Goal: Information Seeking & Learning: Learn about a topic

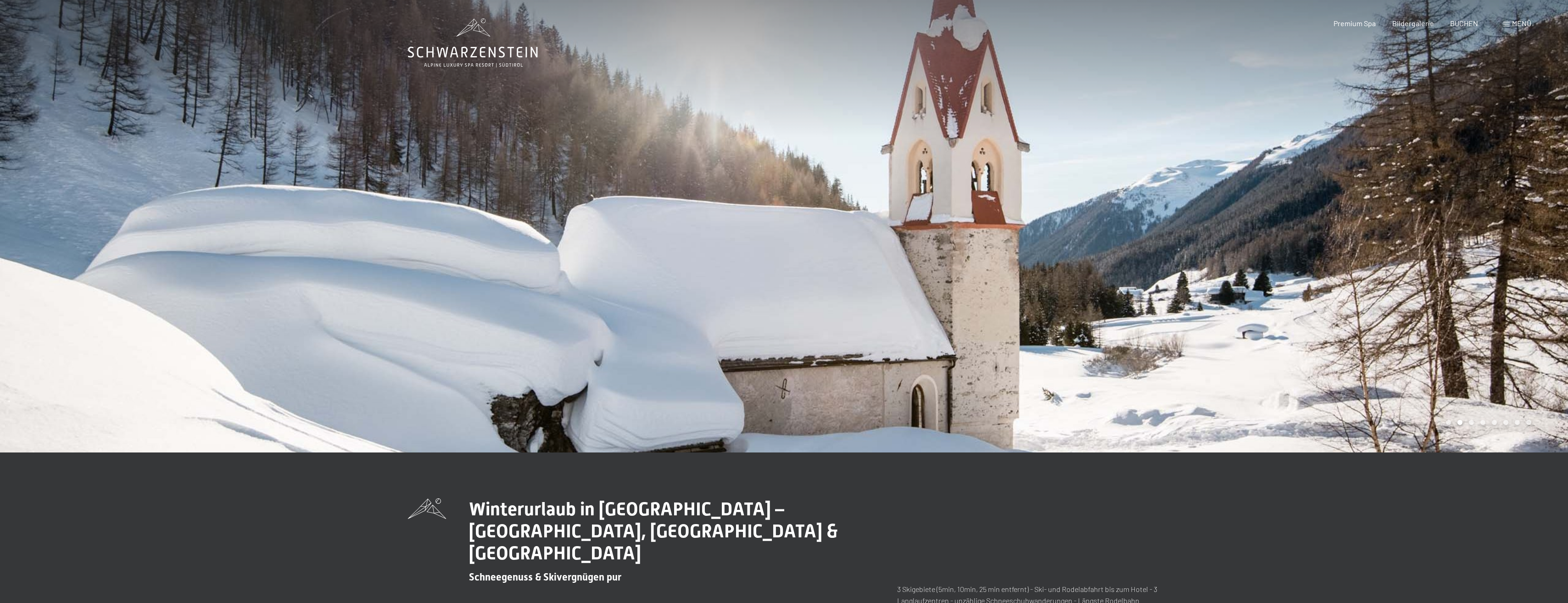
click at [911, 293] on div at bounding box center [1176, 226] width 784 height 452
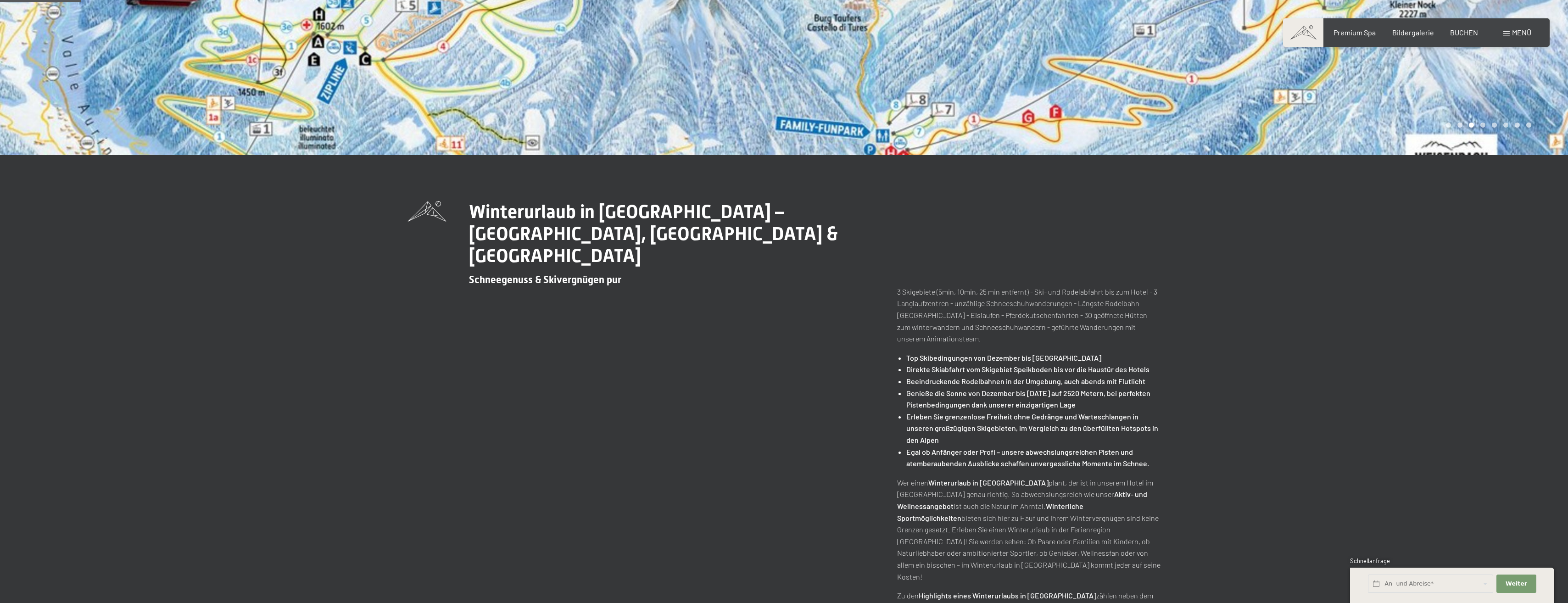
scroll to position [184, 0]
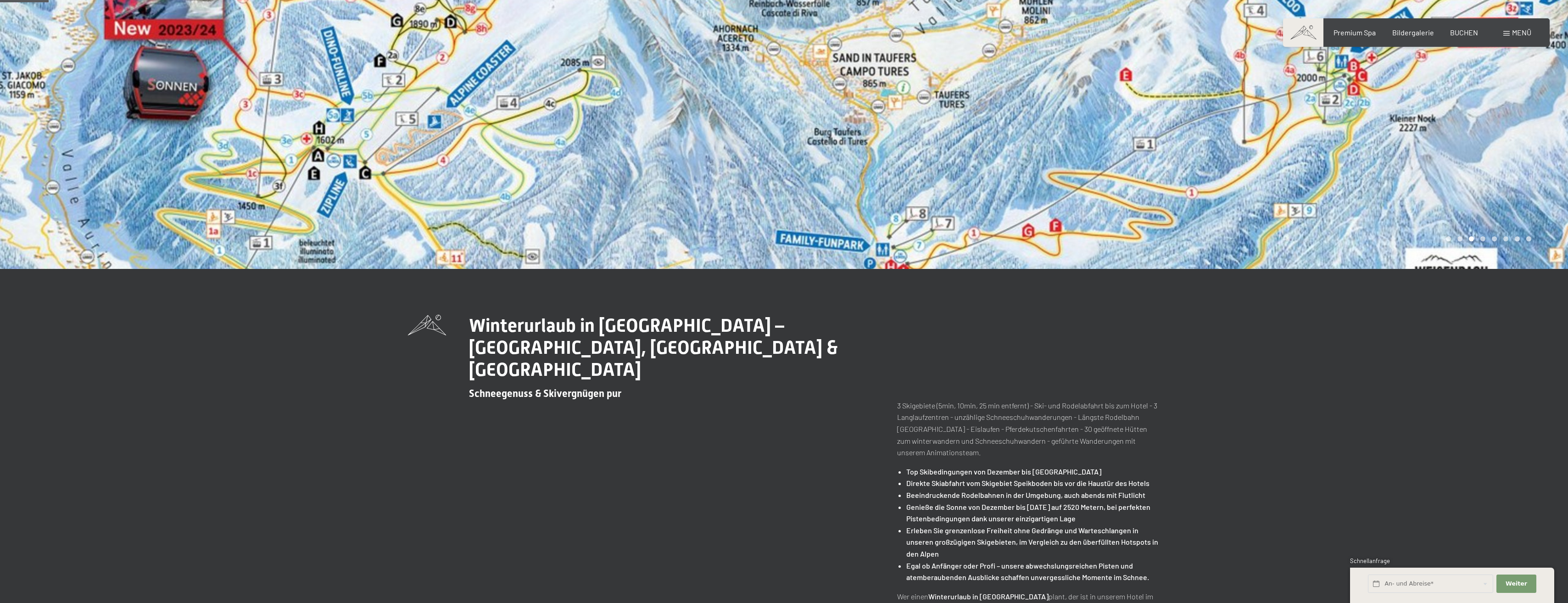
click at [968, 274] on div "Winterurlaub in Südtirol – Speikboden, Klausberg & Kronplatz Schneegenuss & Ski…" at bounding box center [784, 550] width 1568 height 563
click at [934, 214] on div at bounding box center [1176, 42] width 784 height 452
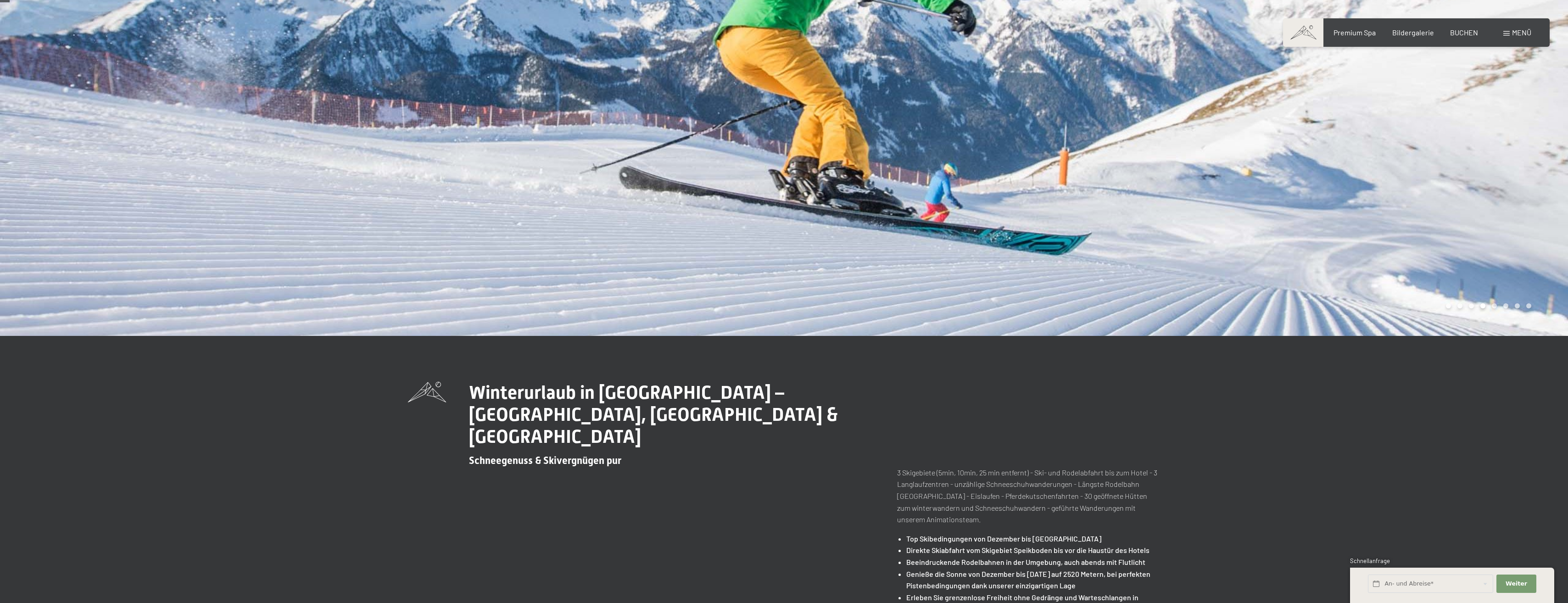
scroll to position [0, 0]
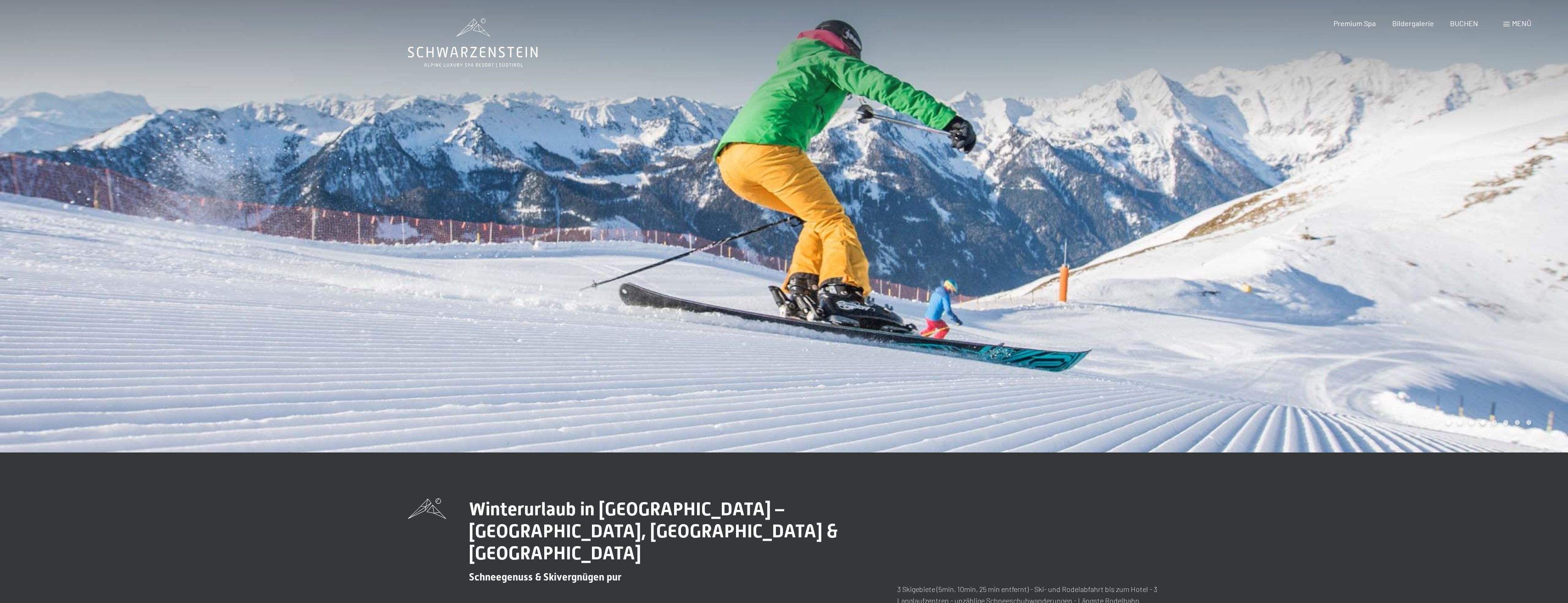
click at [955, 291] on div at bounding box center [1176, 226] width 784 height 452
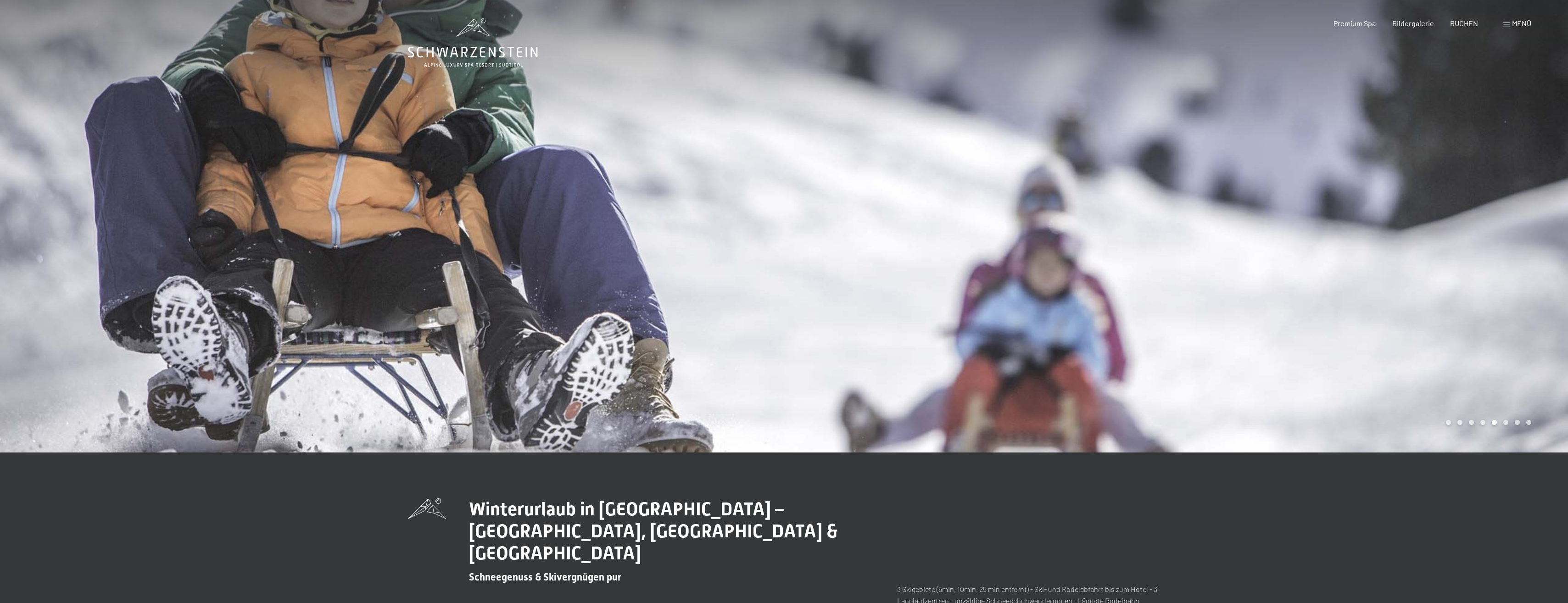
click at [950, 291] on div at bounding box center [1176, 226] width 784 height 452
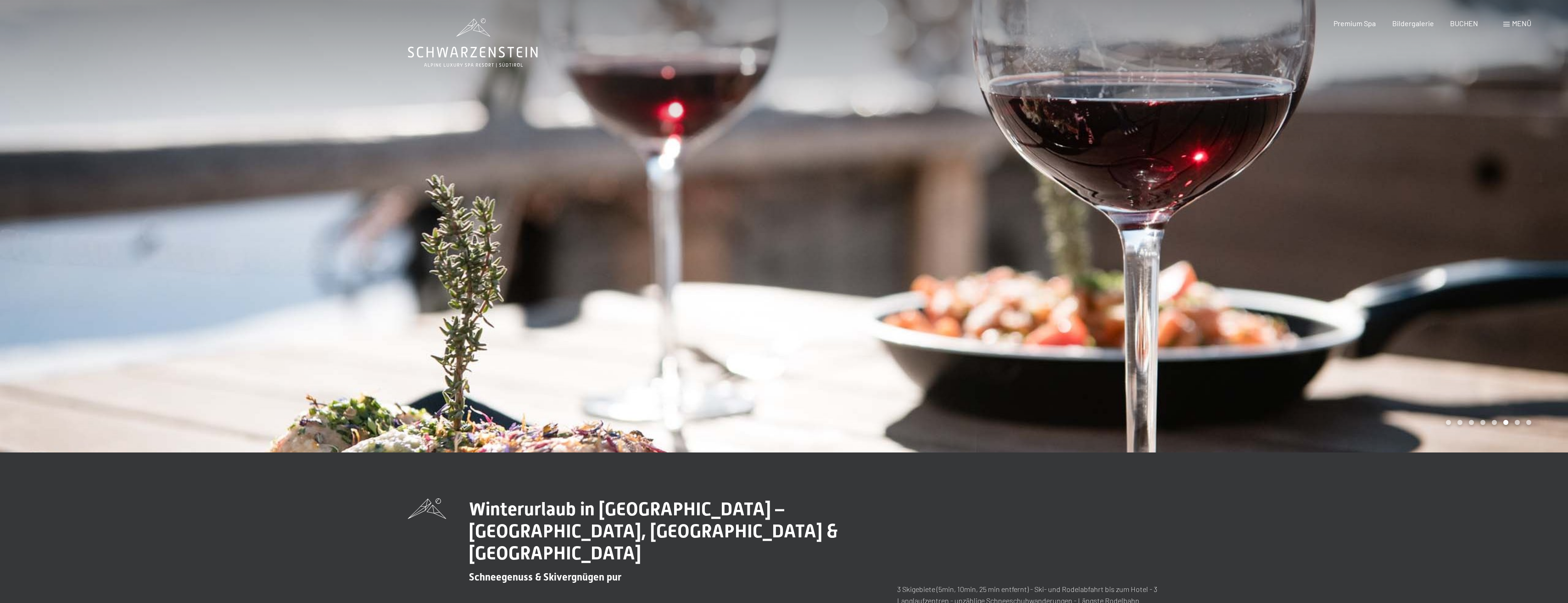
click at [950, 291] on div at bounding box center [1176, 226] width 784 height 452
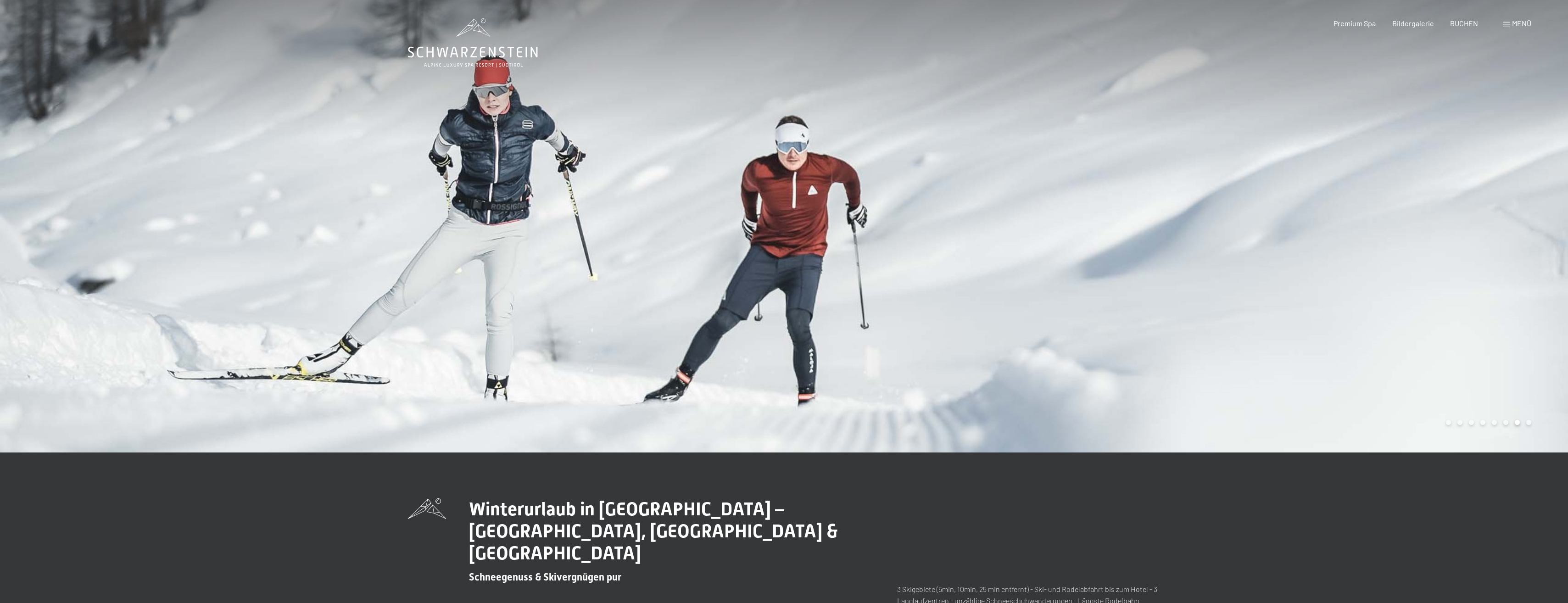
click at [950, 291] on div at bounding box center [1176, 226] width 784 height 452
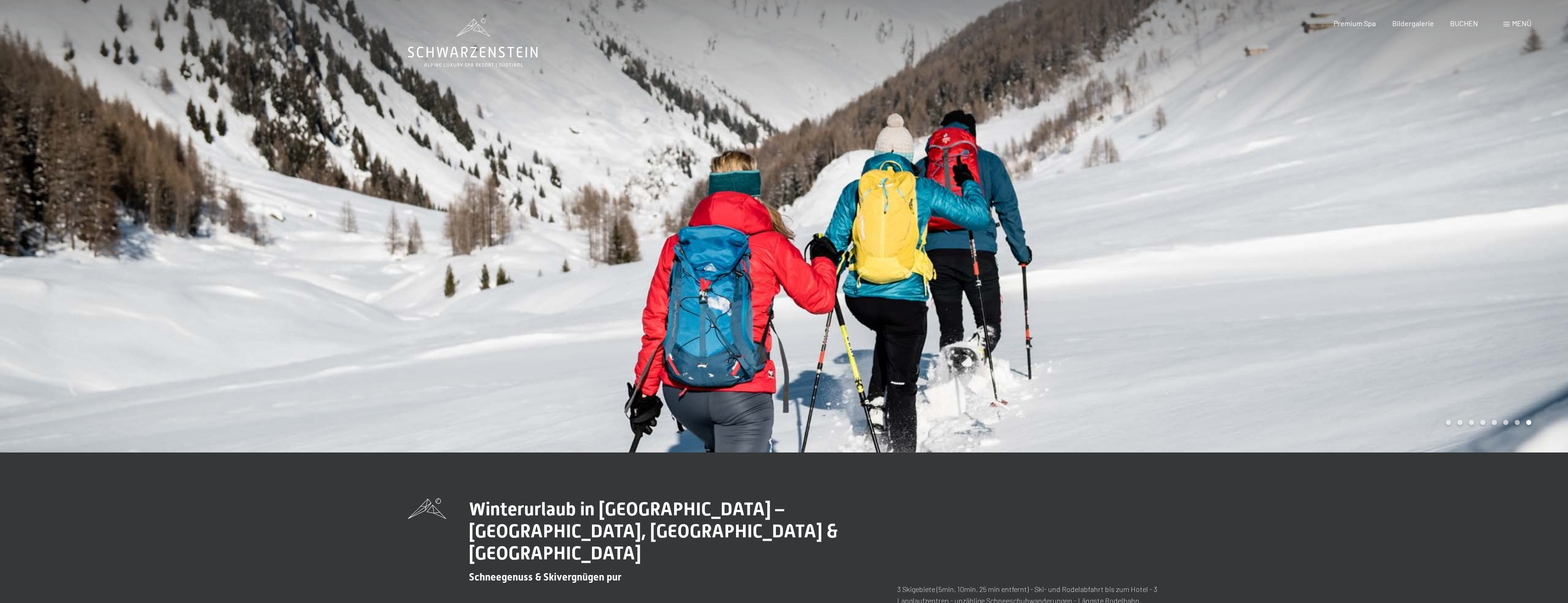
click at [950, 291] on div at bounding box center [1176, 226] width 784 height 452
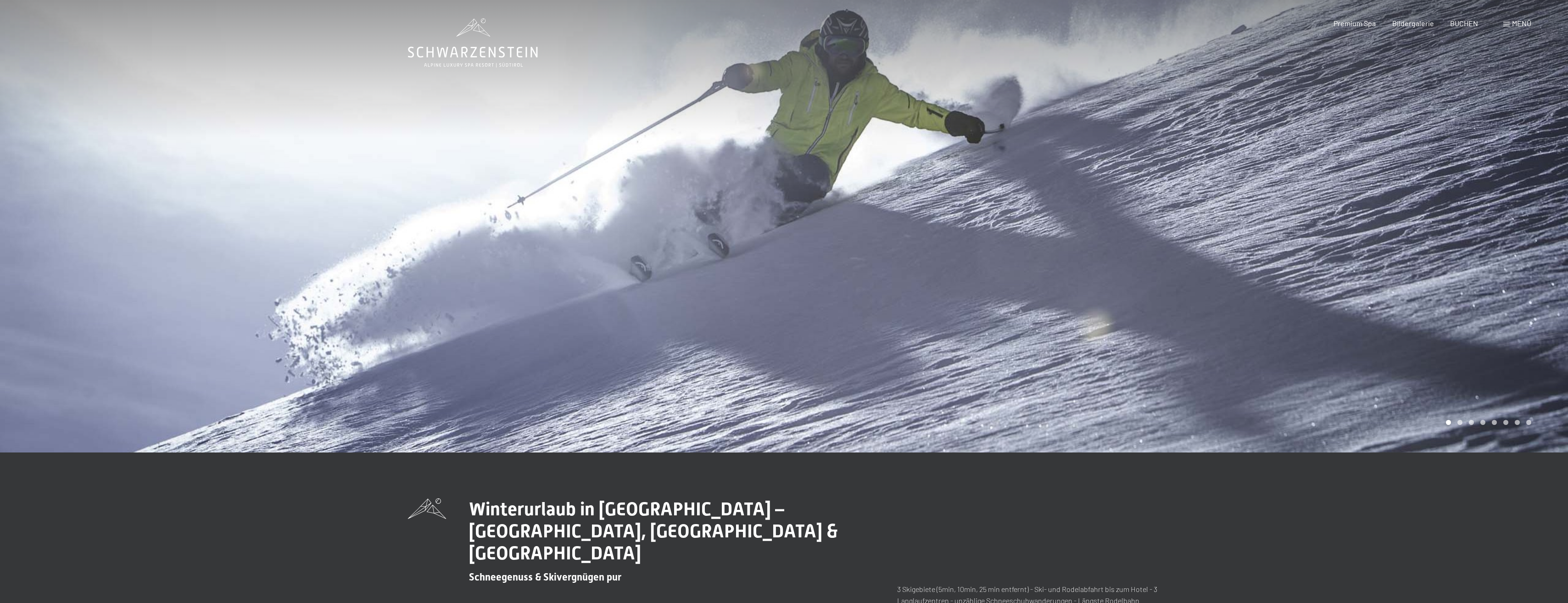
click at [950, 291] on div at bounding box center [1176, 226] width 784 height 452
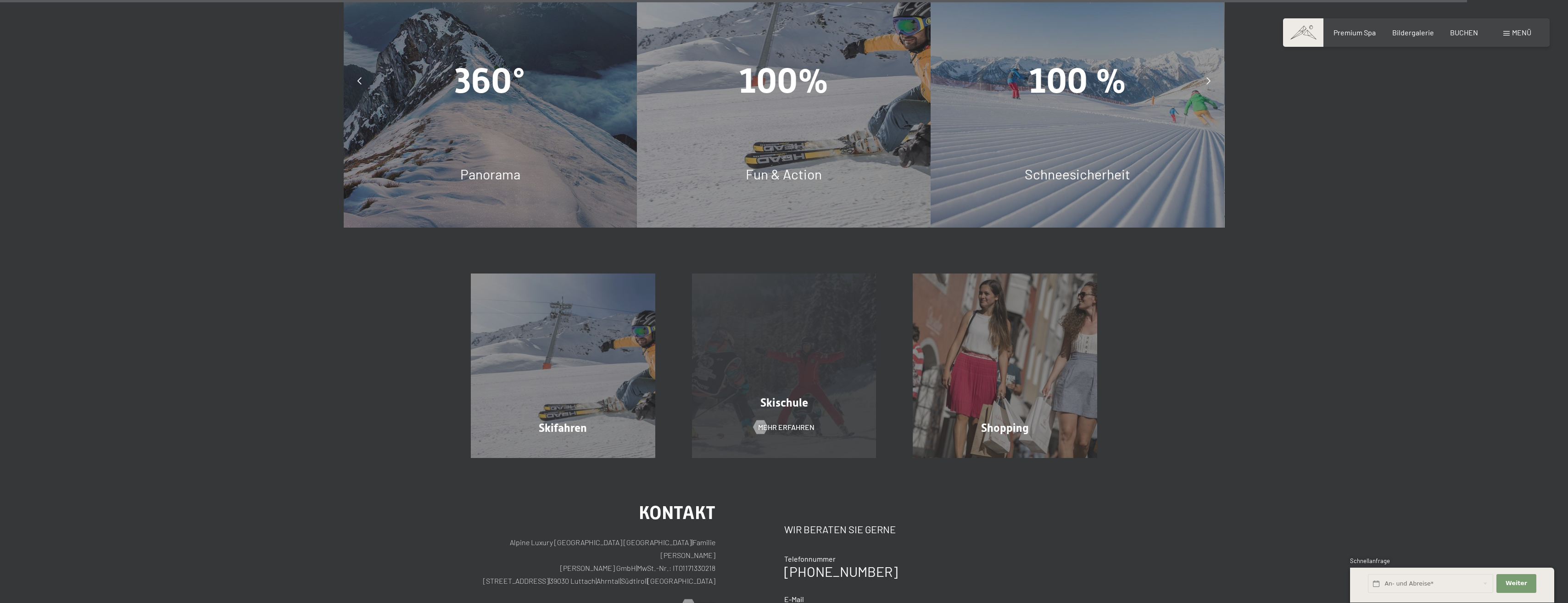
scroll to position [3937, 0]
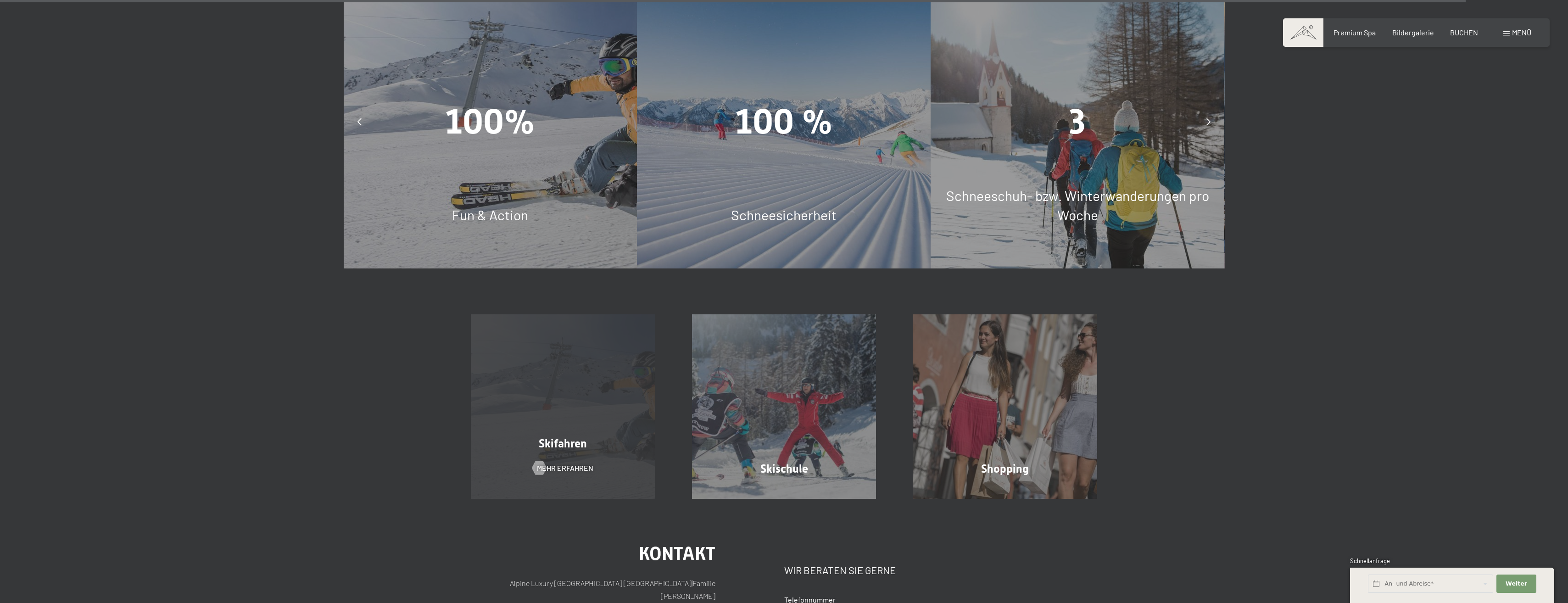
click at [583, 437] on span "Skifahren" at bounding box center [562, 444] width 48 height 13
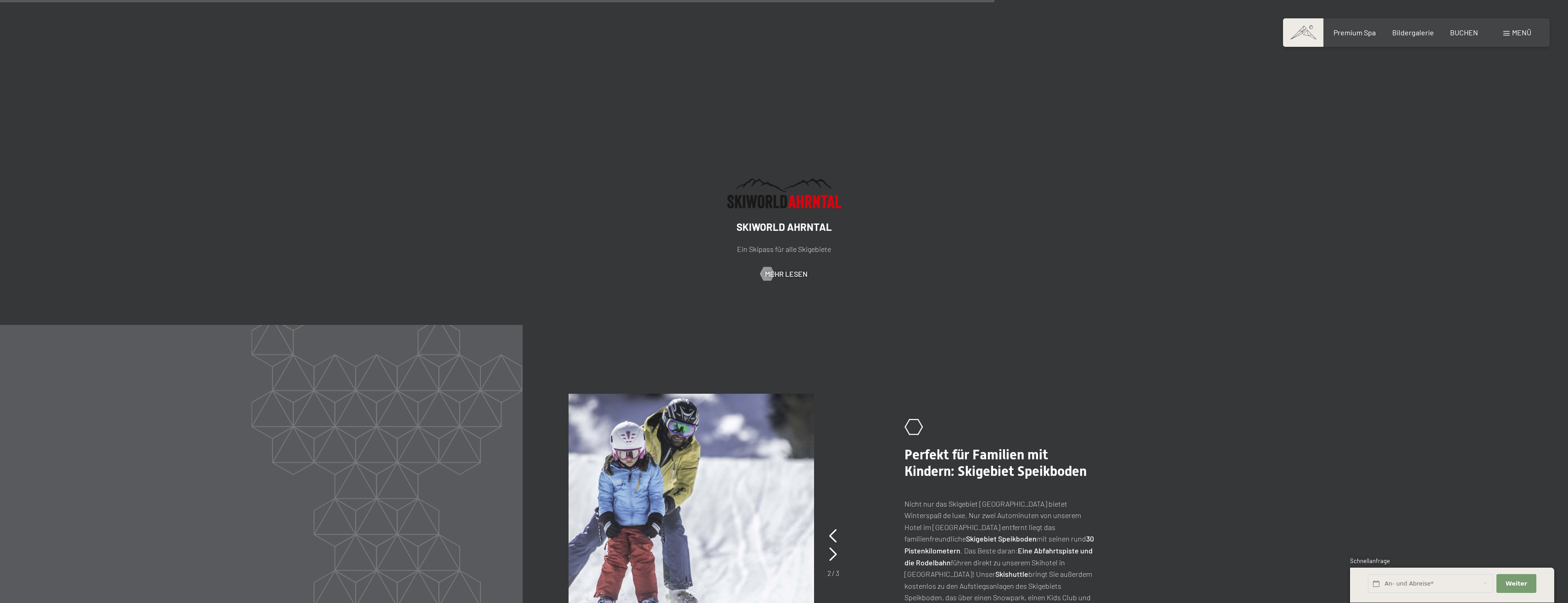
scroll to position [2477, 0]
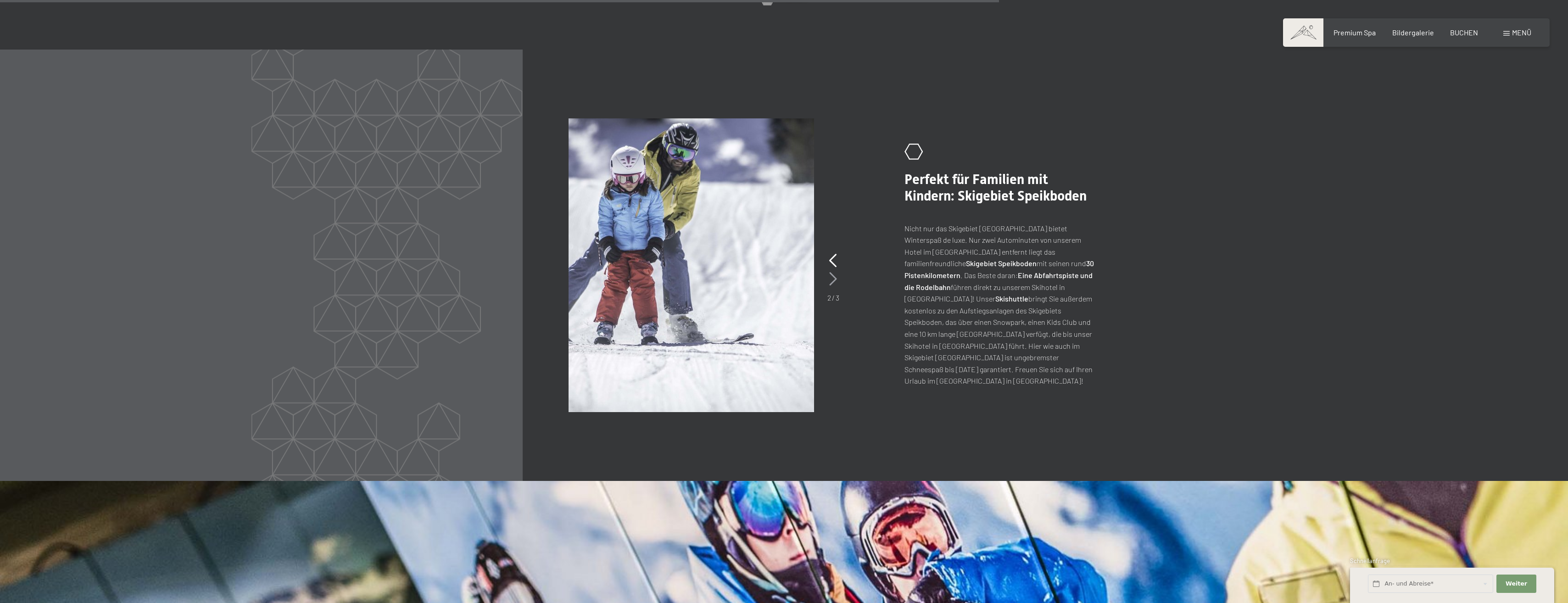
click at [834, 272] on icon at bounding box center [833, 279] width 8 height 14
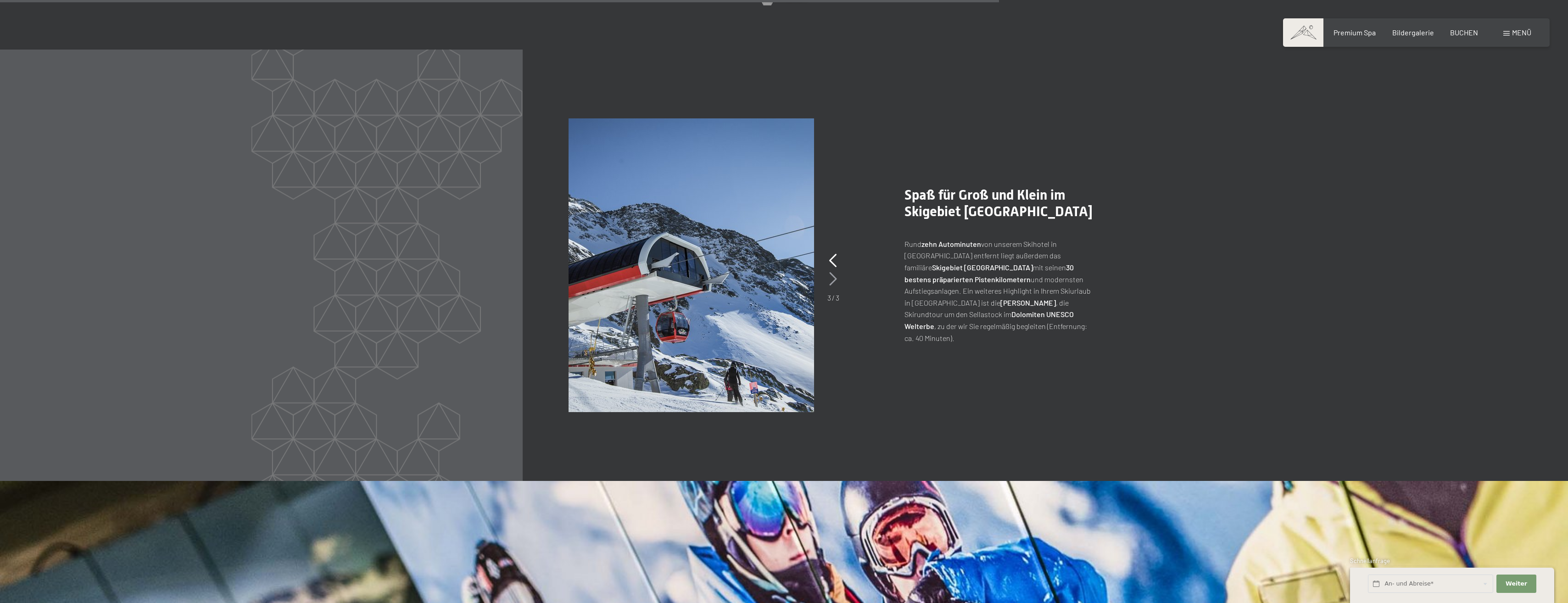
click at [834, 272] on icon at bounding box center [833, 279] width 8 height 14
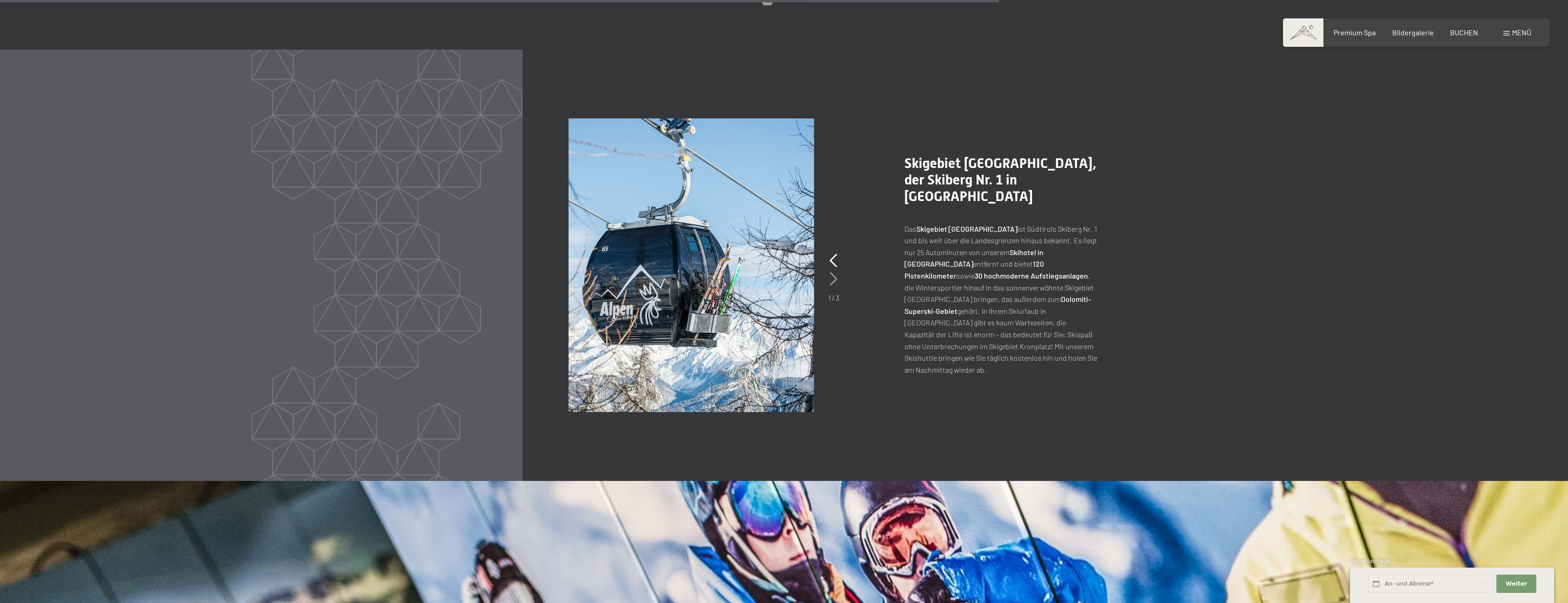
click at [834, 272] on icon at bounding box center [833, 279] width 8 height 14
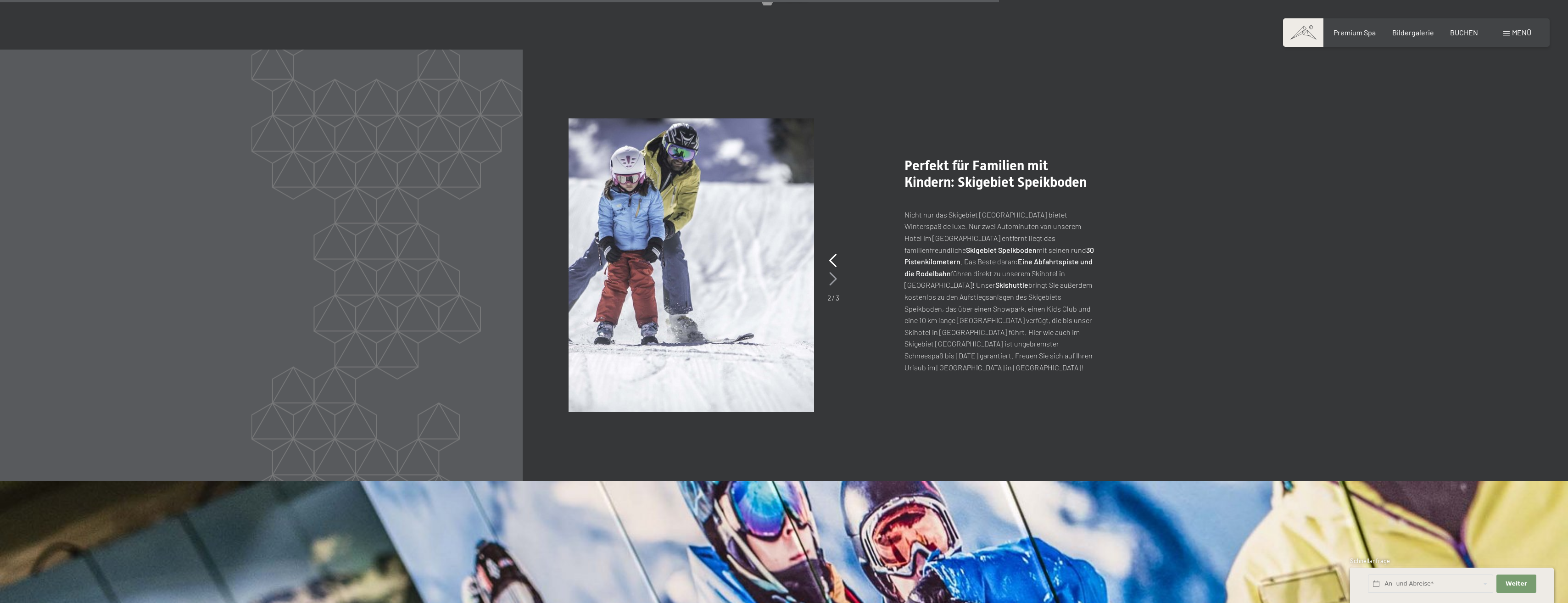
click at [835, 272] on icon at bounding box center [833, 279] width 8 height 14
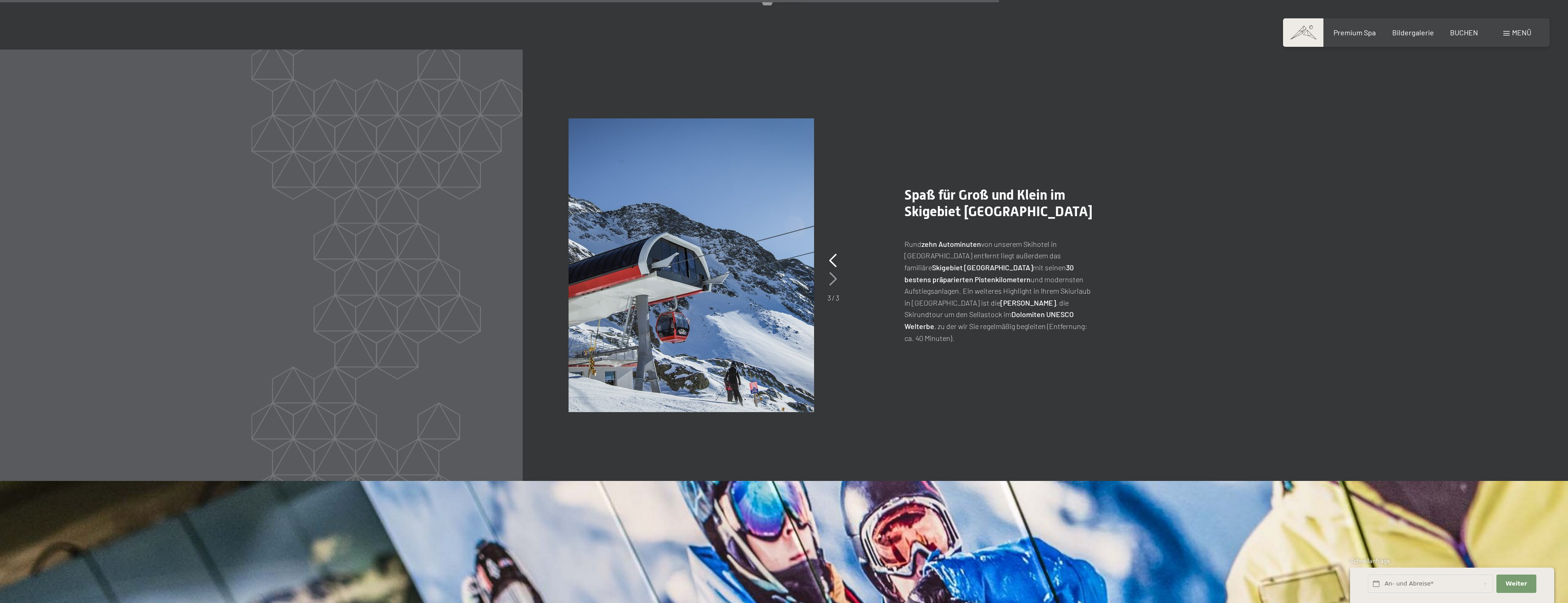
click at [835, 272] on icon at bounding box center [833, 279] width 8 height 14
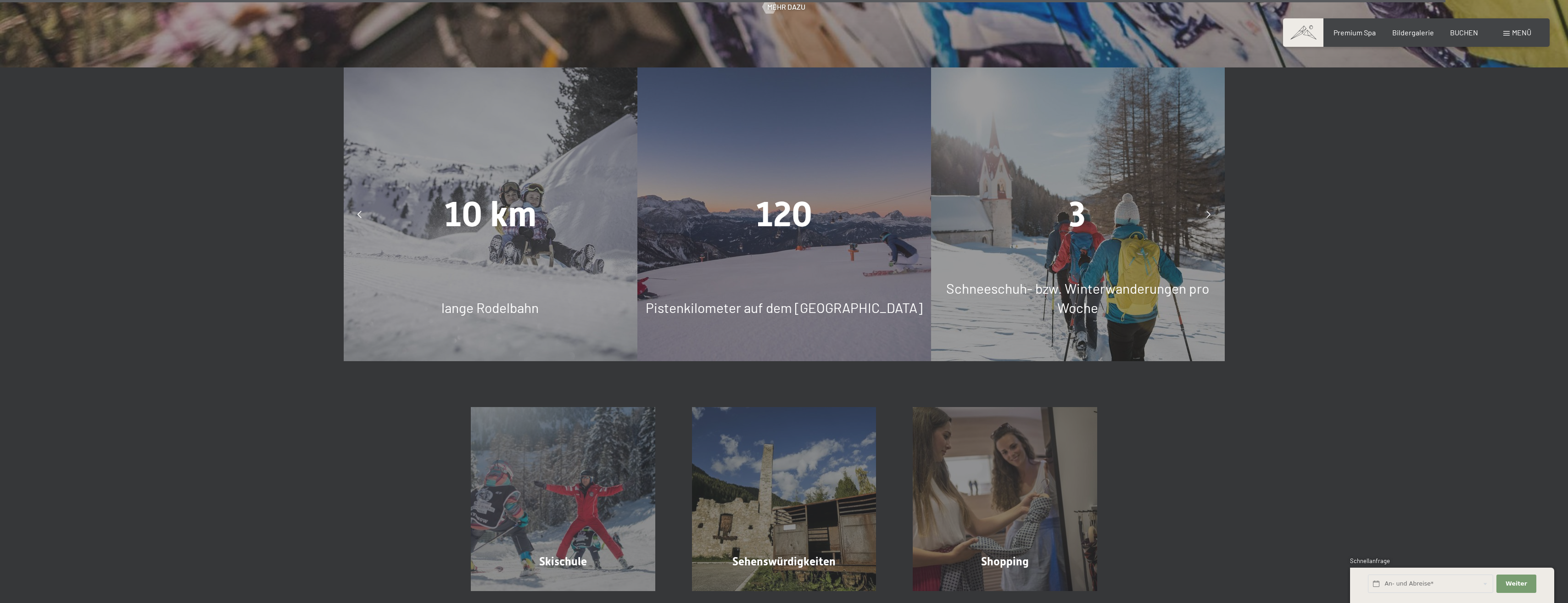
scroll to position [3624, 0]
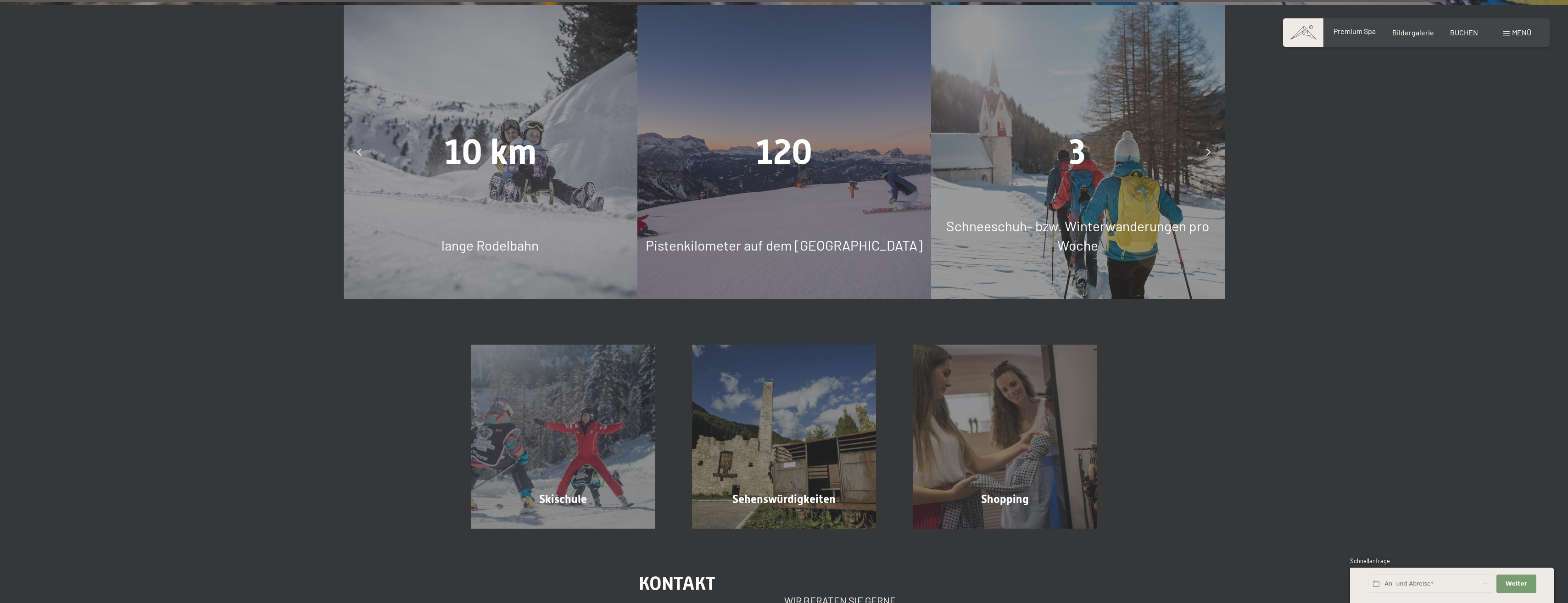
click at [1371, 33] on span "Premium Spa" at bounding box center [1354, 31] width 42 height 9
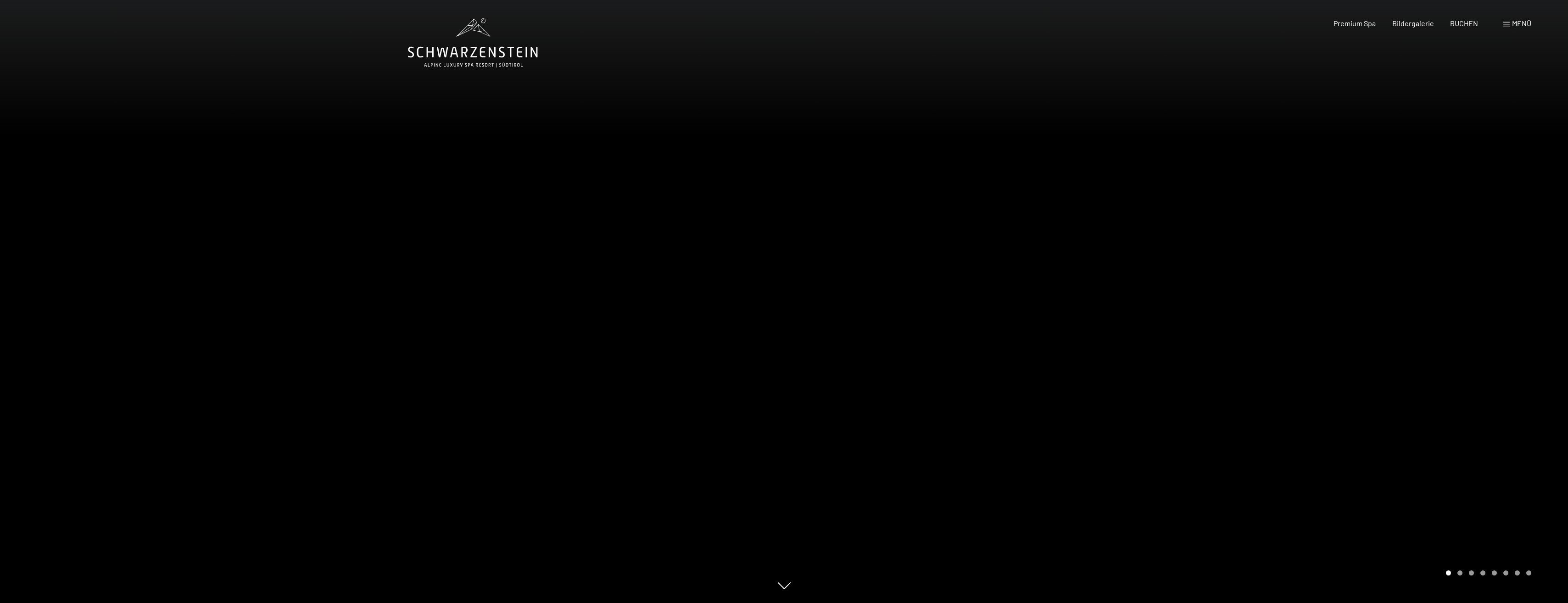
click at [1485, 301] on div at bounding box center [1176, 301] width 784 height 603
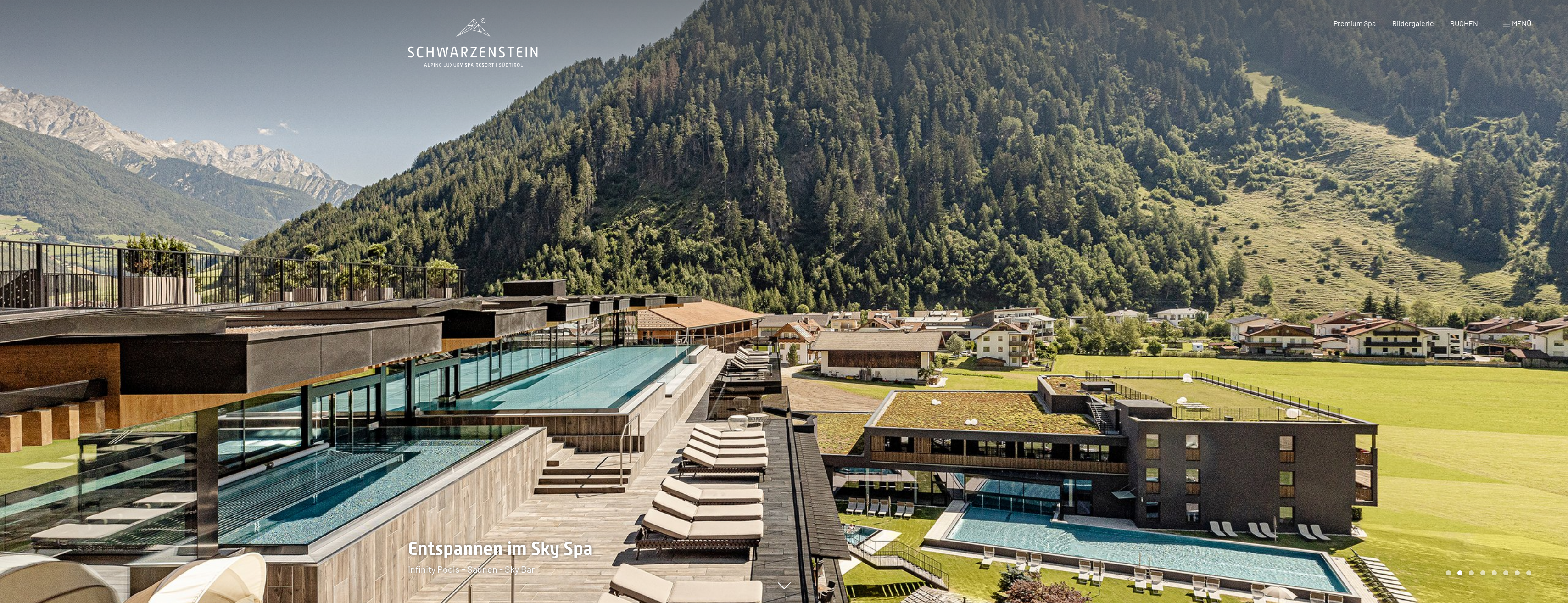
click at [1485, 301] on div at bounding box center [1176, 301] width 784 height 603
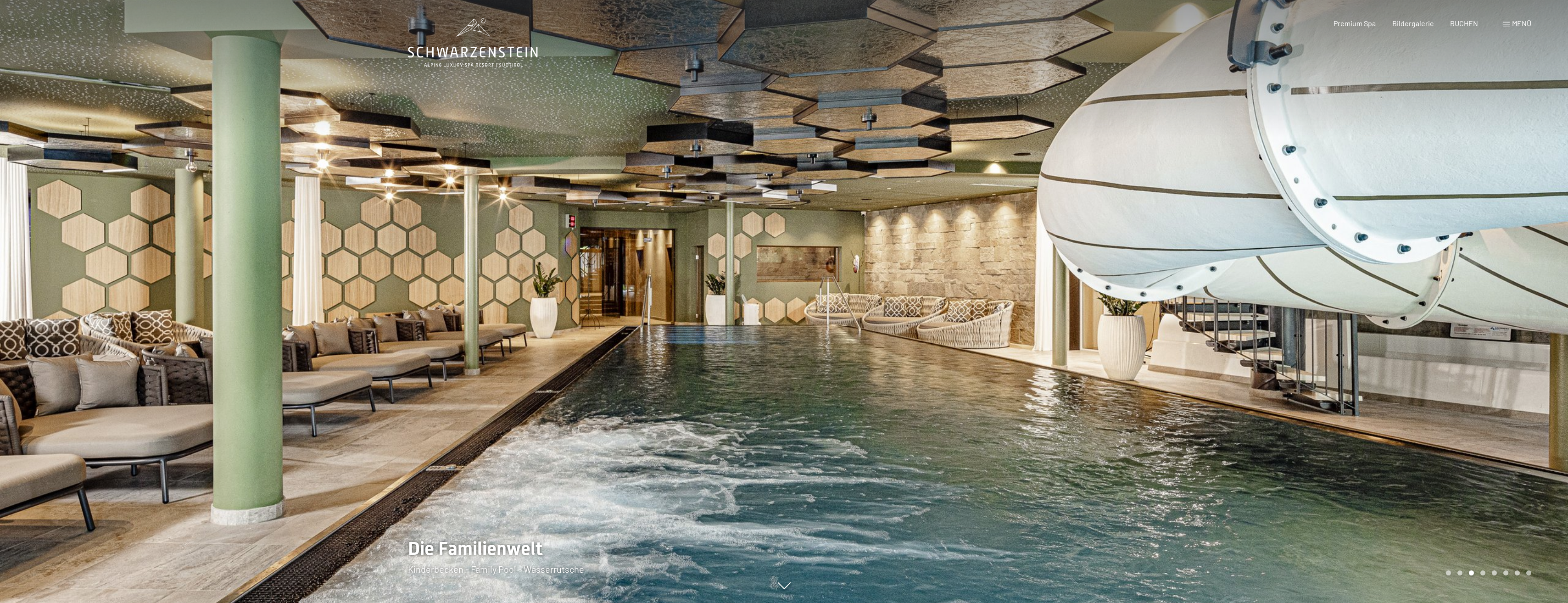
click at [1485, 301] on div at bounding box center [1176, 301] width 784 height 603
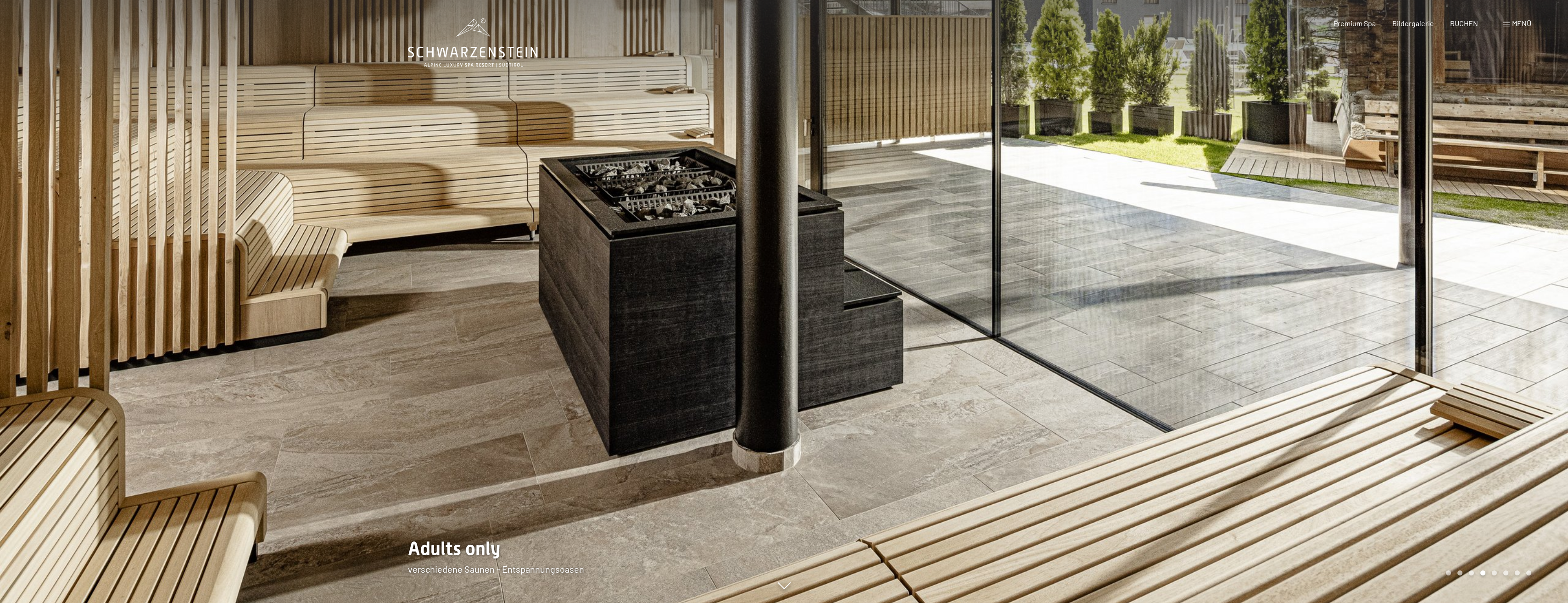
click at [1485, 301] on div at bounding box center [1176, 301] width 784 height 603
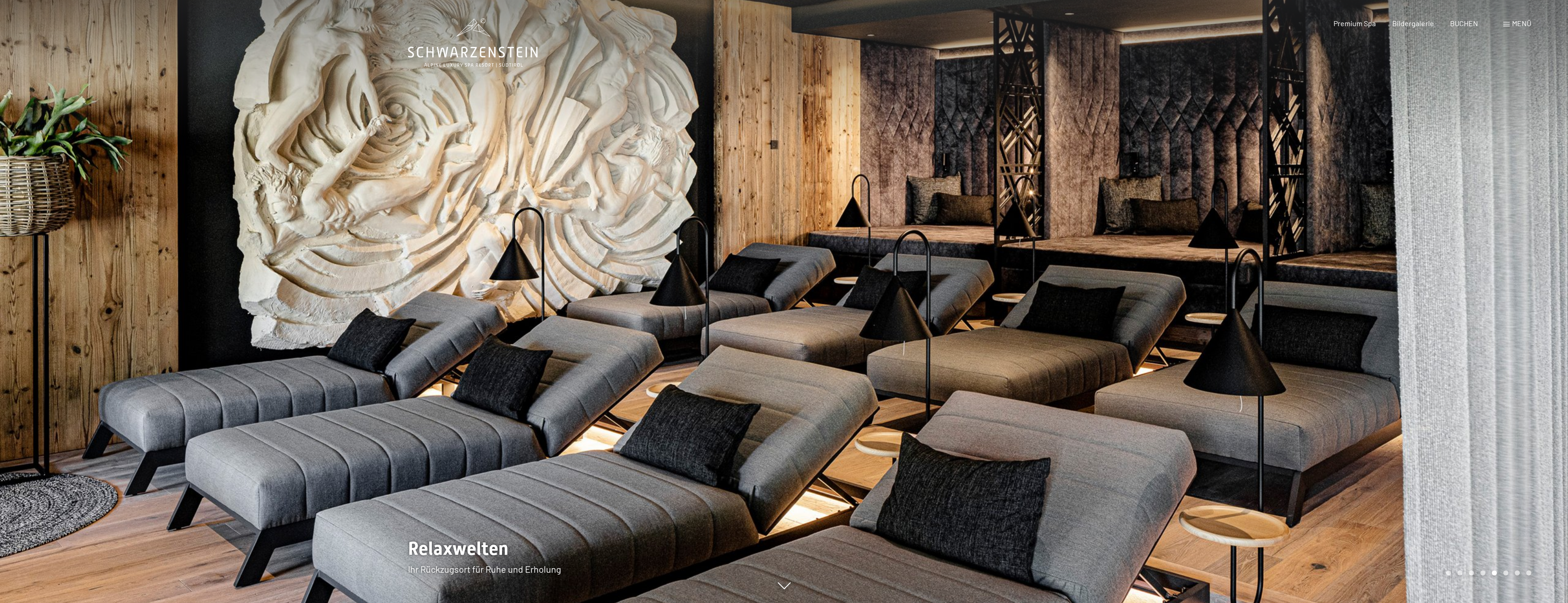
click at [1485, 301] on div at bounding box center [1176, 301] width 784 height 603
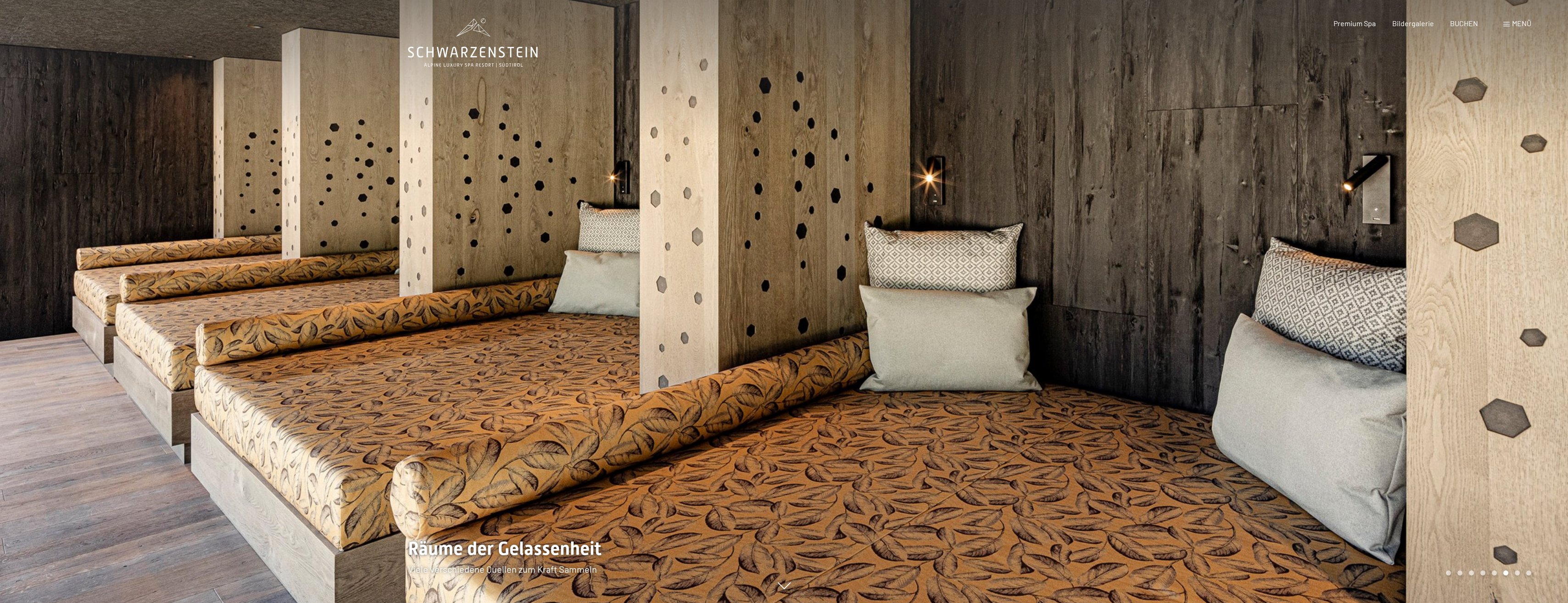
click at [1485, 301] on div at bounding box center [1176, 301] width 784 height 603
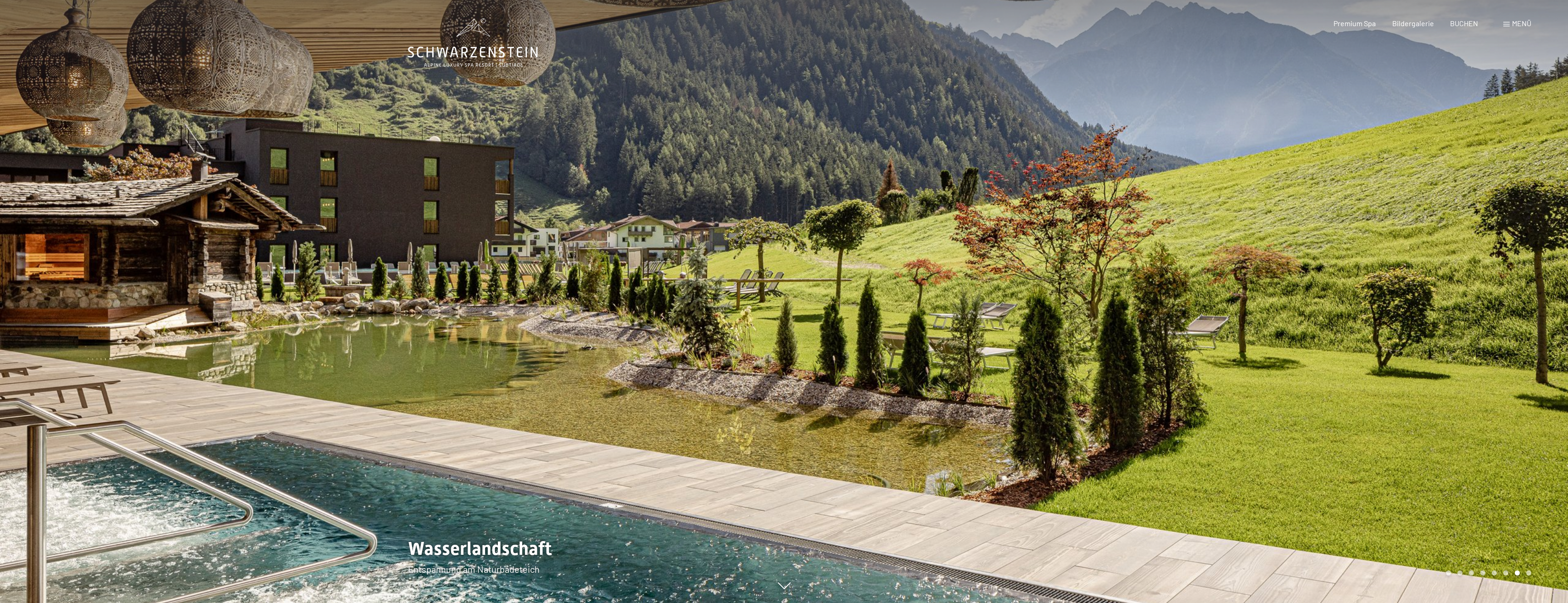
click at [1485, 301] on div at bounding box center [1176, 301] width 784 height 603
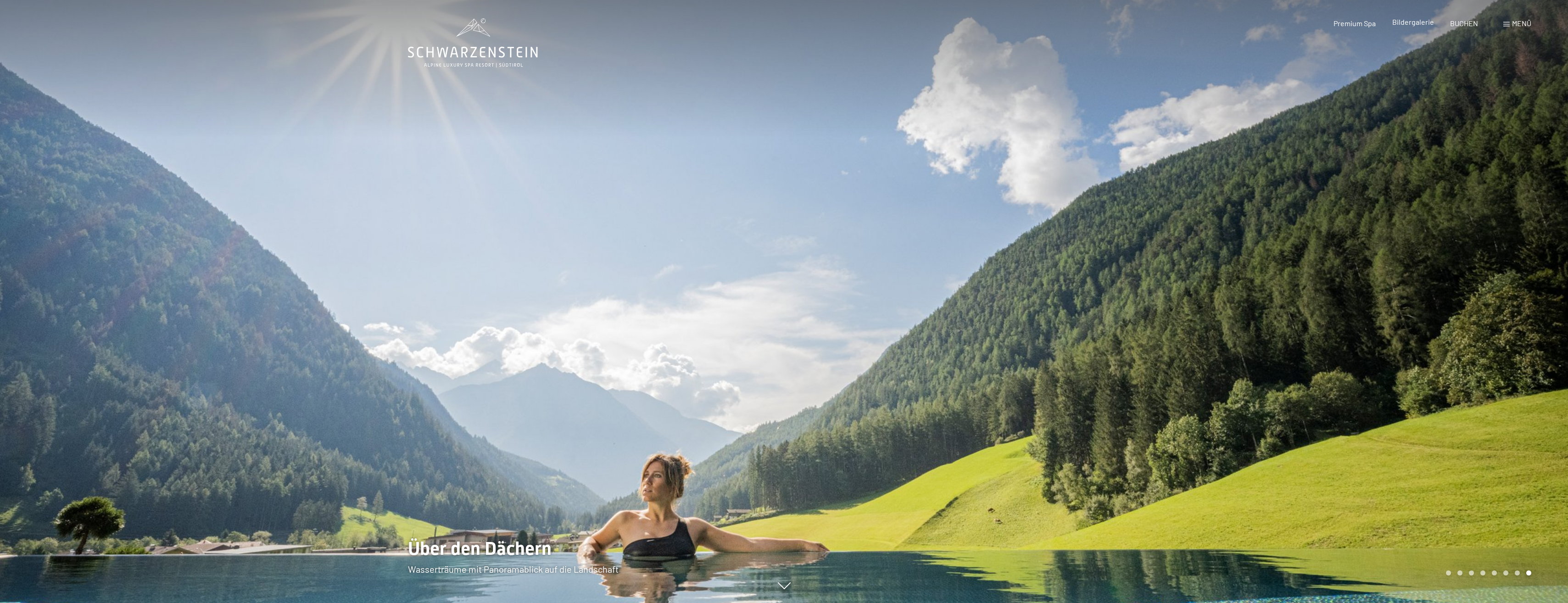
click at [1415, 23] on span "Bildergalerie" at bounding box center [1413, 22] width 42 height 9
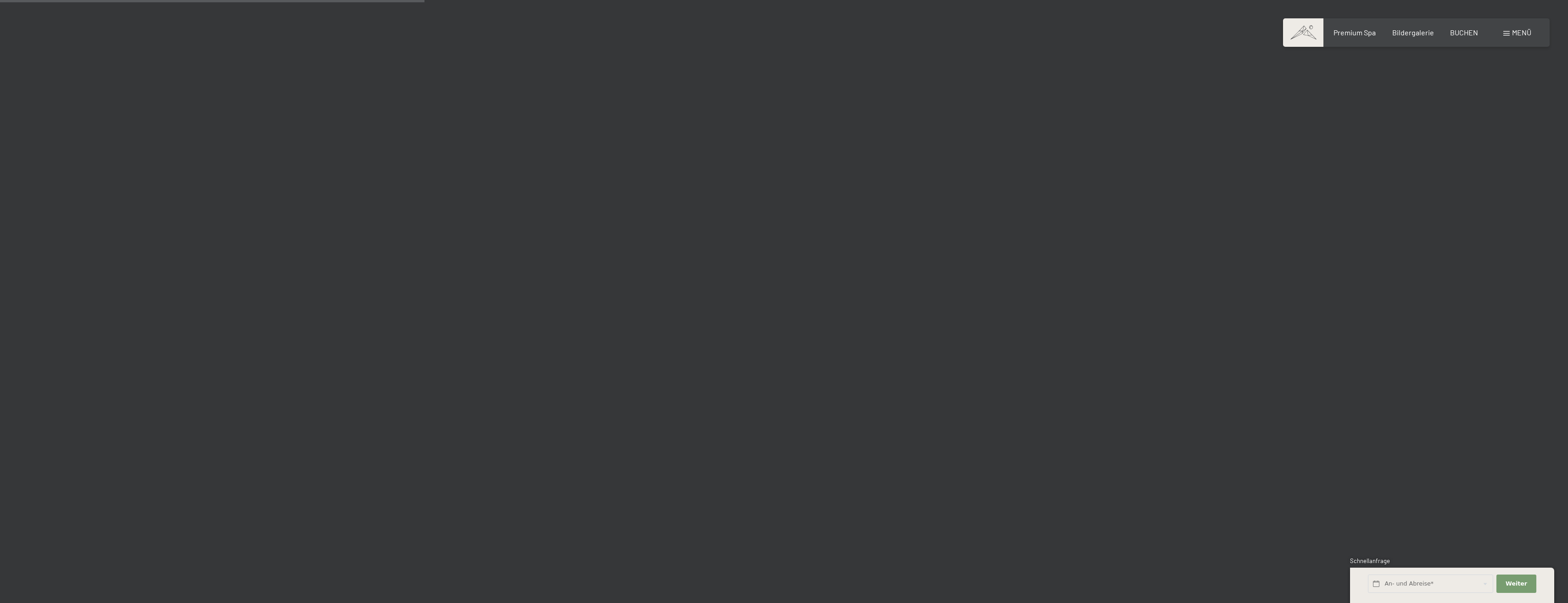
scroll to position [3486, 0]
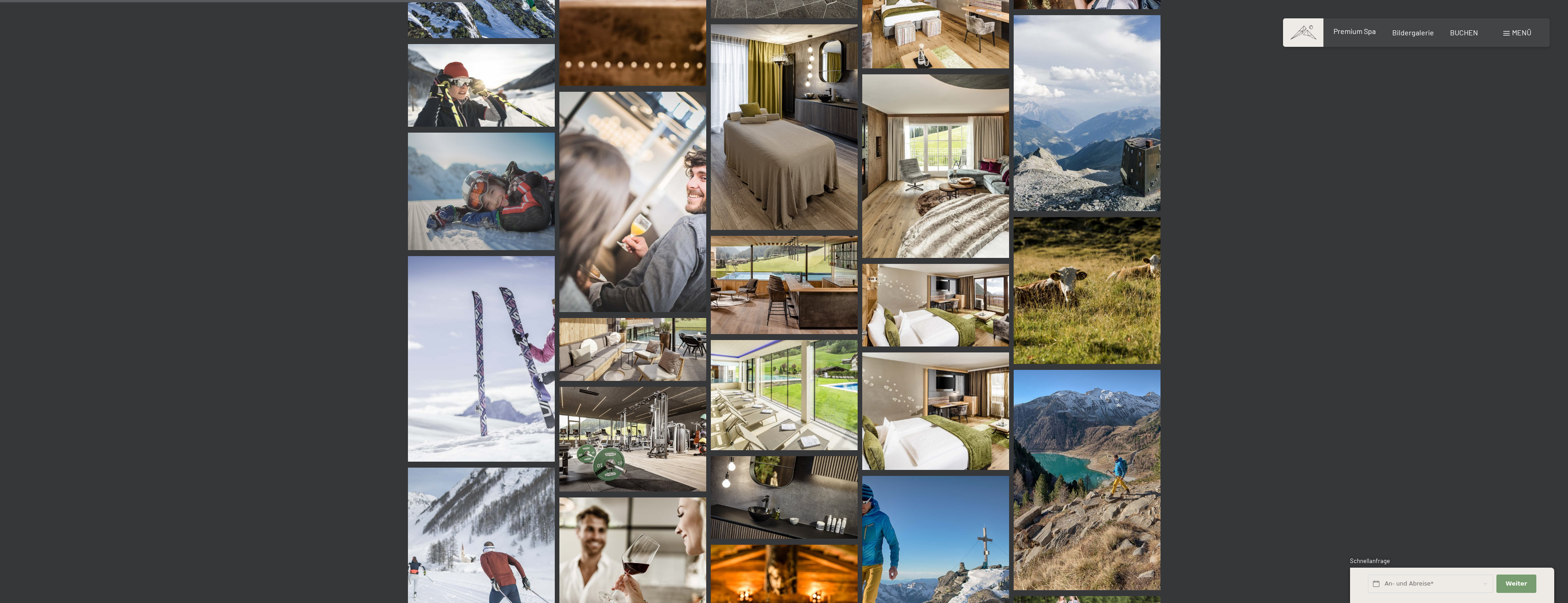
click at [1361, 33] on span "Premium Spa" at bounding box center [1354, 31] width 42 height 9
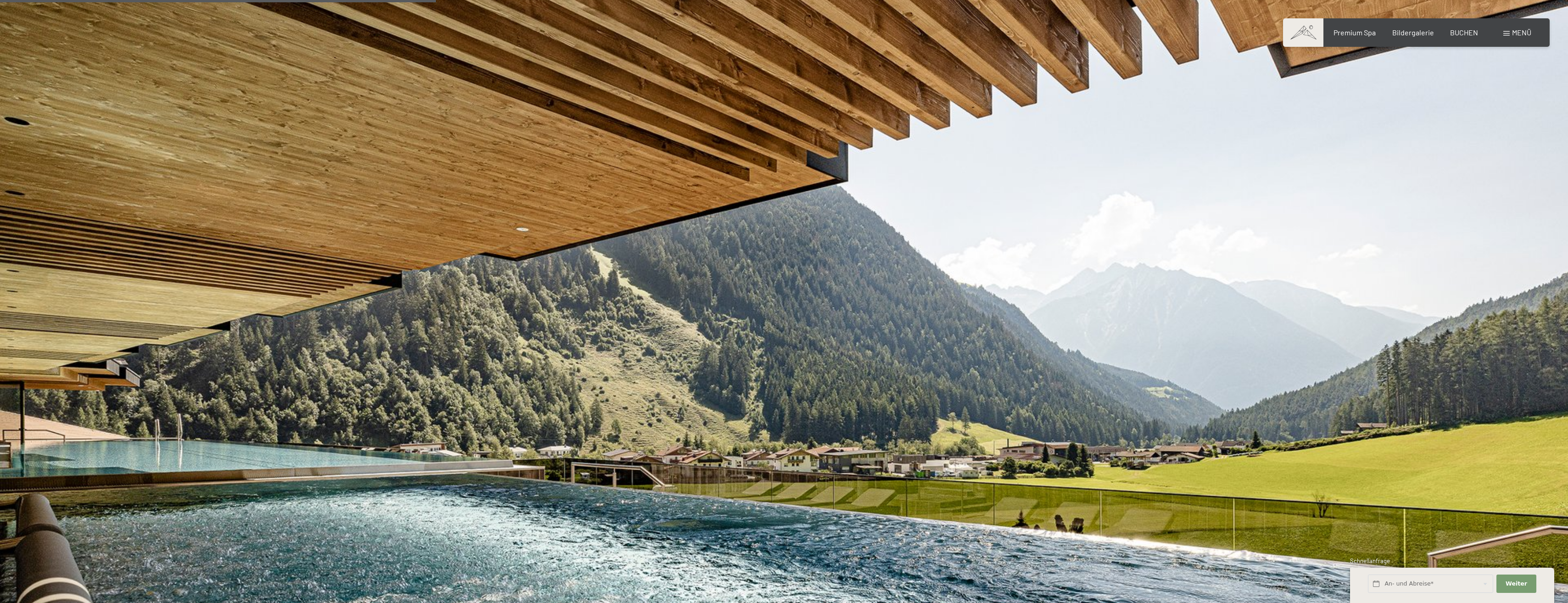
scroll to position [2615, 0]
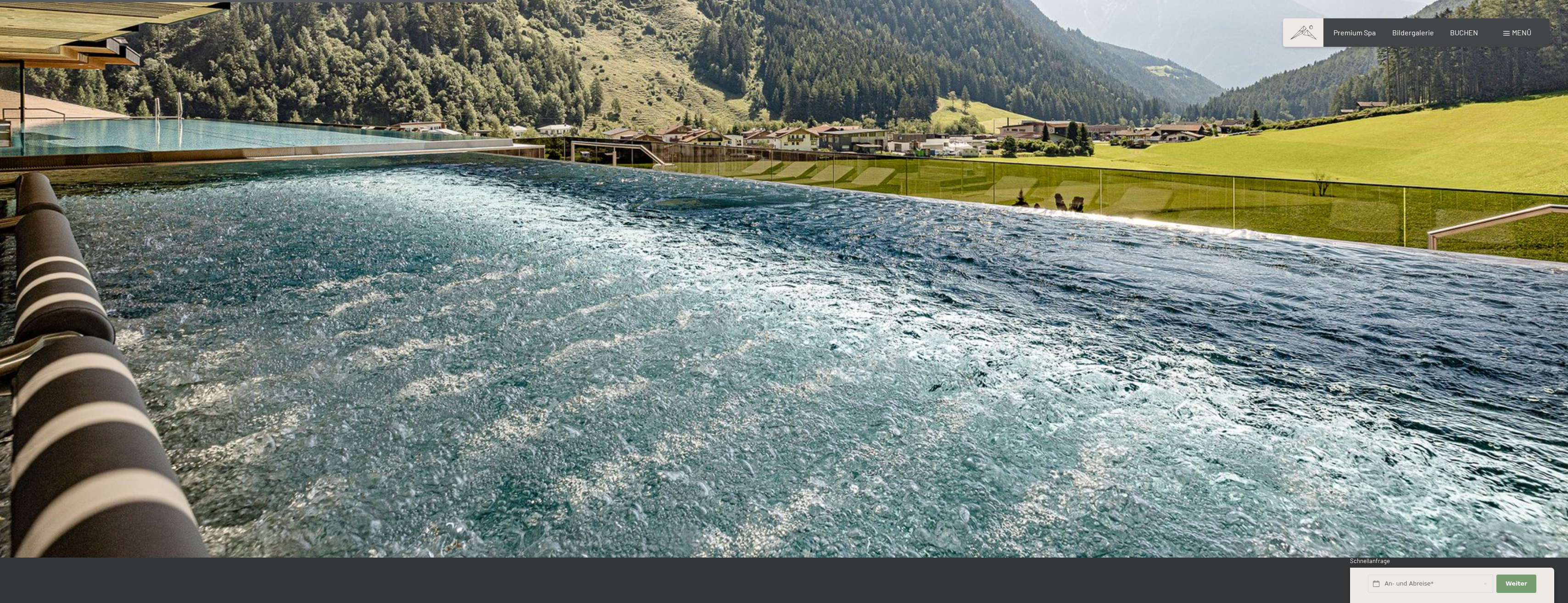
click at [1308, 32] on span at bounding box center [1303, 32] width 40 height 29
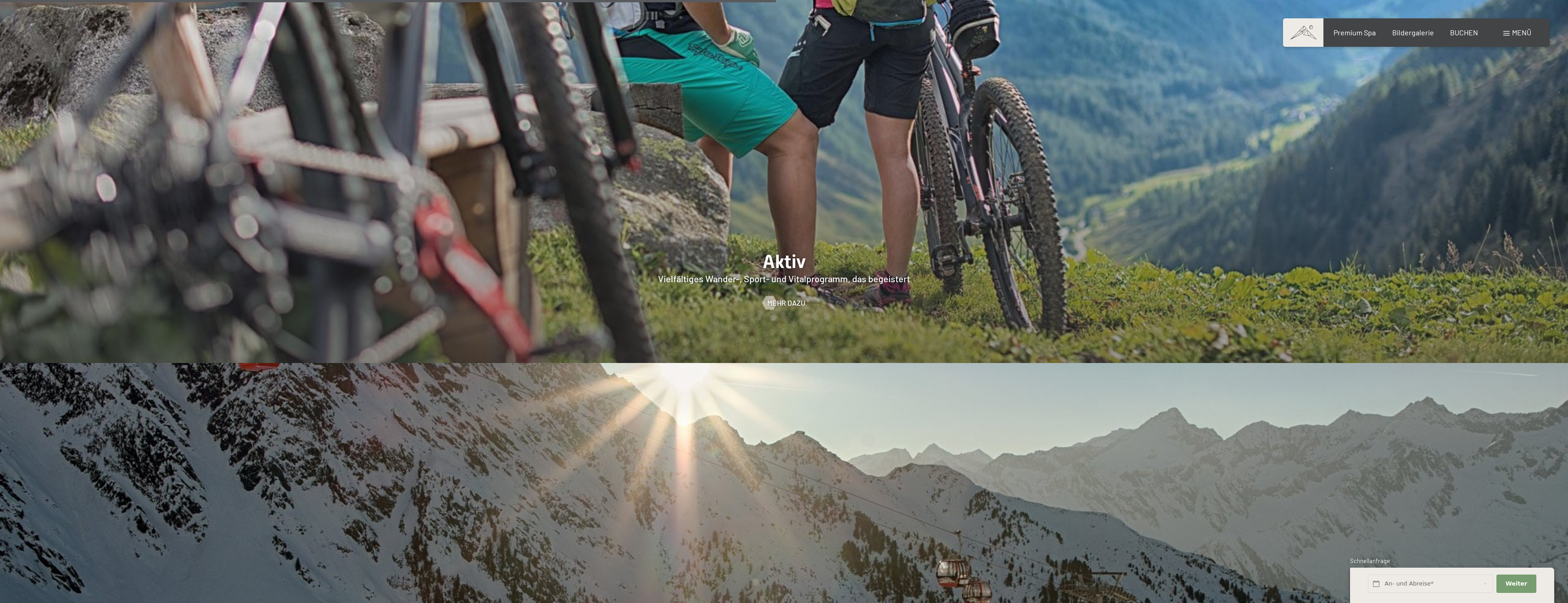
scroll to position [3395, 0]
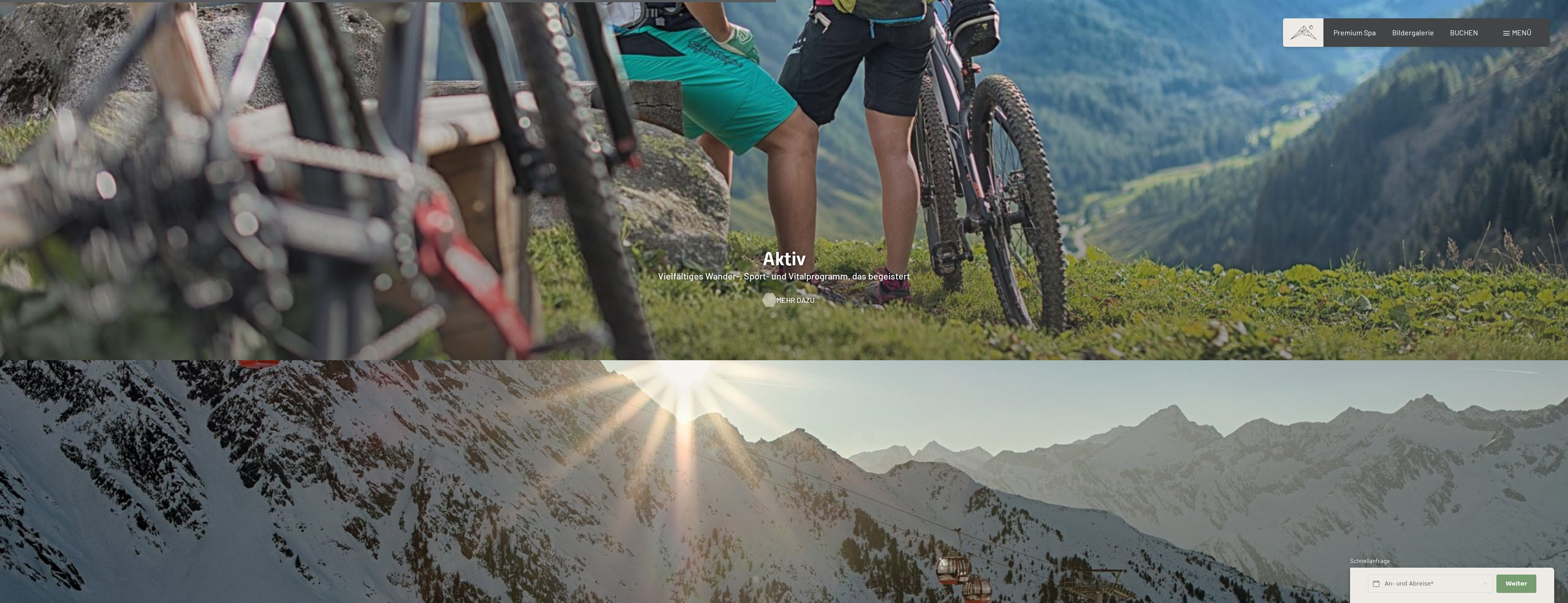
click at [793, 295] on span "Mehr dazu" at bounding box center [796, 300] width 38 height 10
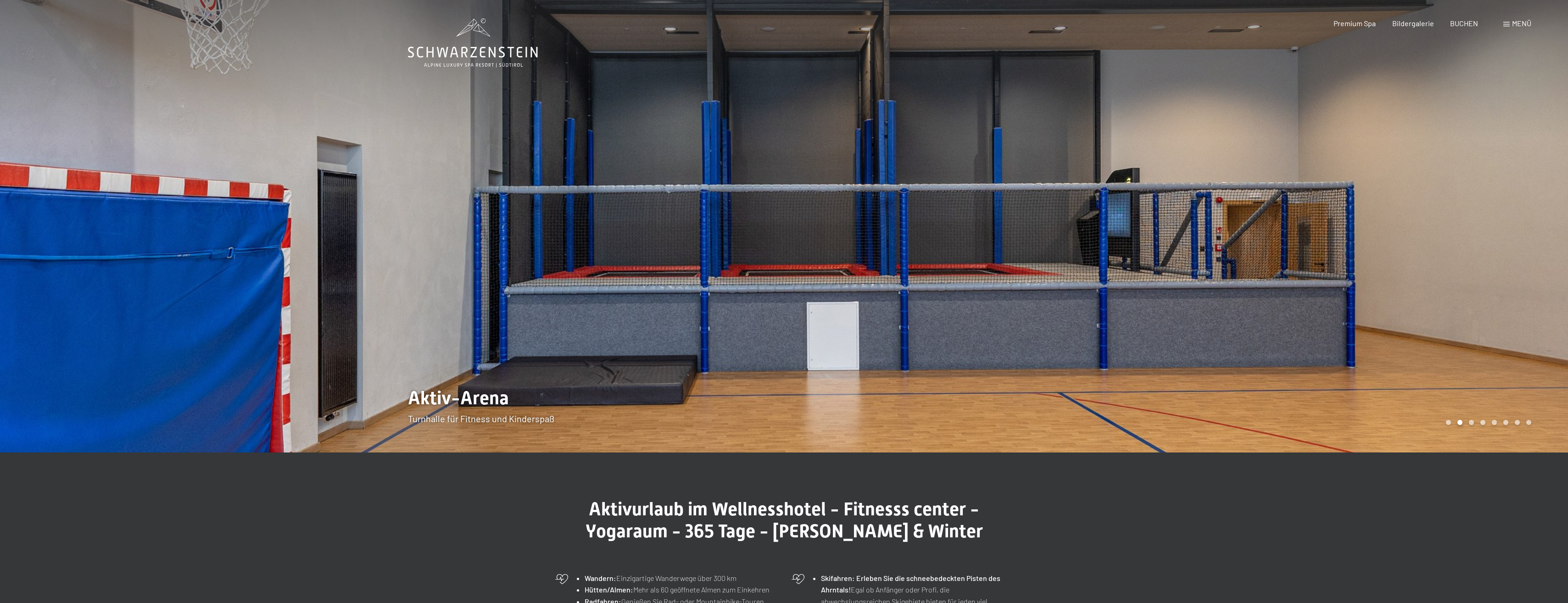
click at [1521, 247] on div at bounding box center [1176, 226] width 784 height 452
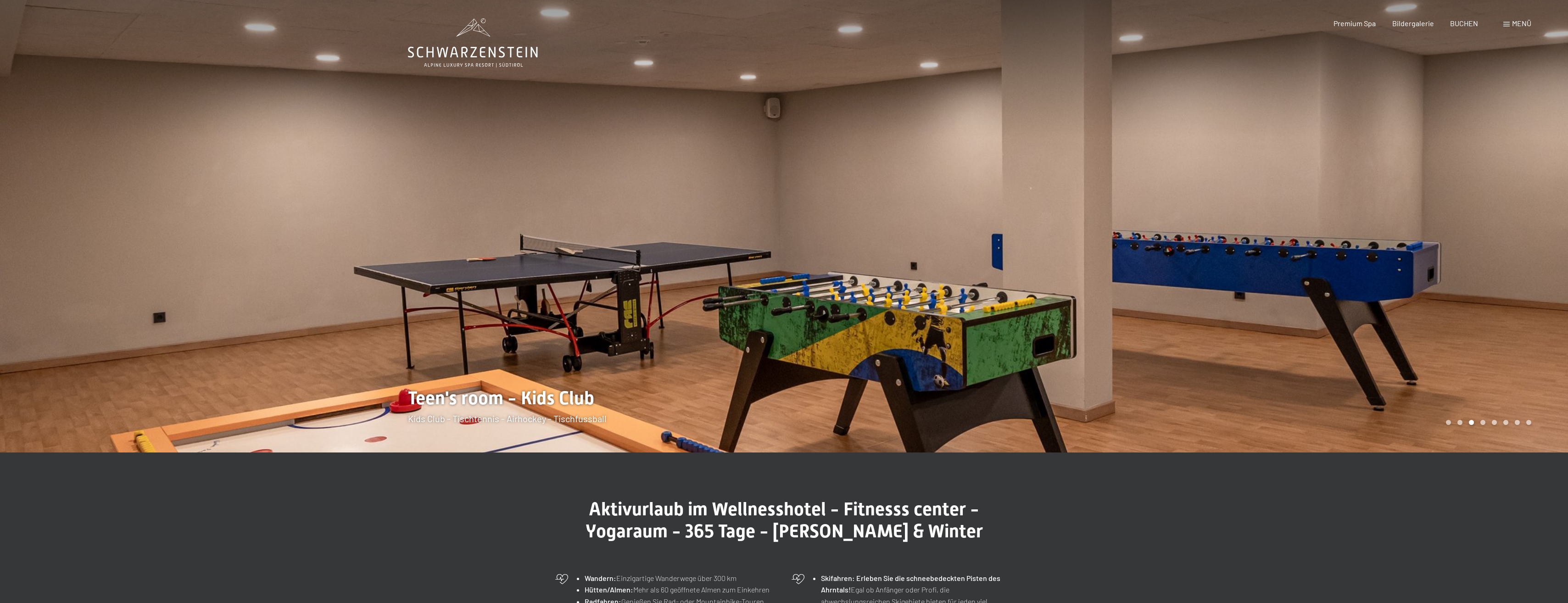
click at [1521, 247] on div at bounding box center [1176, 226] width 784 height 452
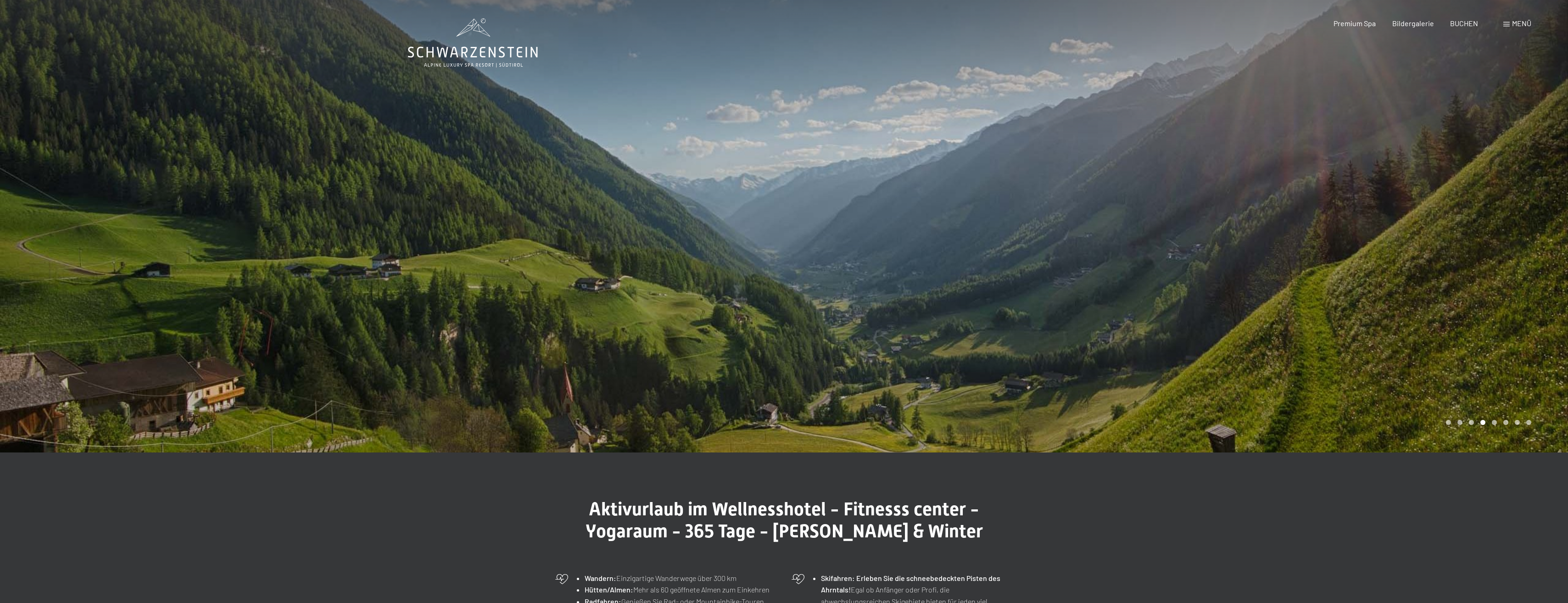
click at [1521, 247] on div at bounding box center [1176, 226] width 784 height 452
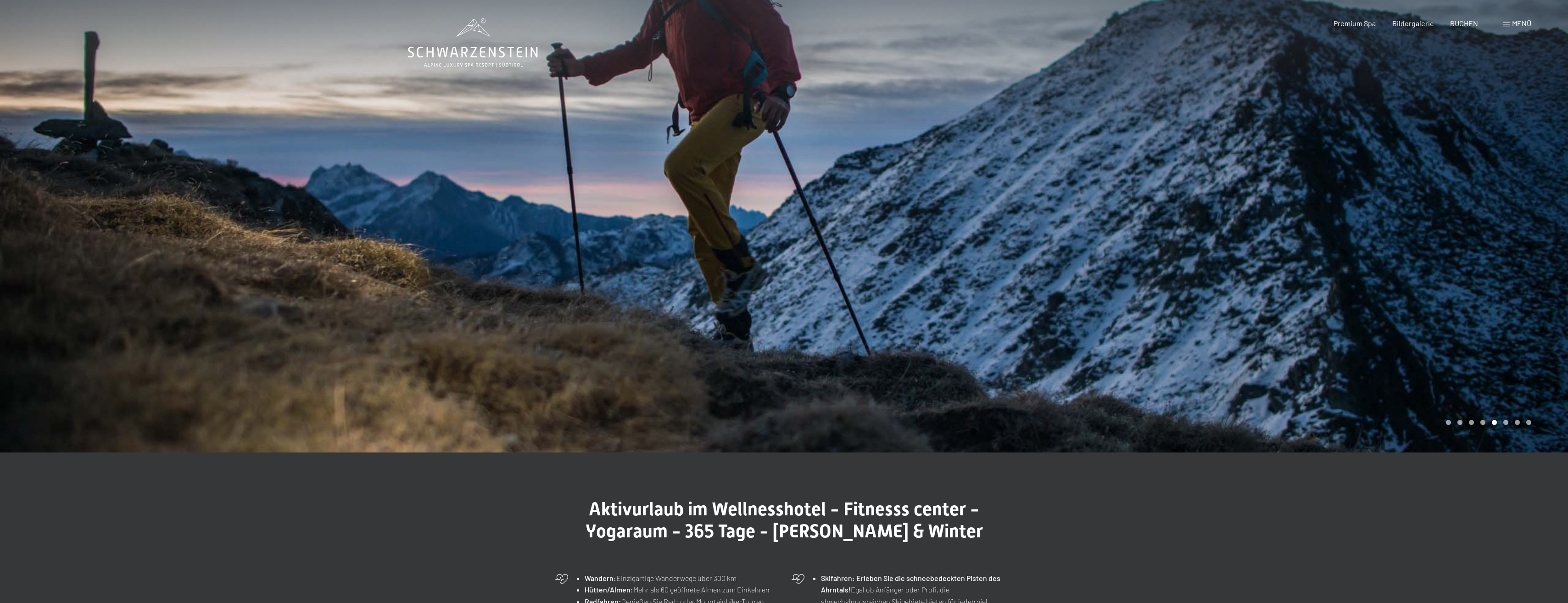
click at [1521, 247] on div at bounding box center [1176, 226] width 784 height 452
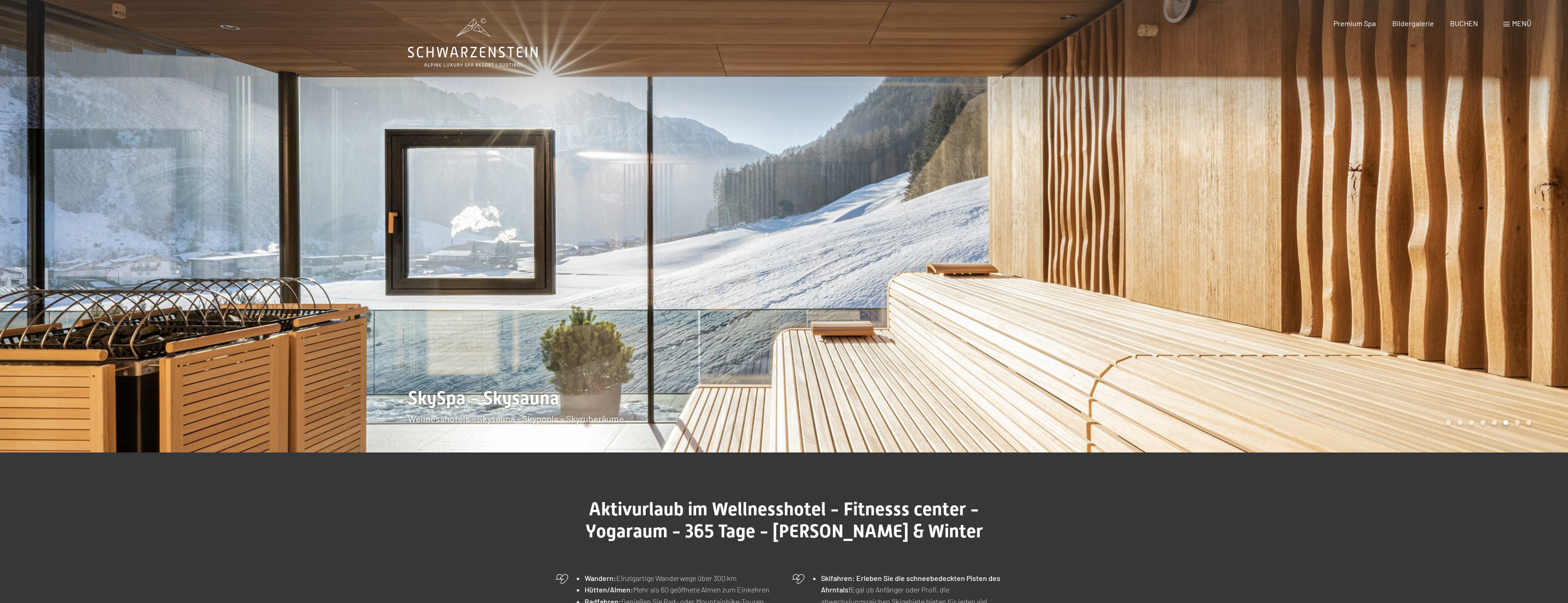
click at [1521, 247] on div at bounding box center [1176, 226] width 784 height 452
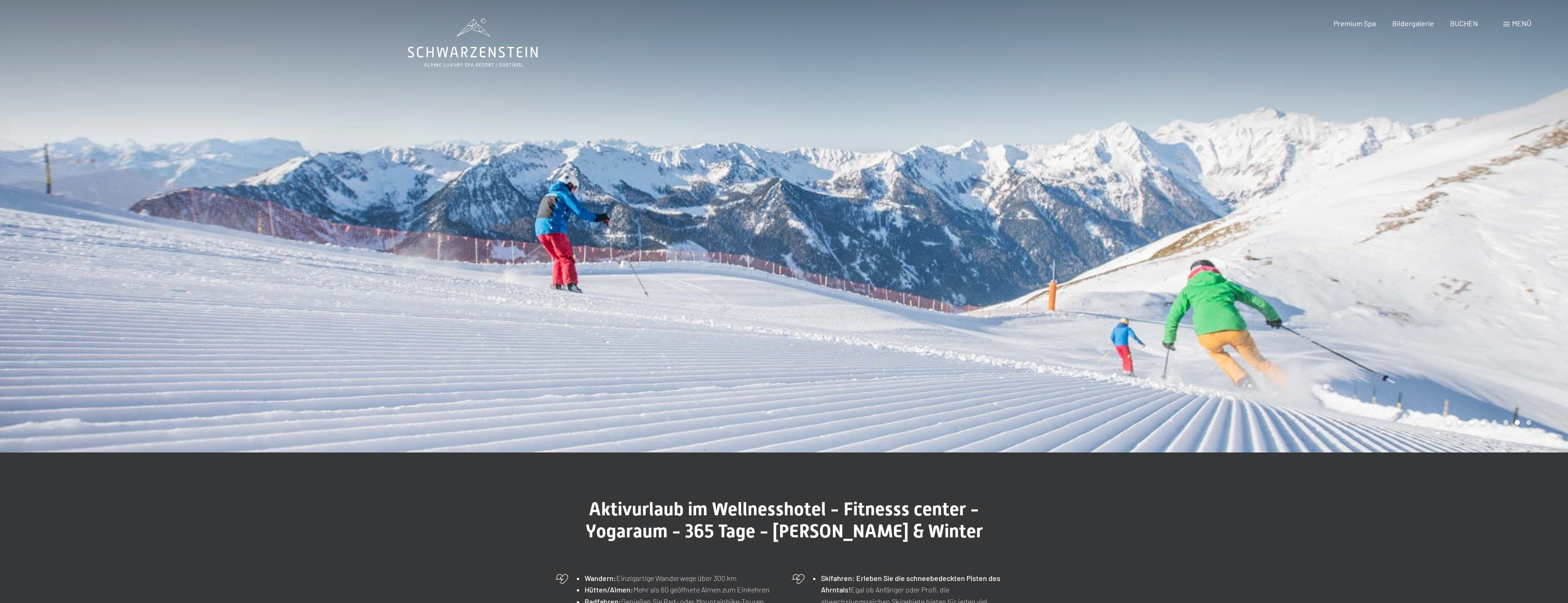
click at [1521, 247] on div at bounding box center [1176, 226] width 784 height 452
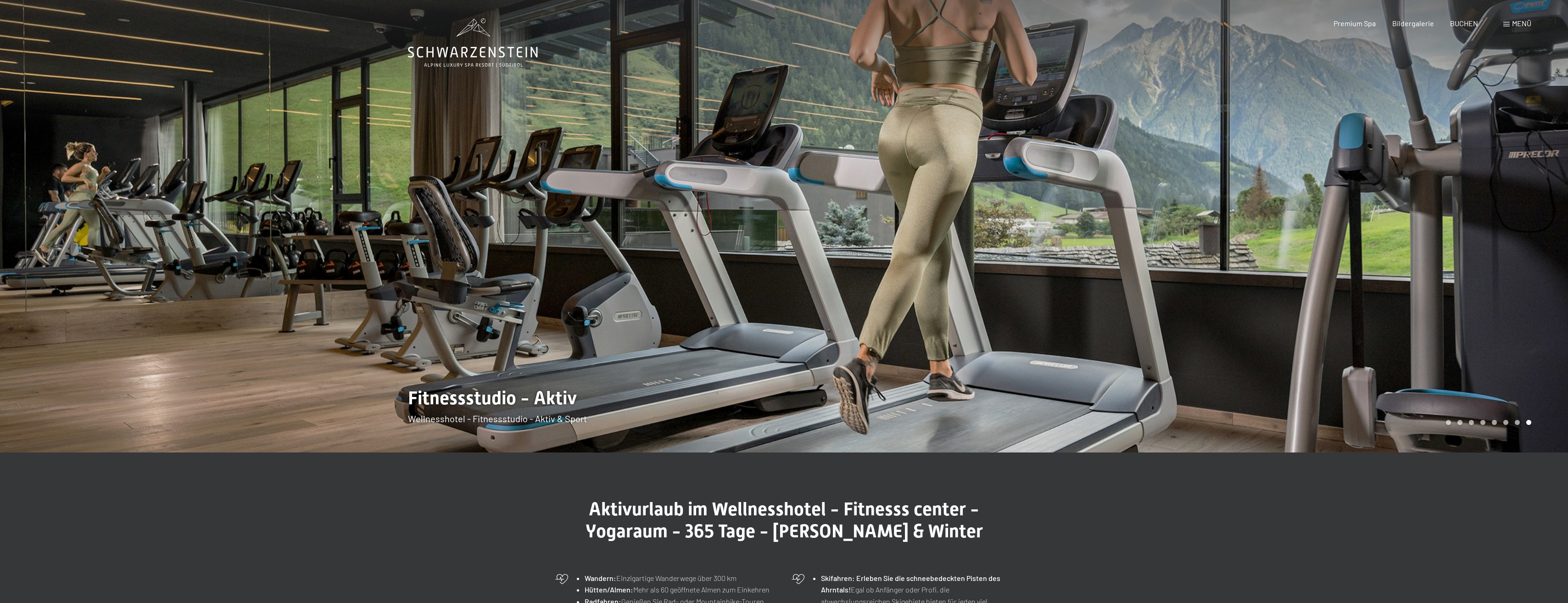
click at [1521, 247] on div at bounding box center [1176, 226] width 784 height 452
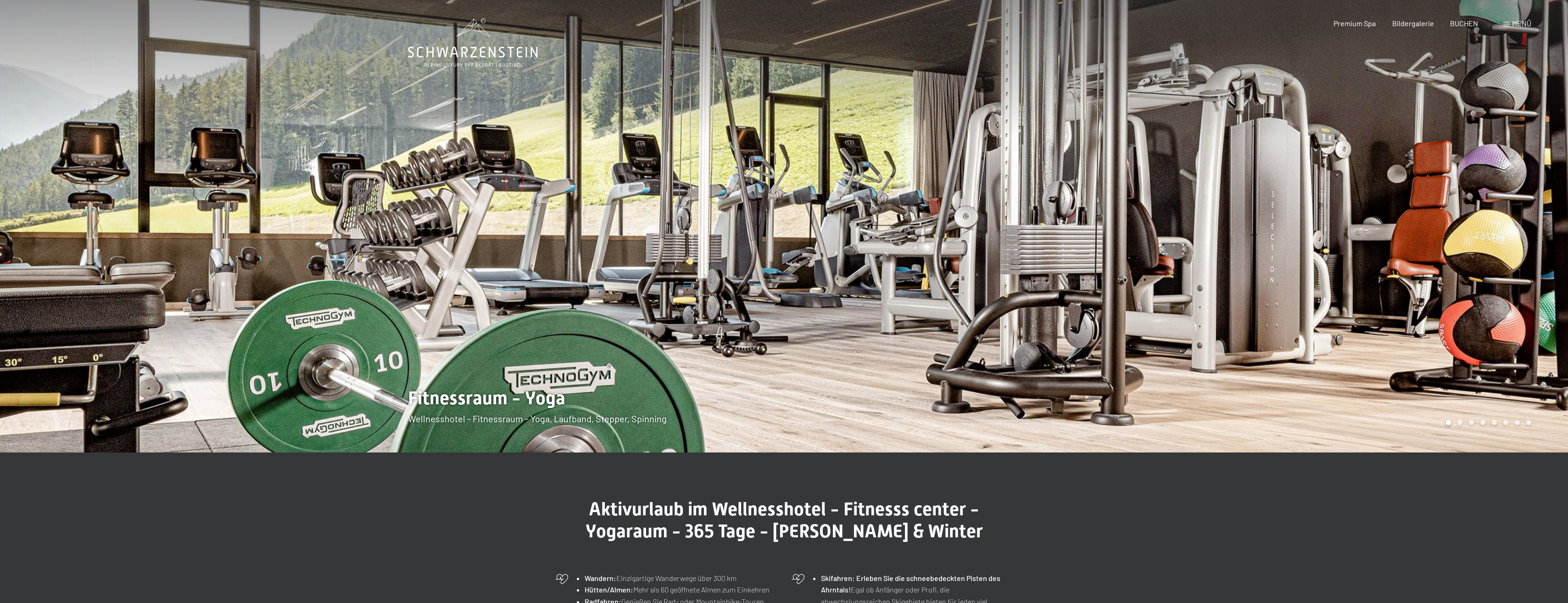
click at [1521, 247] on div at bounding box center [1176, 226] width 784 height 452
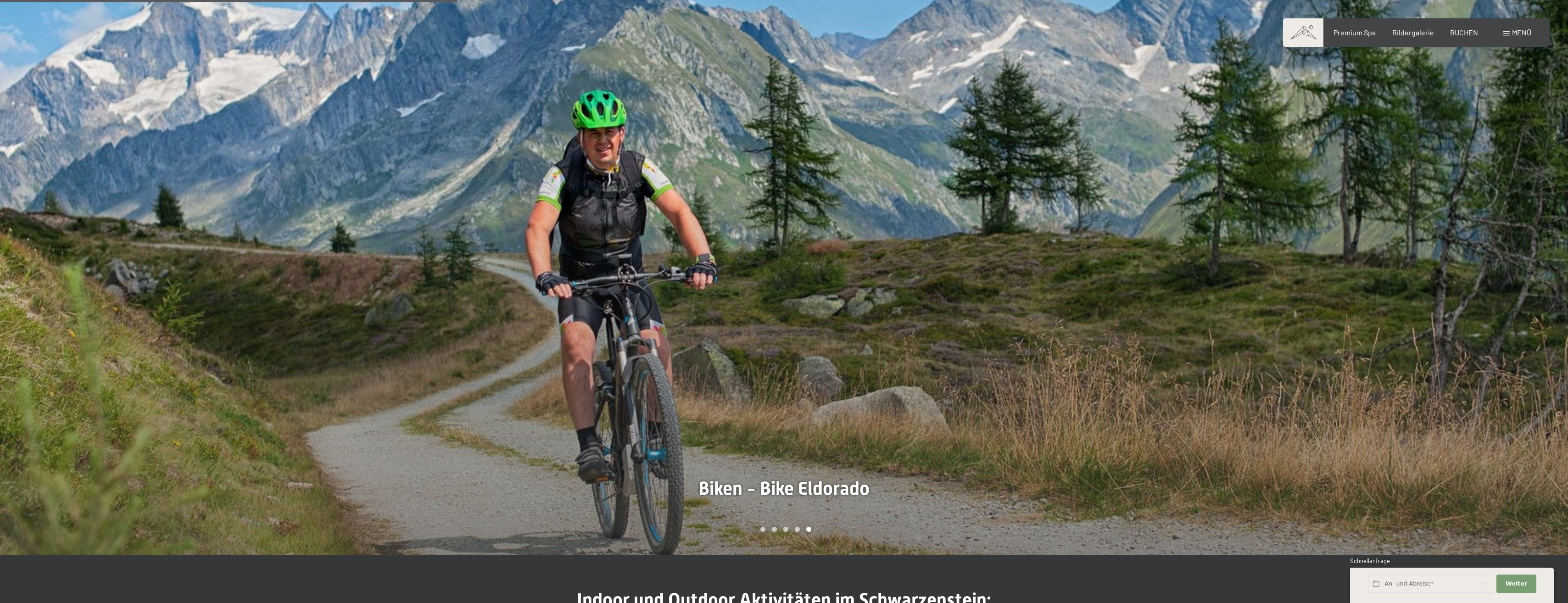
scroll to position [963, 0]
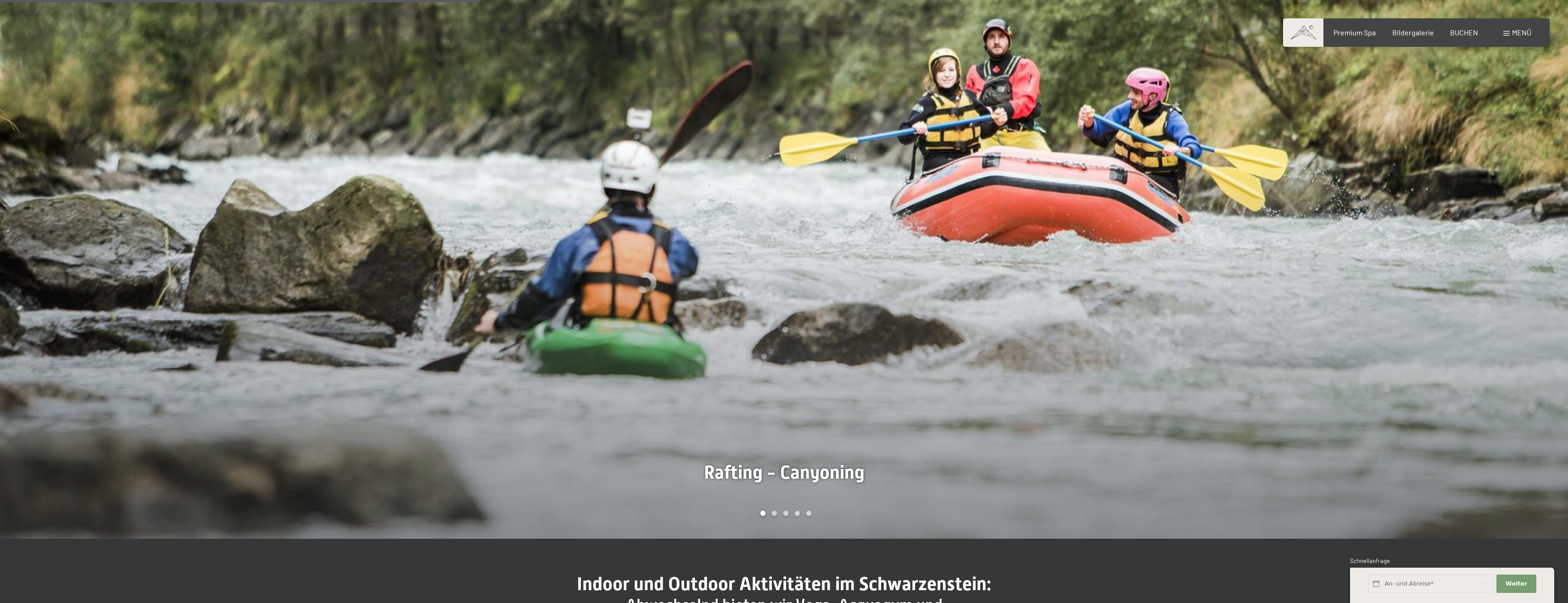
click at [1513, 298] on div at bounding box center [1176, 203] width 784 height 671
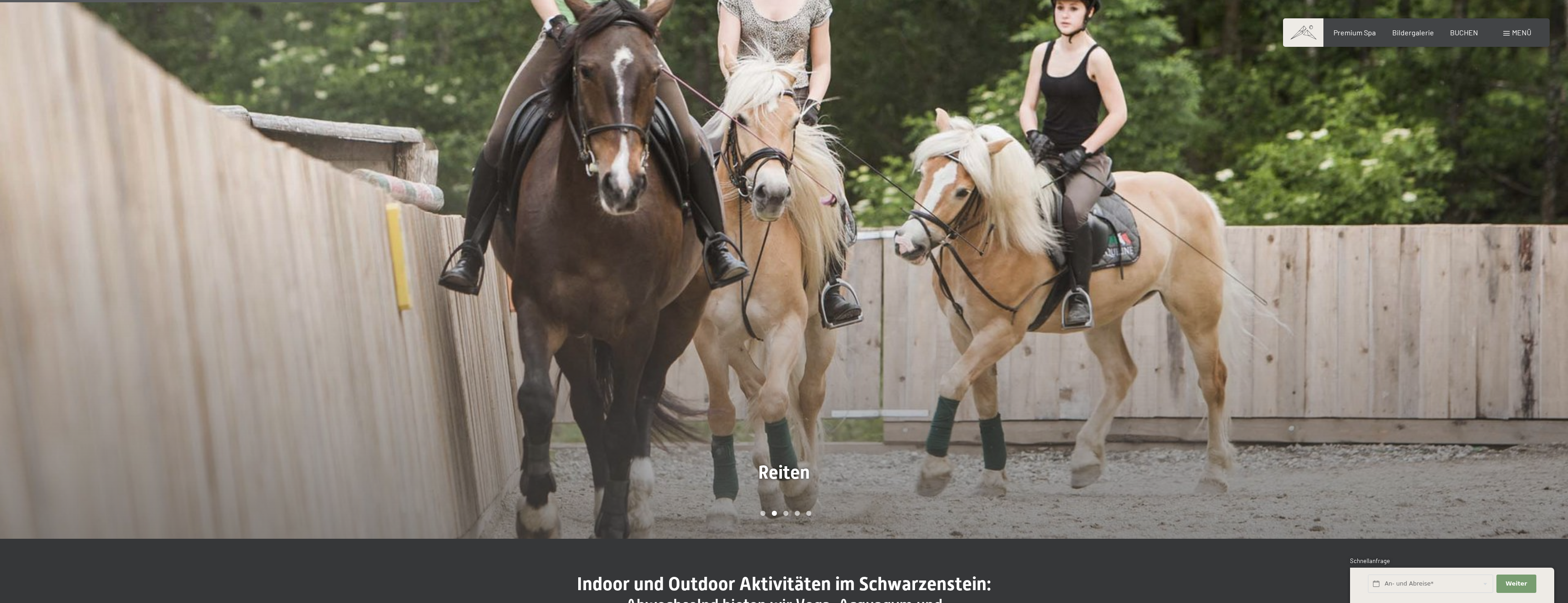
click at [1513, 298] on div at bounding box center [1176, 203] width 784 height 671
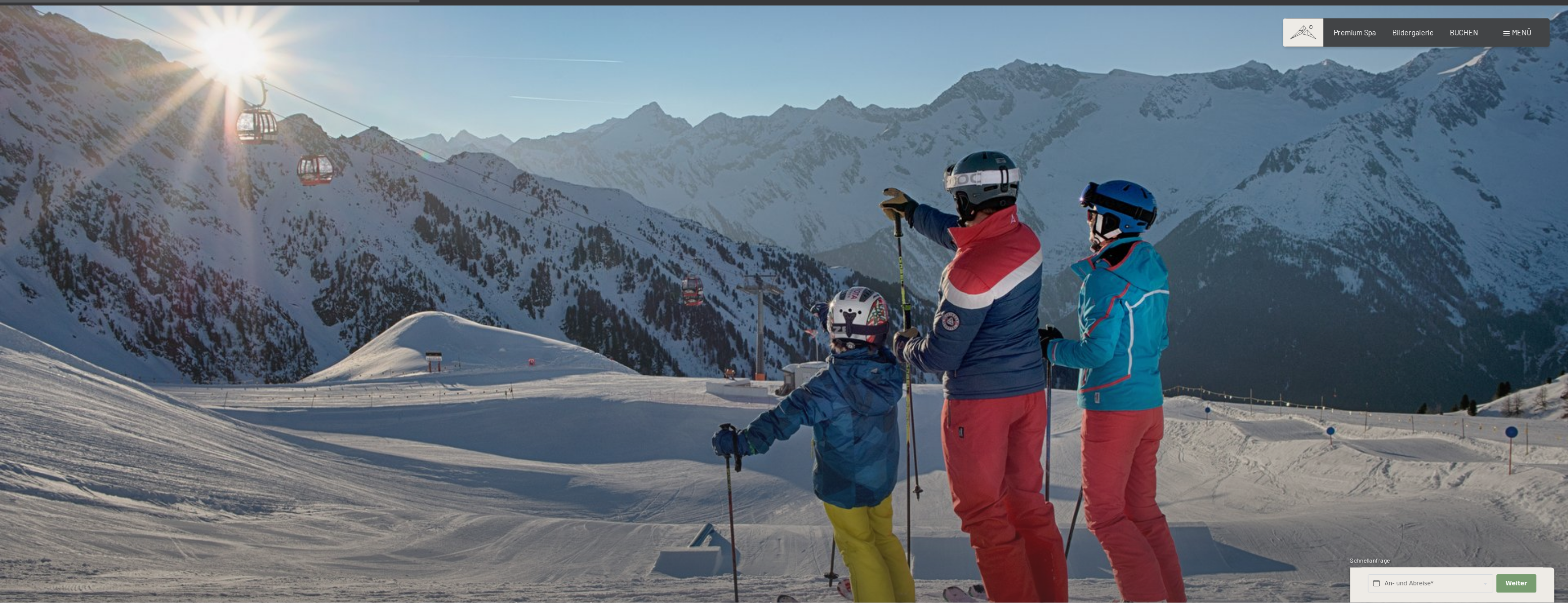
scroll to position [958, 0]
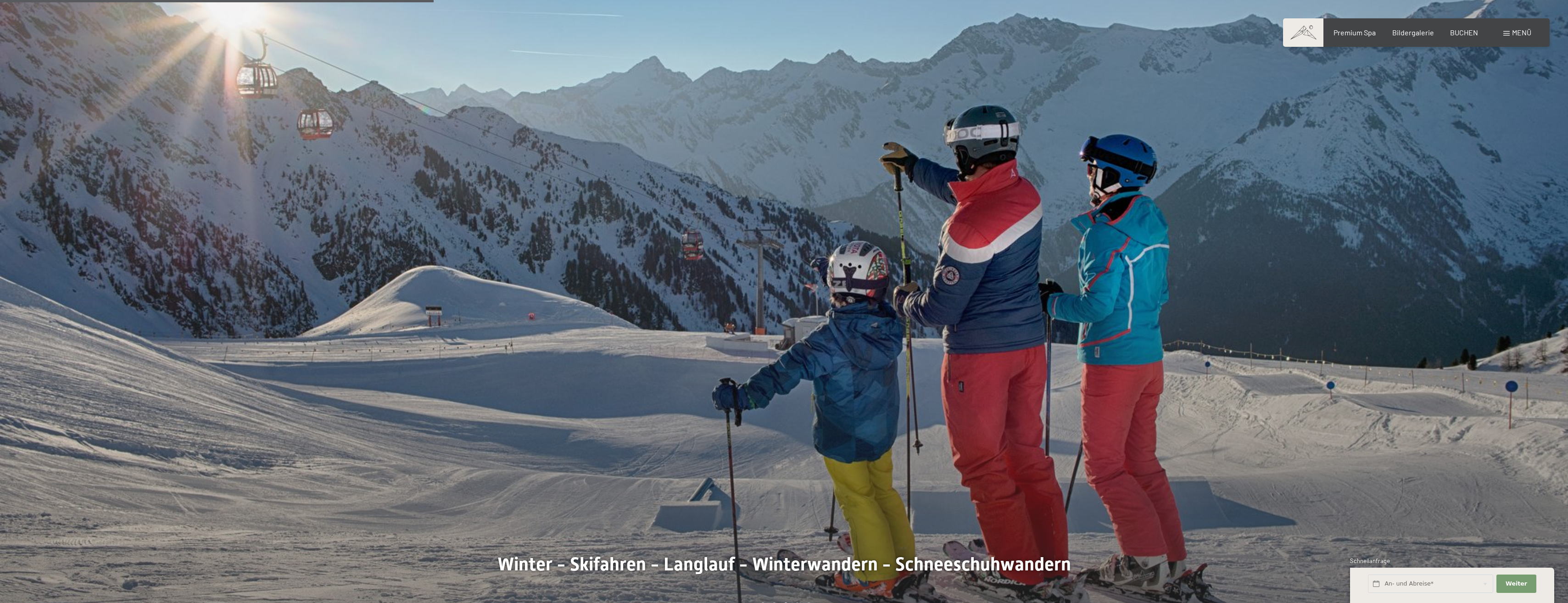
click at [1513, 298] on div at bounding box center [1176, 295] width 784 height 671
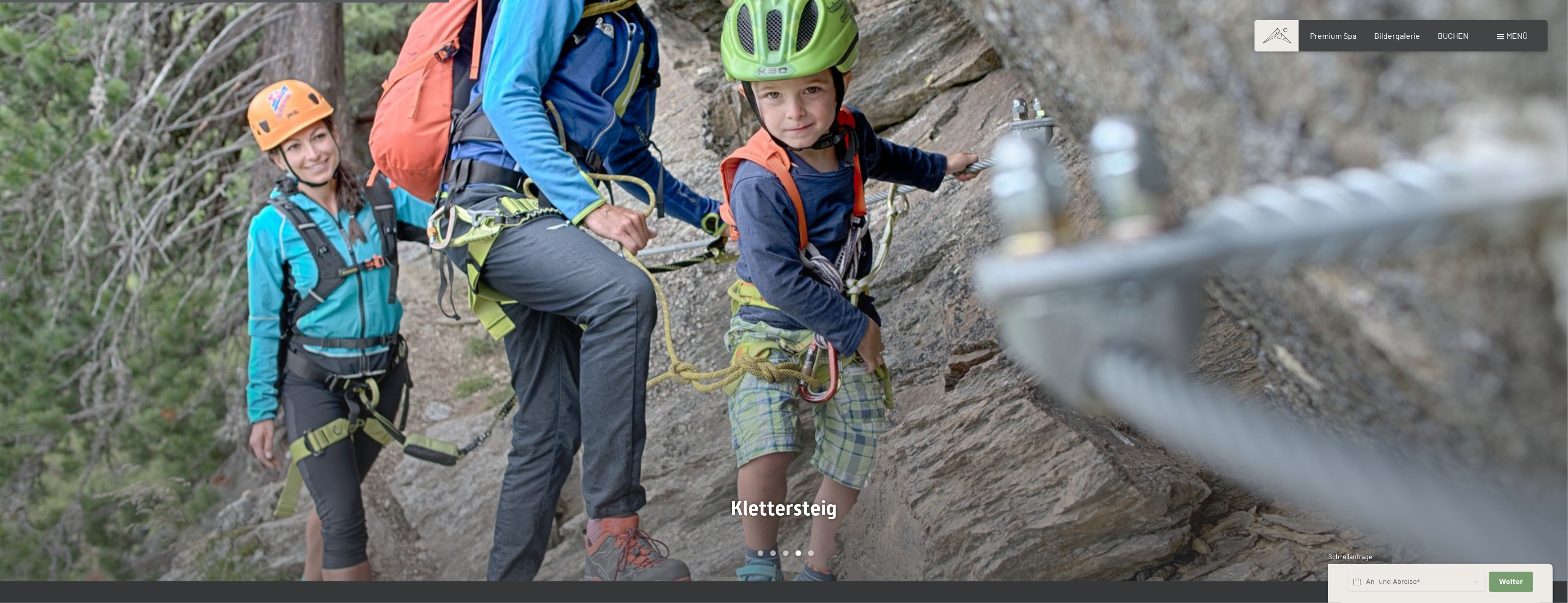
click at [1495, 309] on div at bounding box center [1176, 246] width 784 height 671
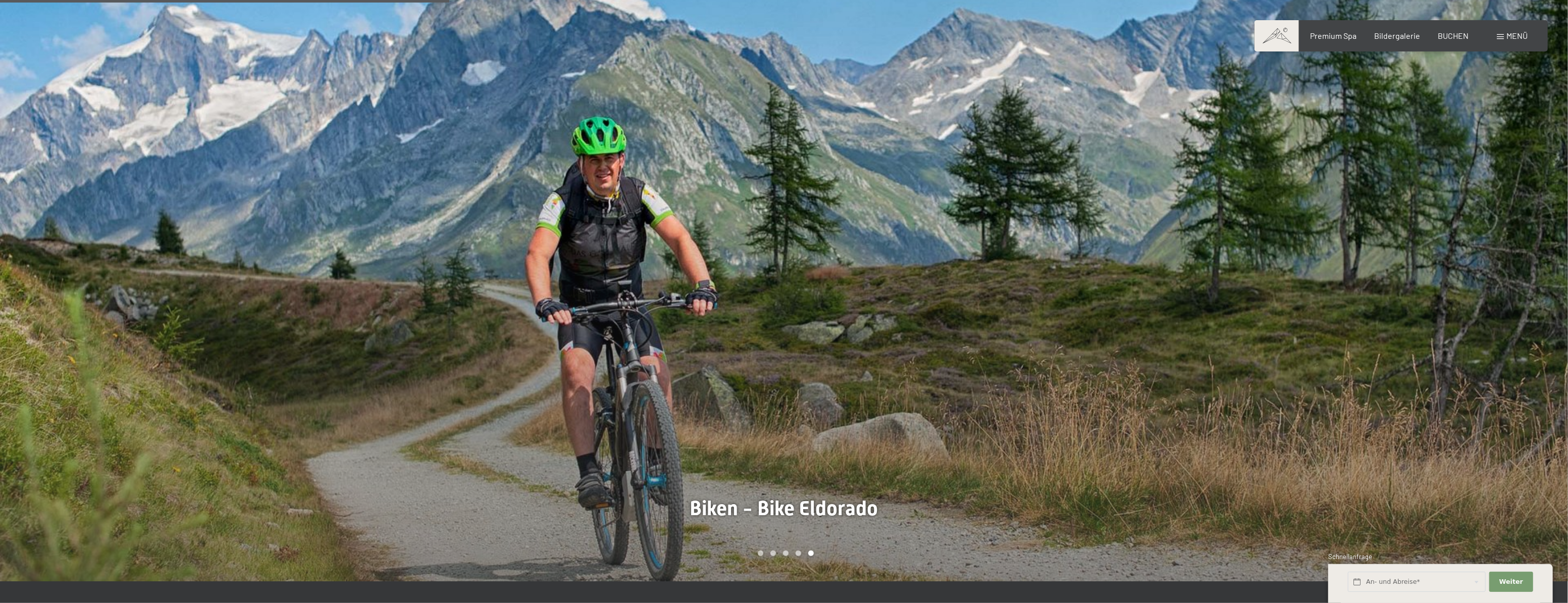
click at [1495, 307] on div at bounding box center [1176, 246] width 784 height 671
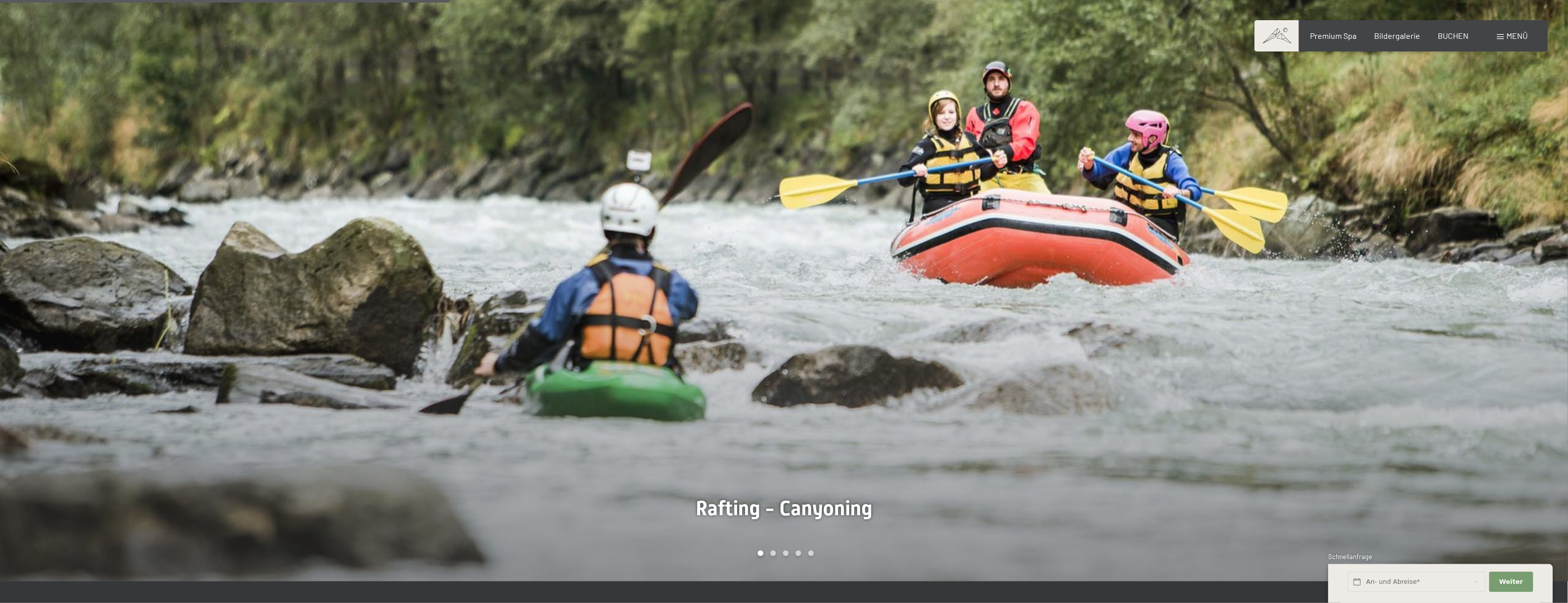
click at [1495, 307] on div at bounding box center [1176, 246] width 784 height 671
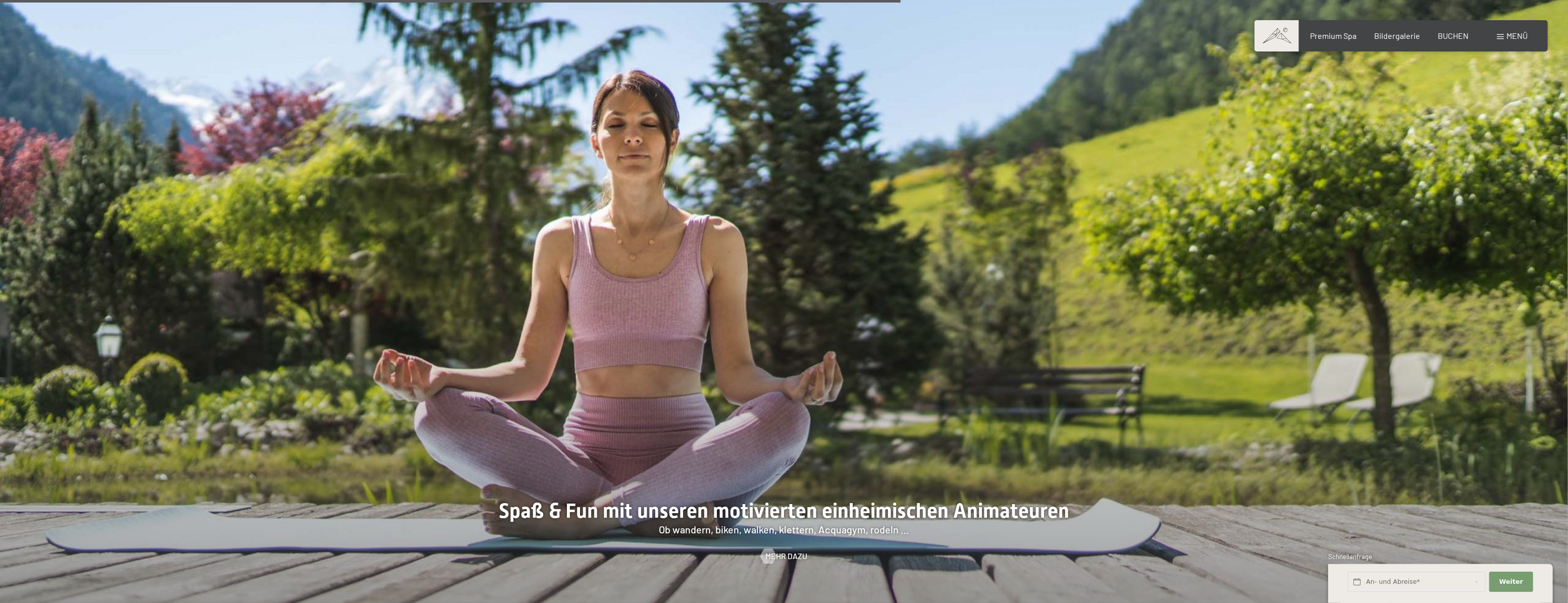
scroll to position [1922, 0]
click at [1488, 315] on div at bounding box center [784, 287] width 1568 height 671
click at [1472, 316] on div at bounding box center [784, 287] width 1568 height 671
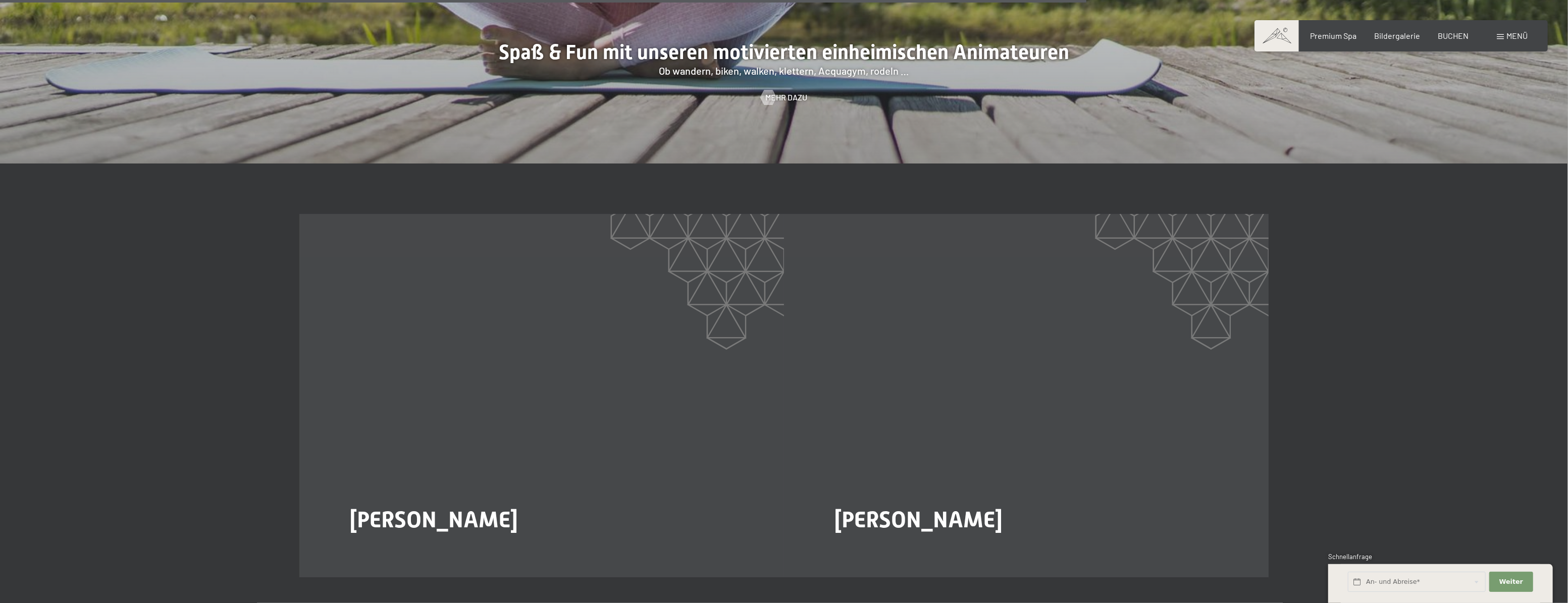
scroll to position [2105, 0]
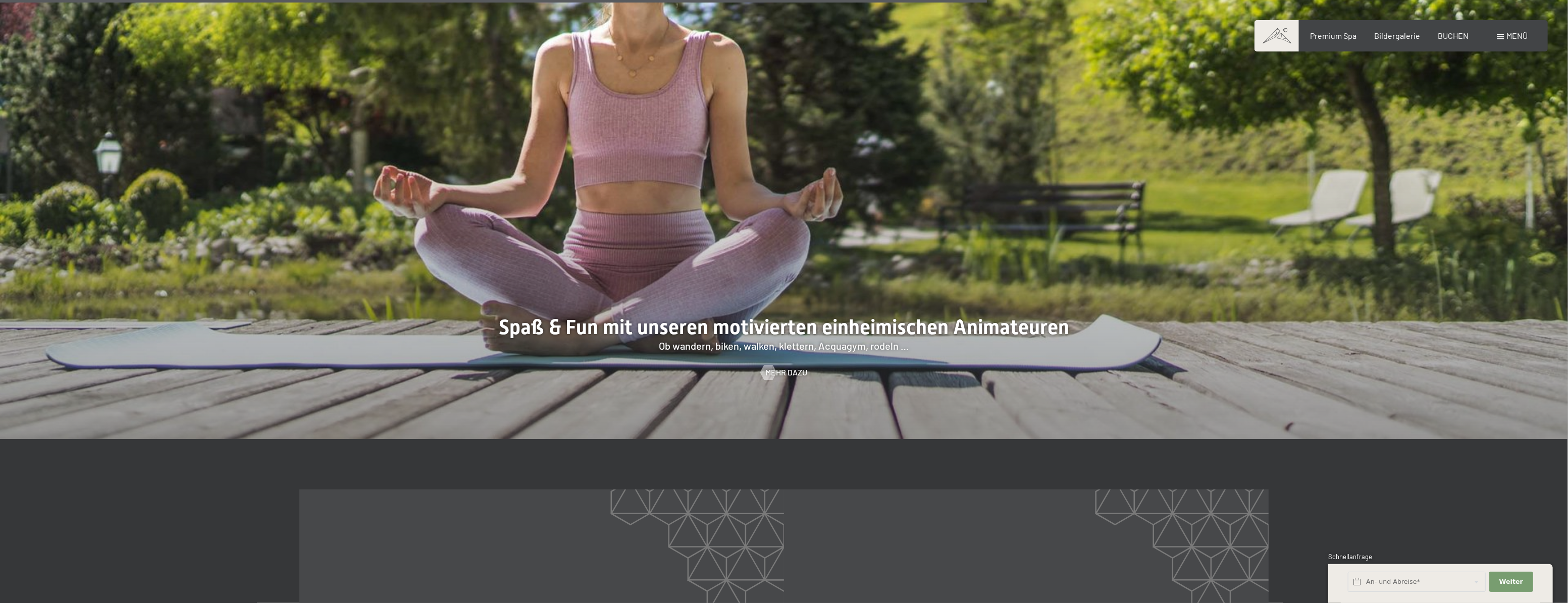
click at [1279, 31] on span at bounding box center [1276, 35] width 44 height 31
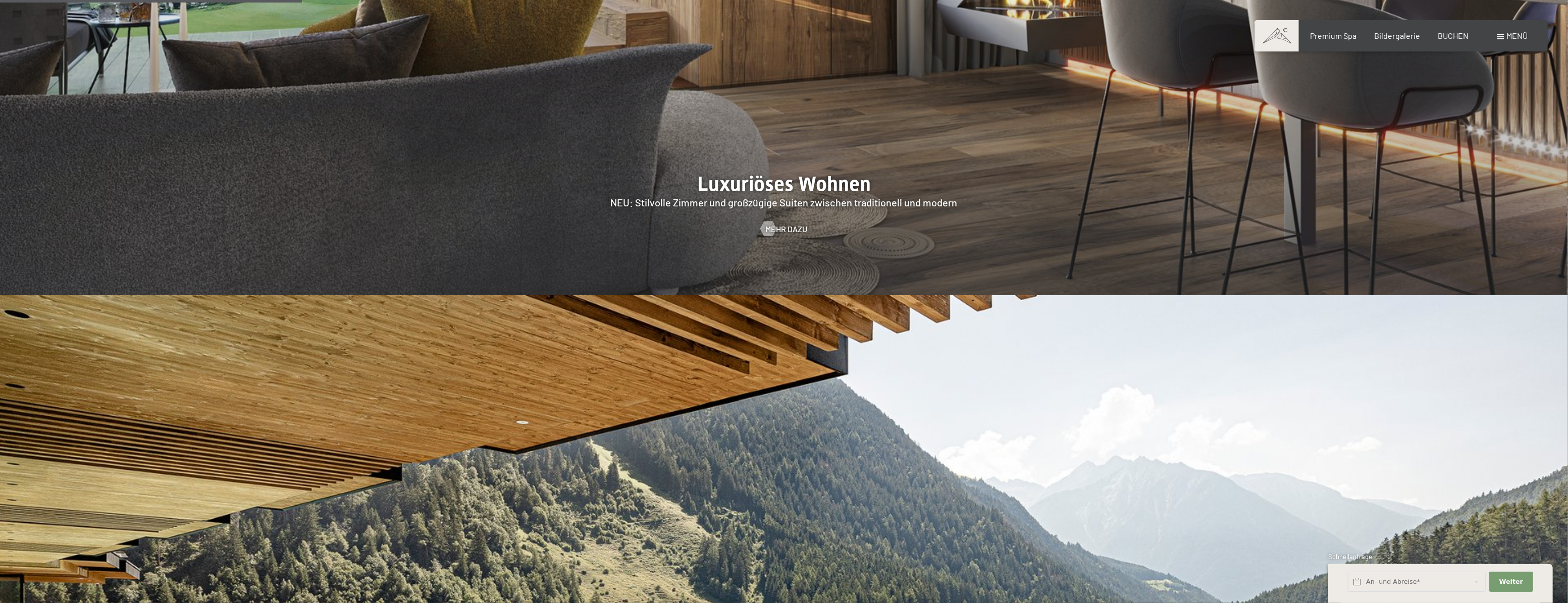
scroll to position [1376, 0]
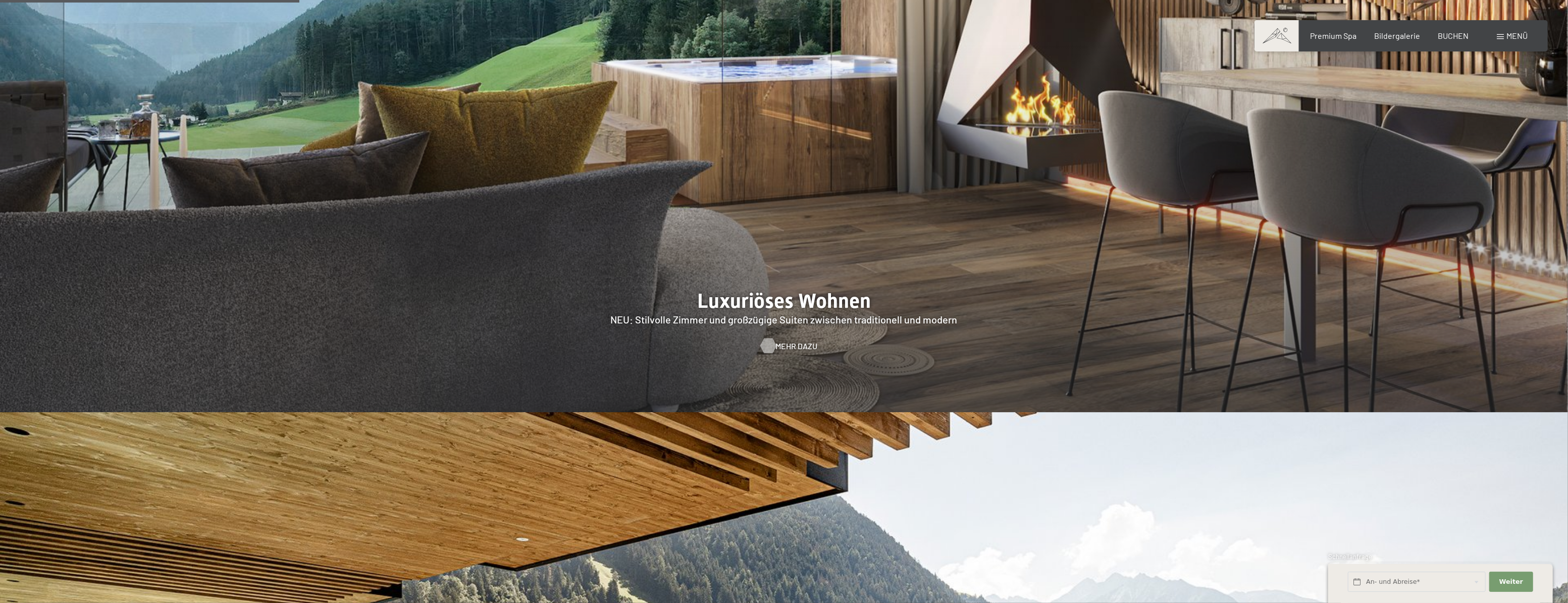
click at [772, 339] on div at bounding box center [768, 346] width 9 height 15
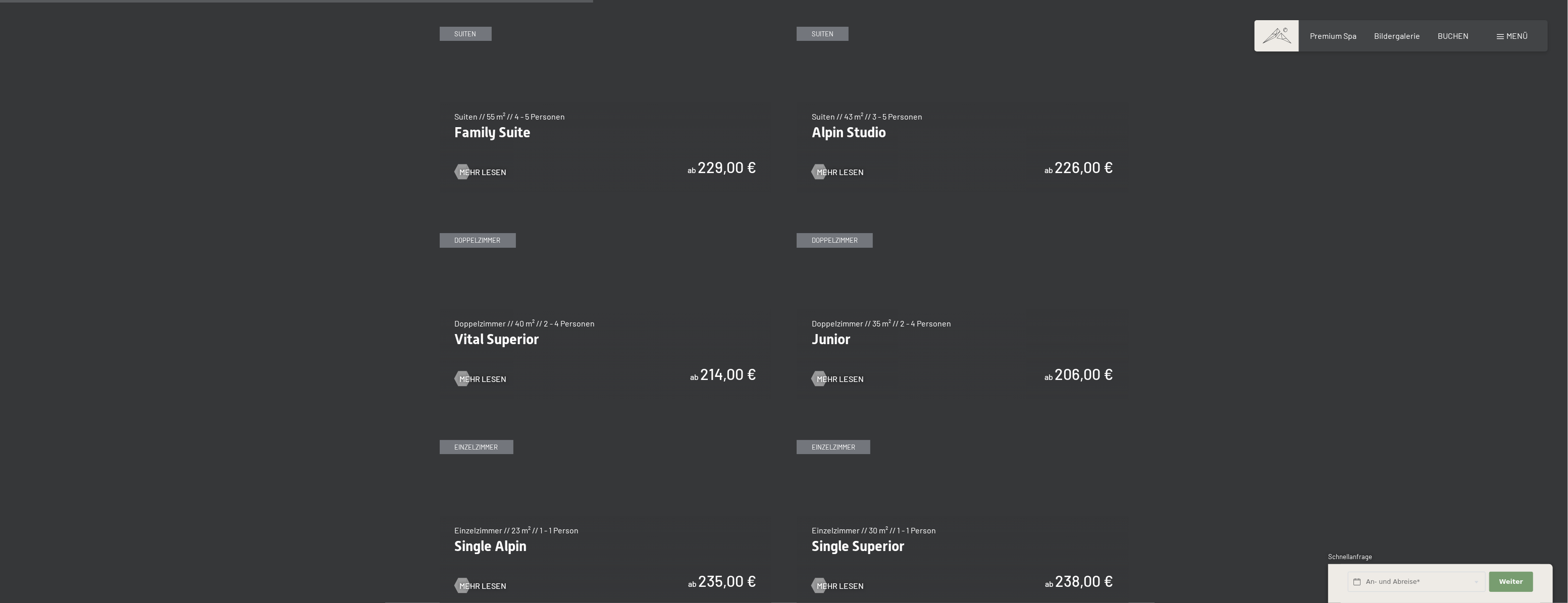
scroll to position [1284, 0]
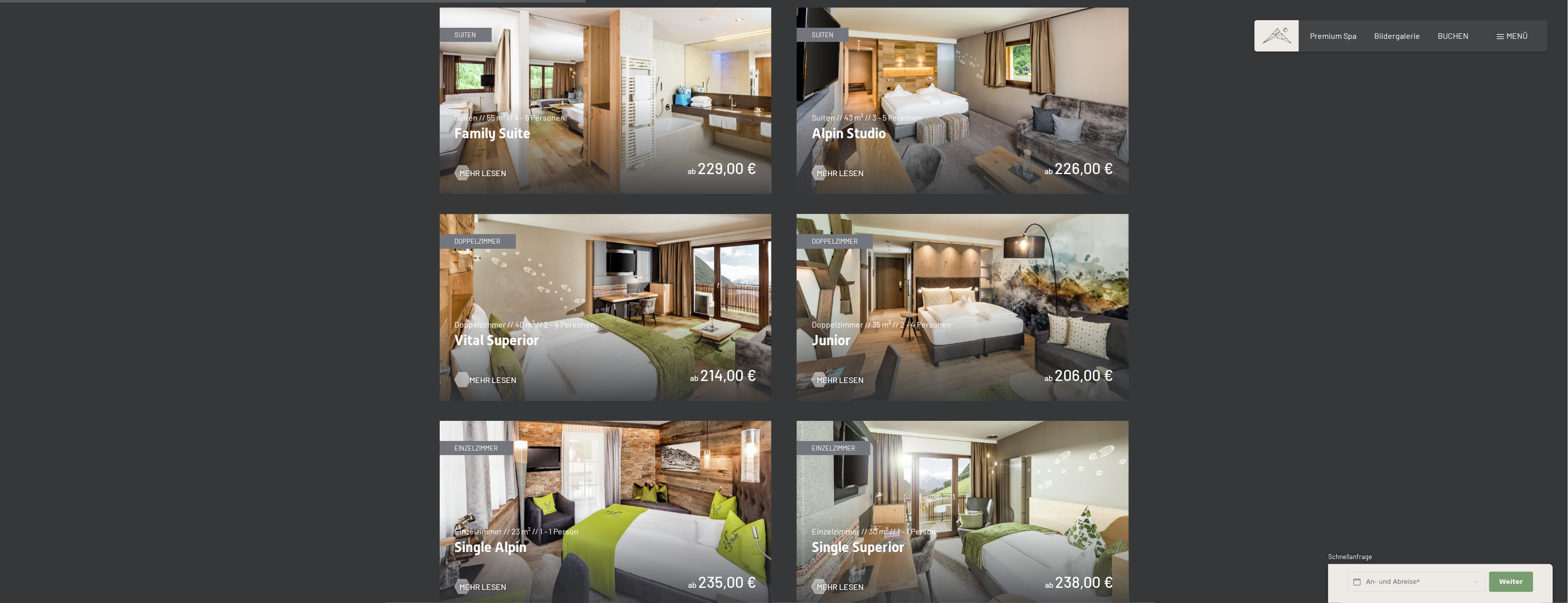
click at [470, 379] on span "Mehr Lesen" at bounding box center [493, 379] width 47 height 11
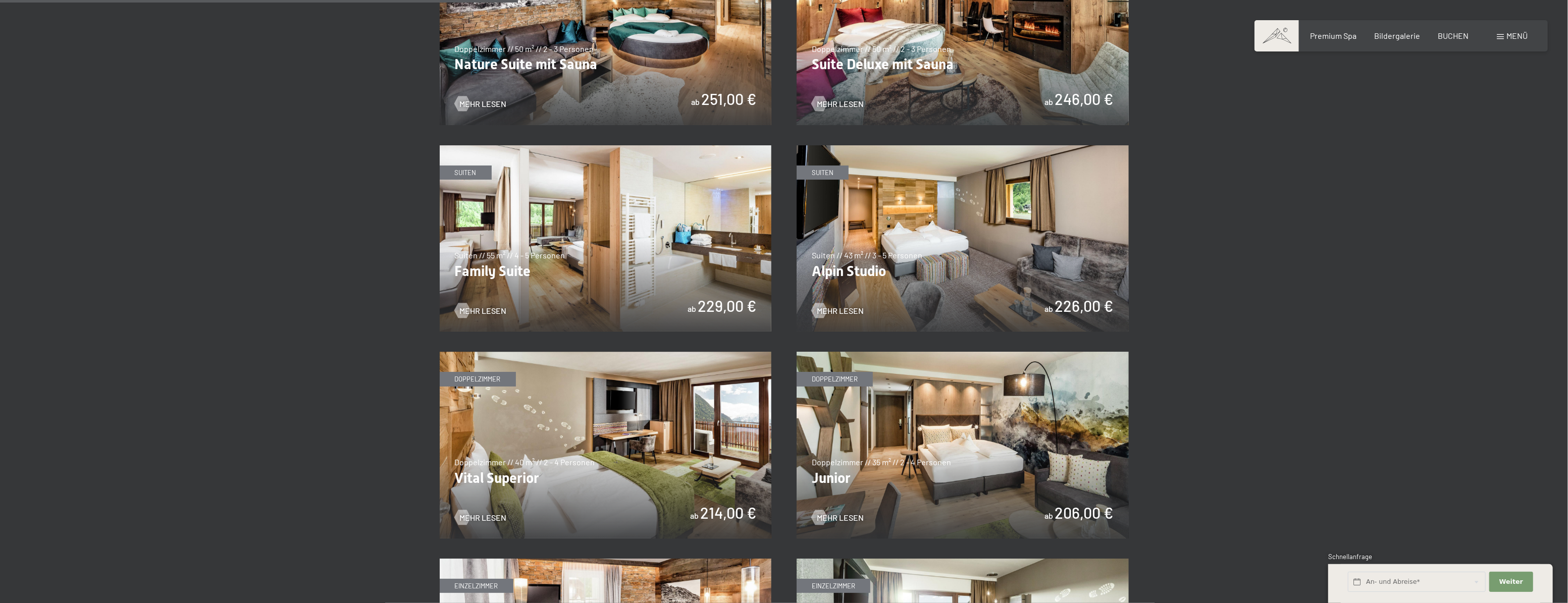
scroll to position [1100, 0]
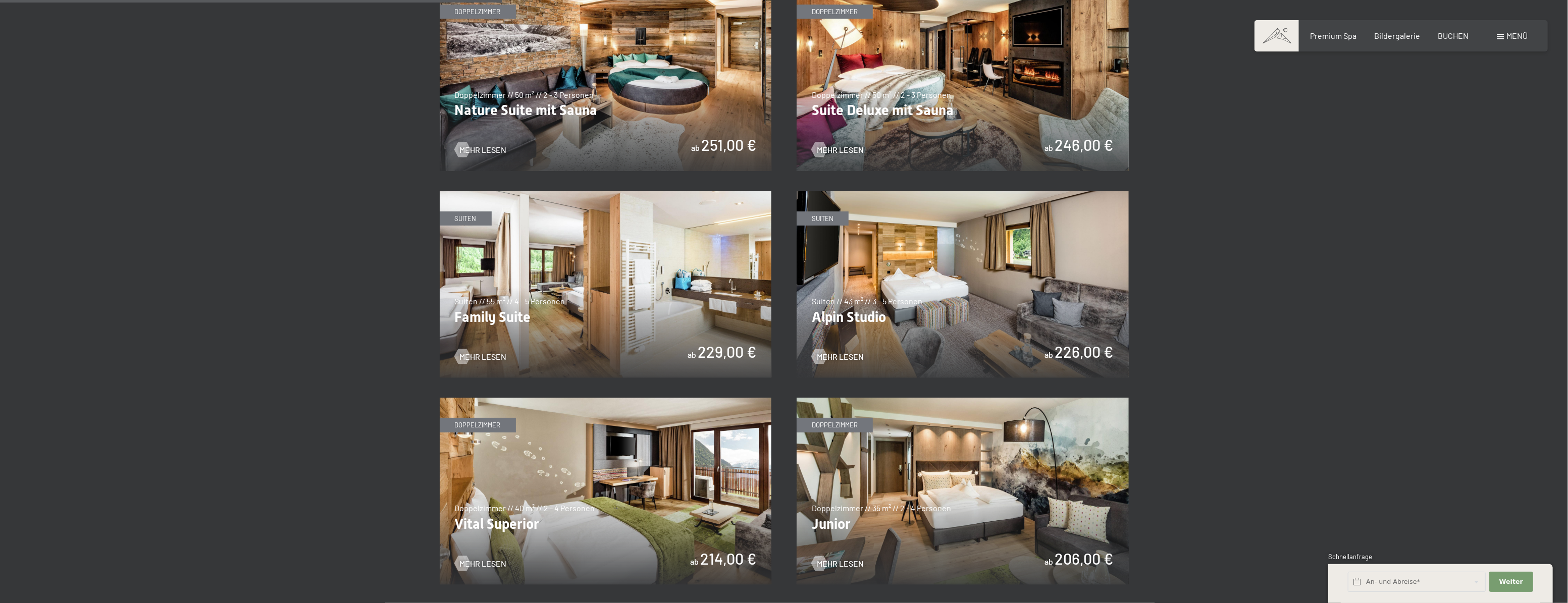
click at [928, 315] on img at bounding box center [963, 284] width 332 height 187
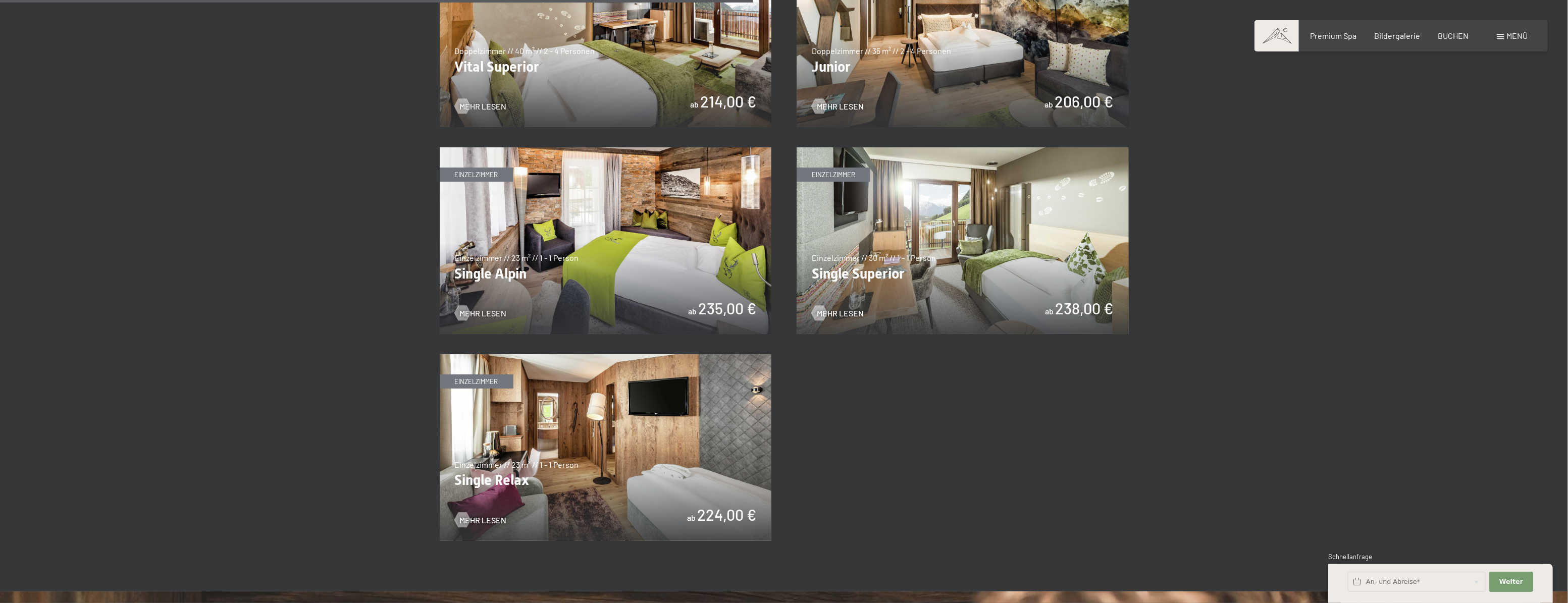
scroll to position [1651, 0]
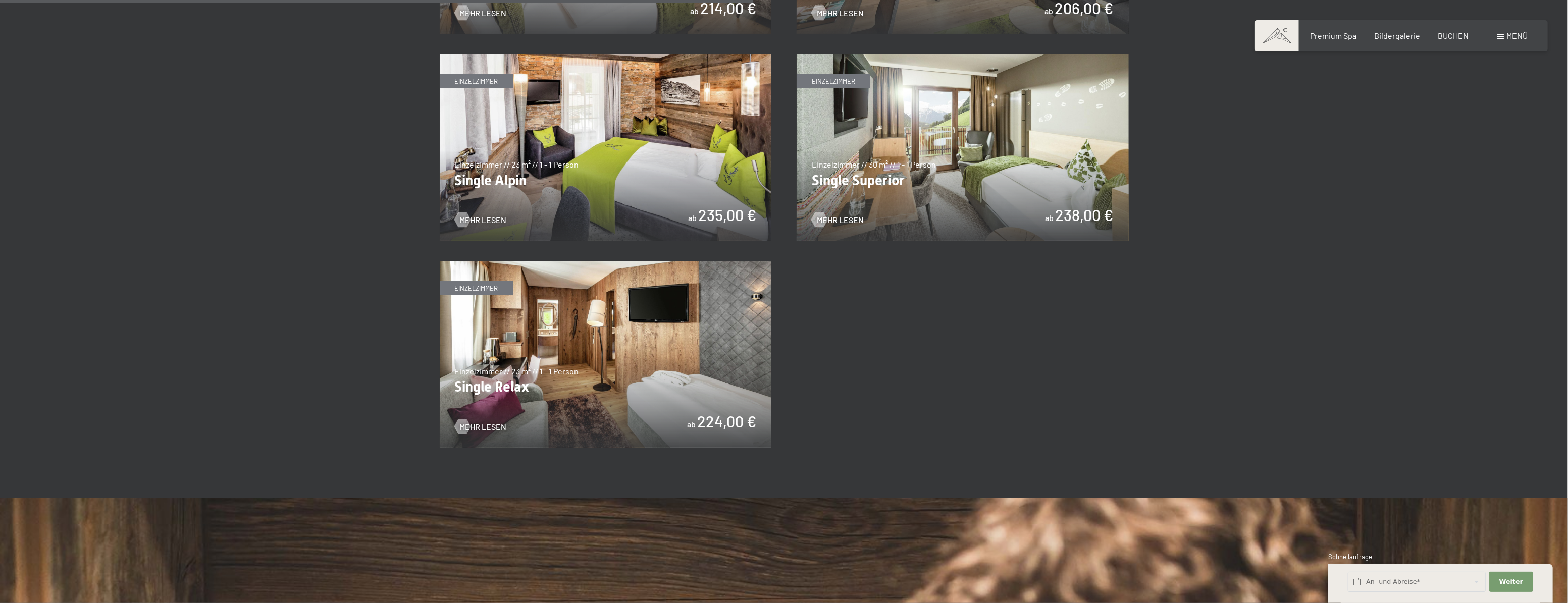
click at [579, 179] on img at bounding box center [606, 147] width 332 height 187
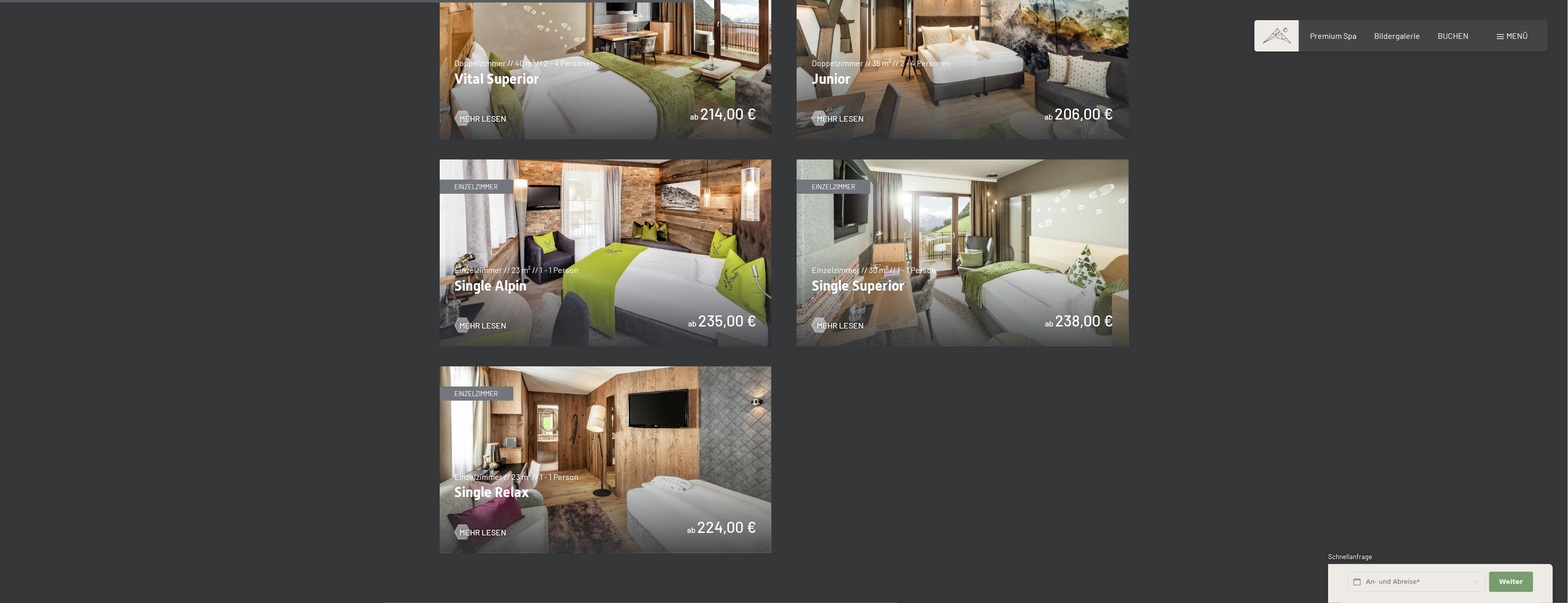
scroll to position [1514, 0]
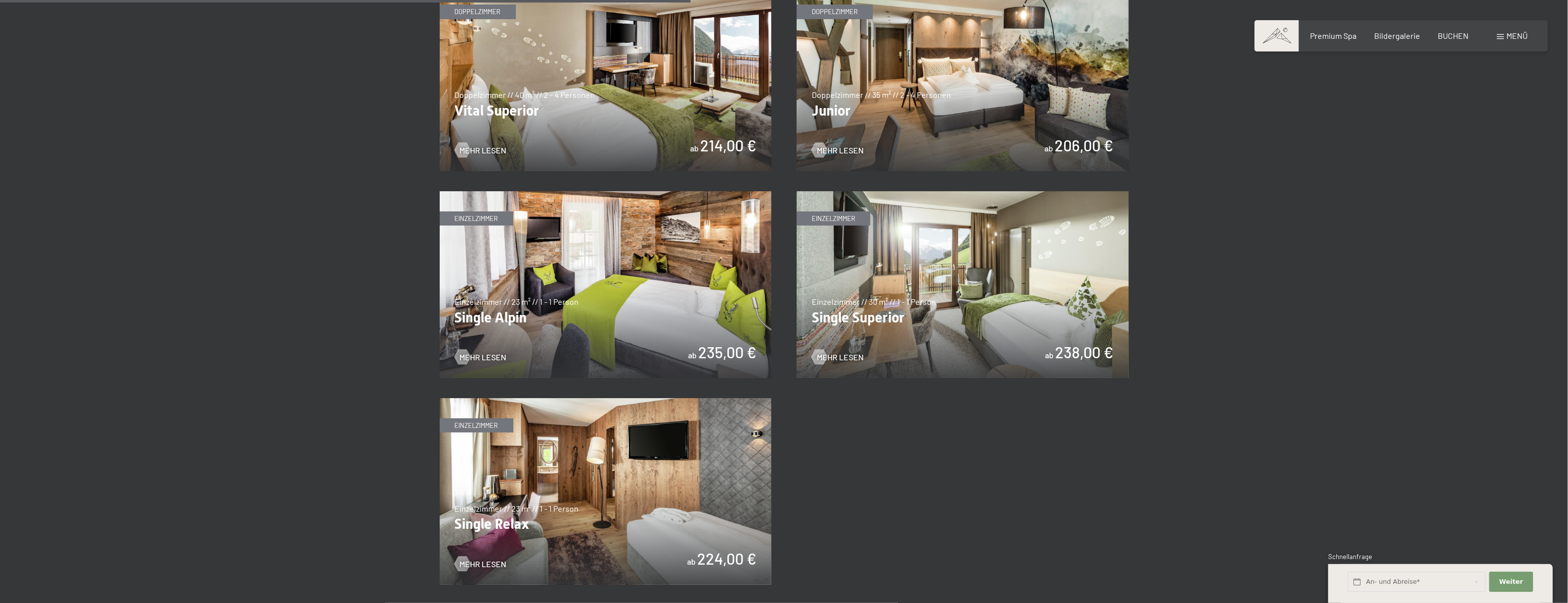
click at [988, 296] on img at bounding box center [963, 284] width 332 height 187
click at [605, 522] on img at bounding box center [606, 491] width 332 height 187
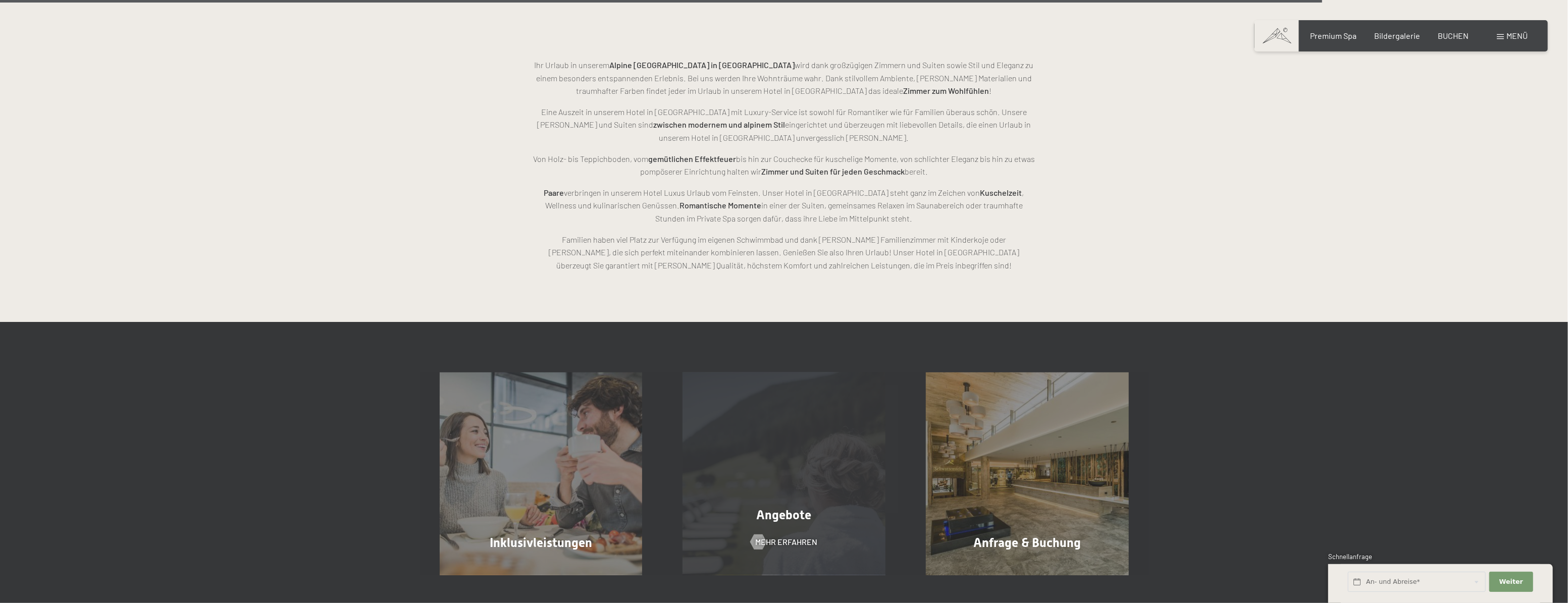
scroll to position [3210, 0]
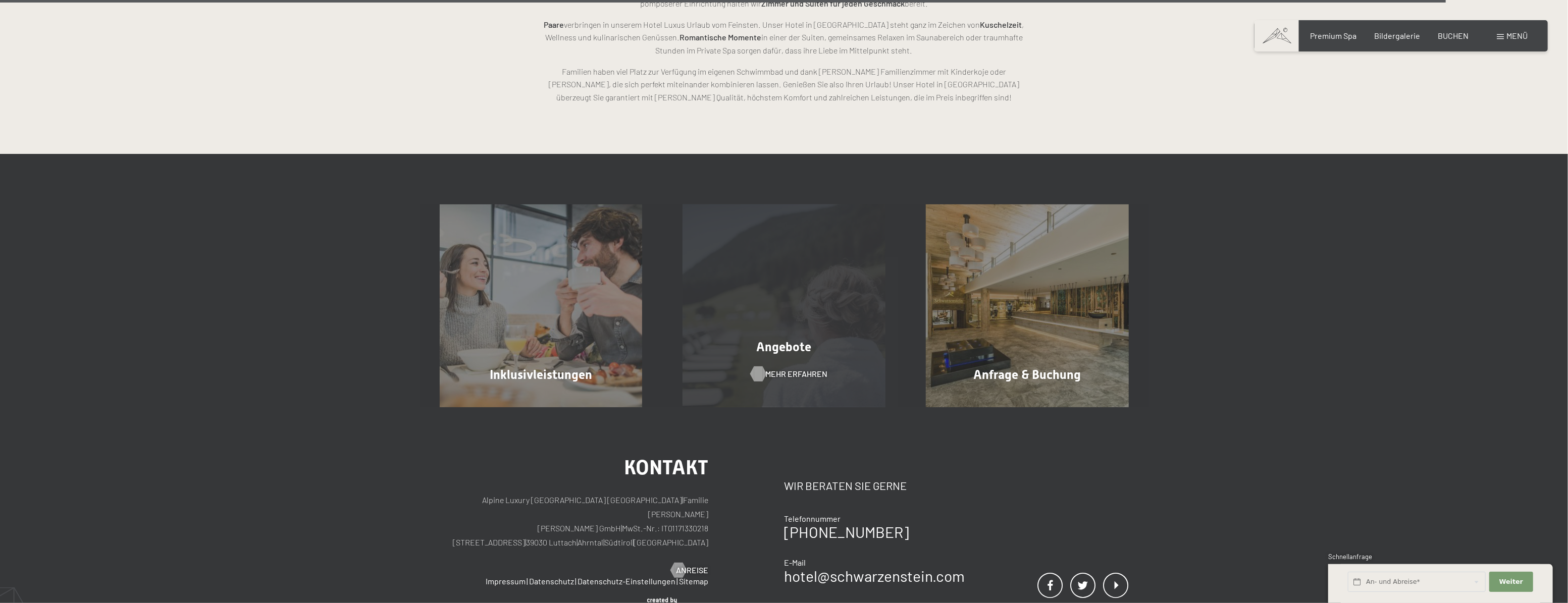
click at [789, 372] on span "Mehr erfahren" at bounding box center [797, 373] width 62 height 11
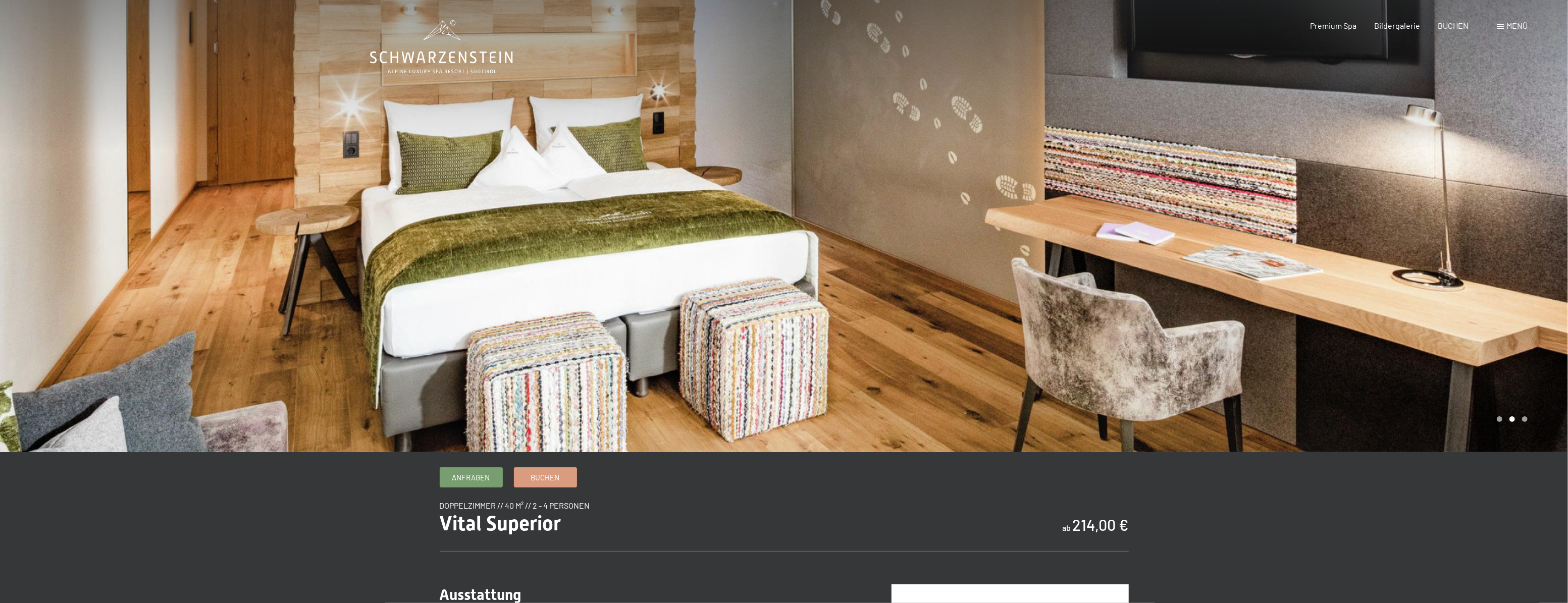
click at [1186, 290] on div at bounding box center [1176, 226] width 784 height 452
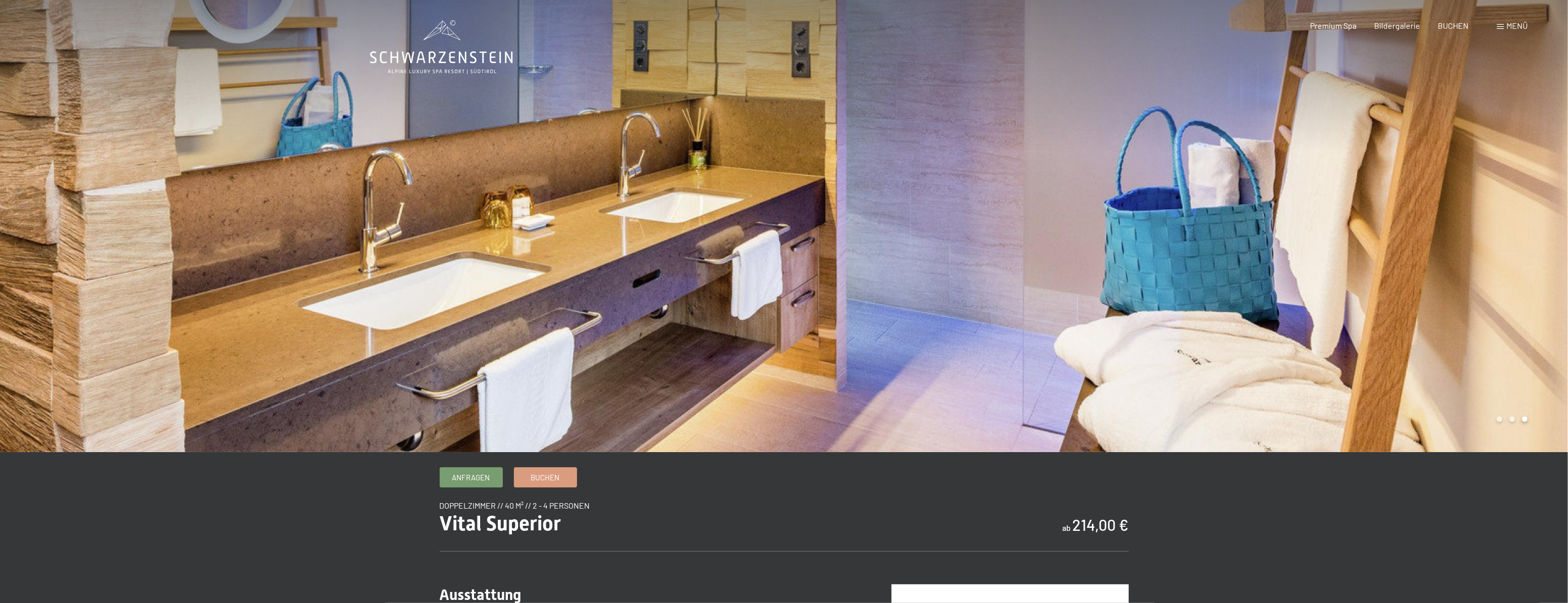
click at [1186, 290] on div at bounding box center [1176, 226] width 784 height 452
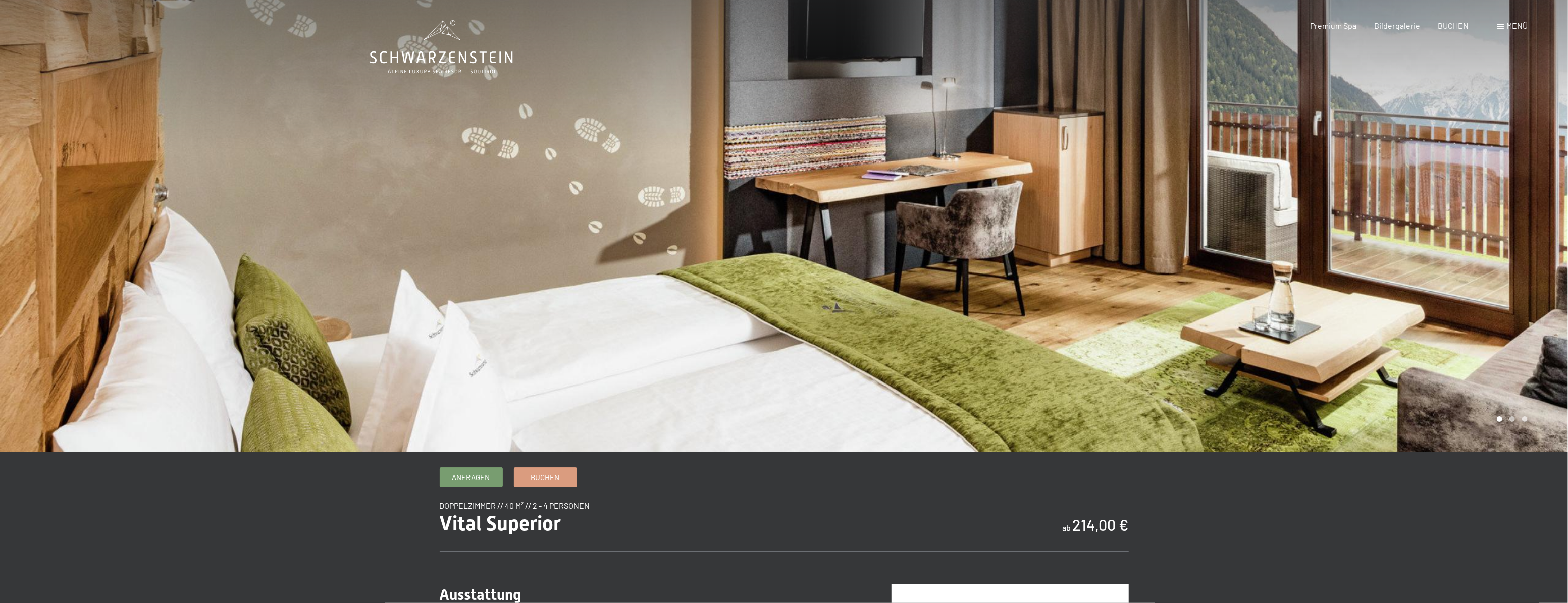
click at [1186, 290] on div at bounding box center [1176, 226] width 784 height 452
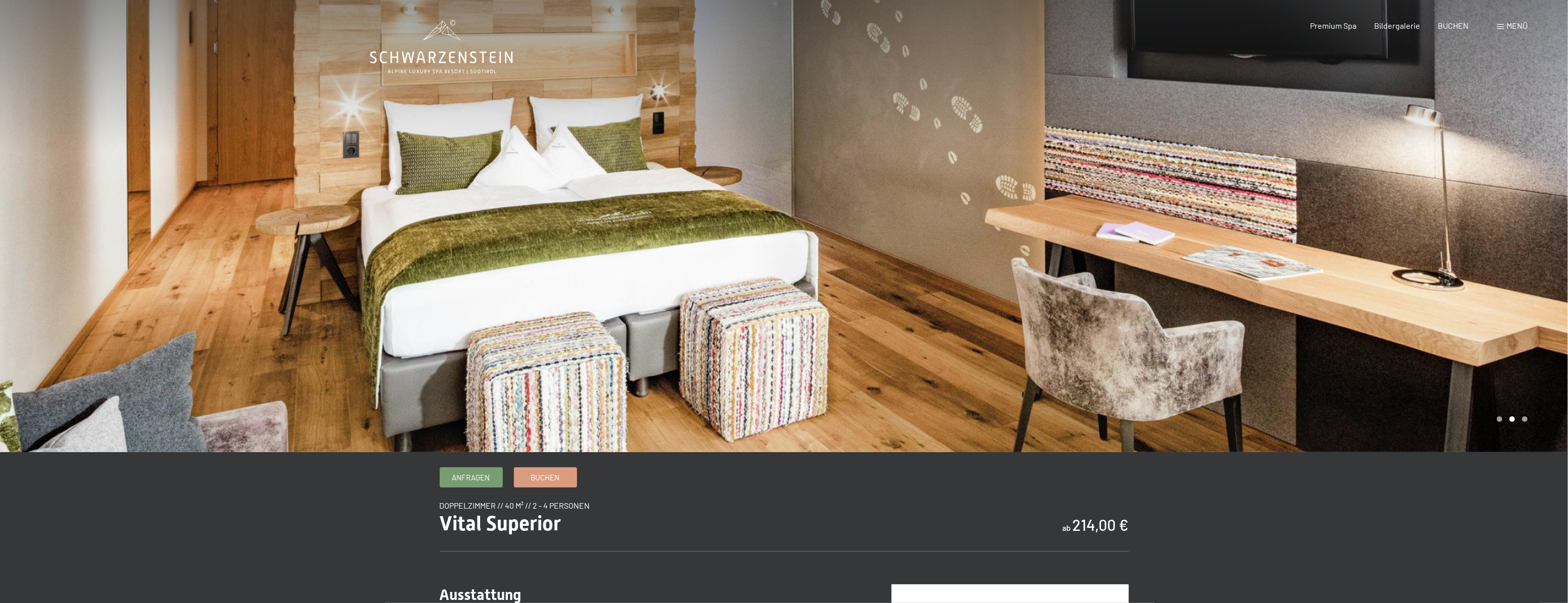
click at [1531, 282] on div at bounding box center [1176, 226] width 784 height 452
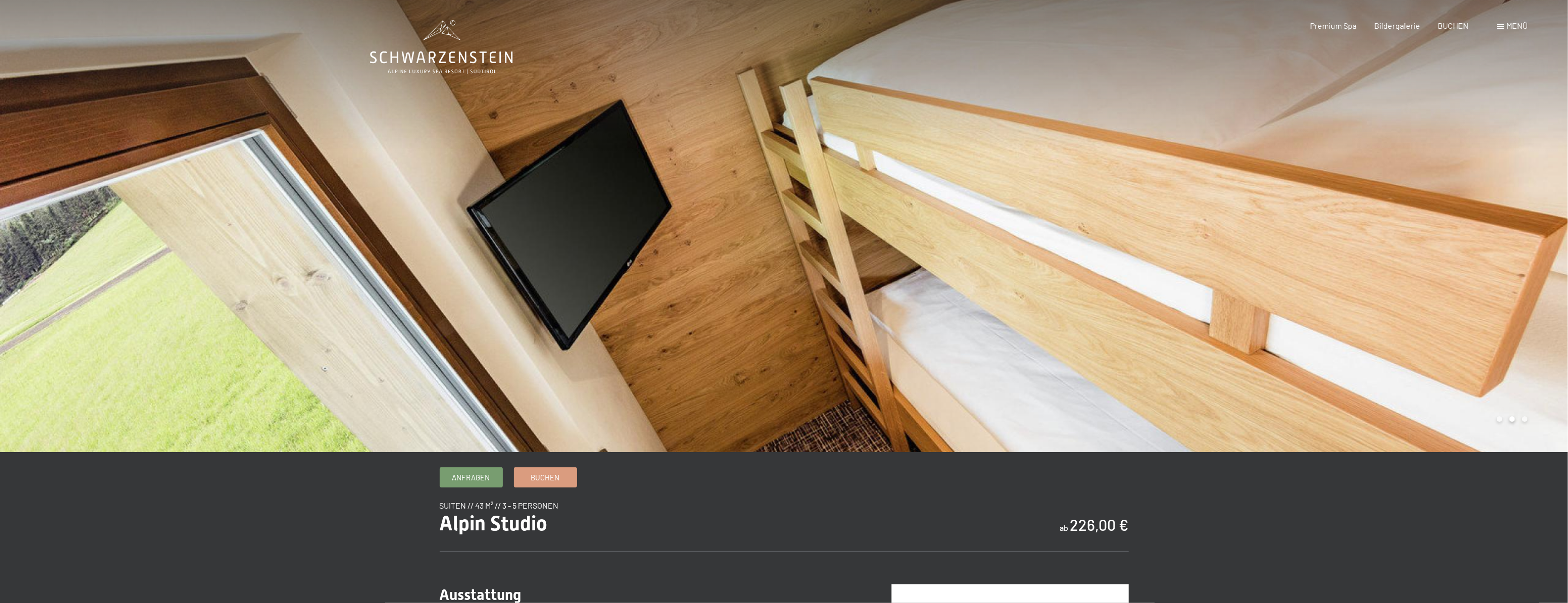
click at [1156, 308] on div at bounding box center [1176, 226] width 784 height 452
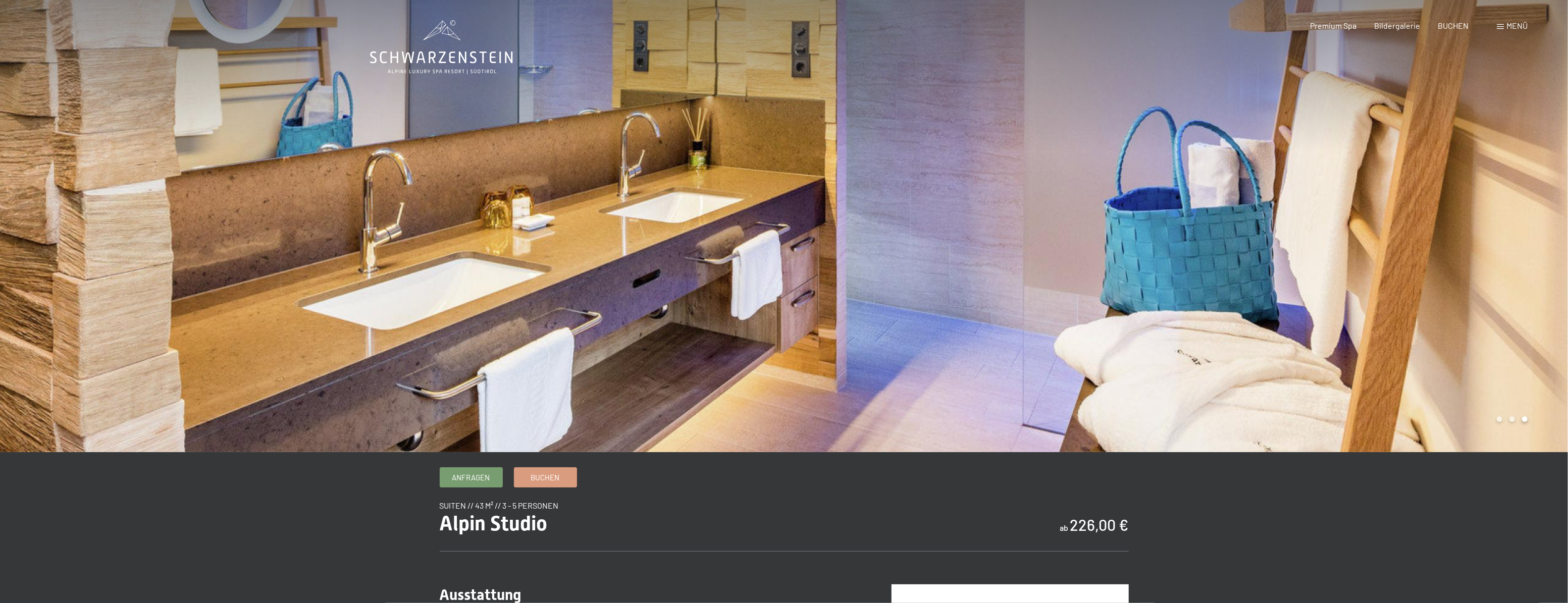
click at [1156, 308] on div at bounding box center [1176, 226] width 784 height 452
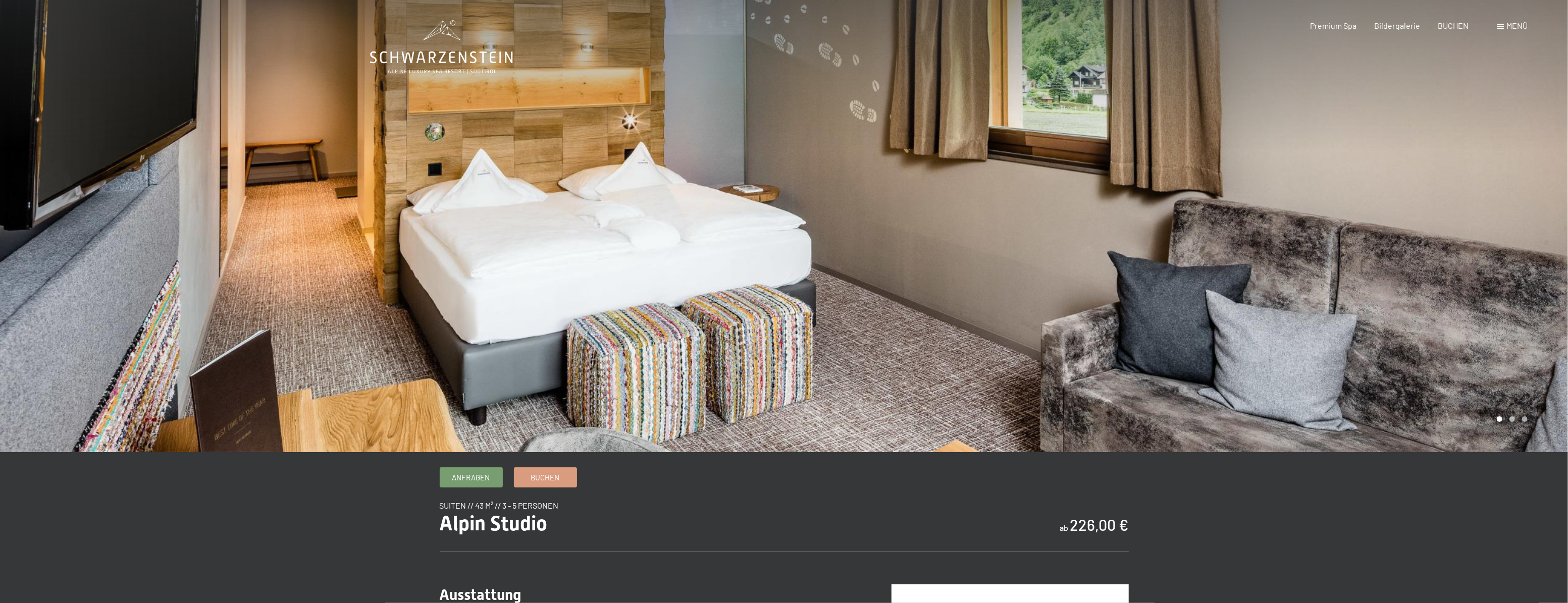
click at [1156, 308] on div at bounding box center [1176, 226] width 784 height 452
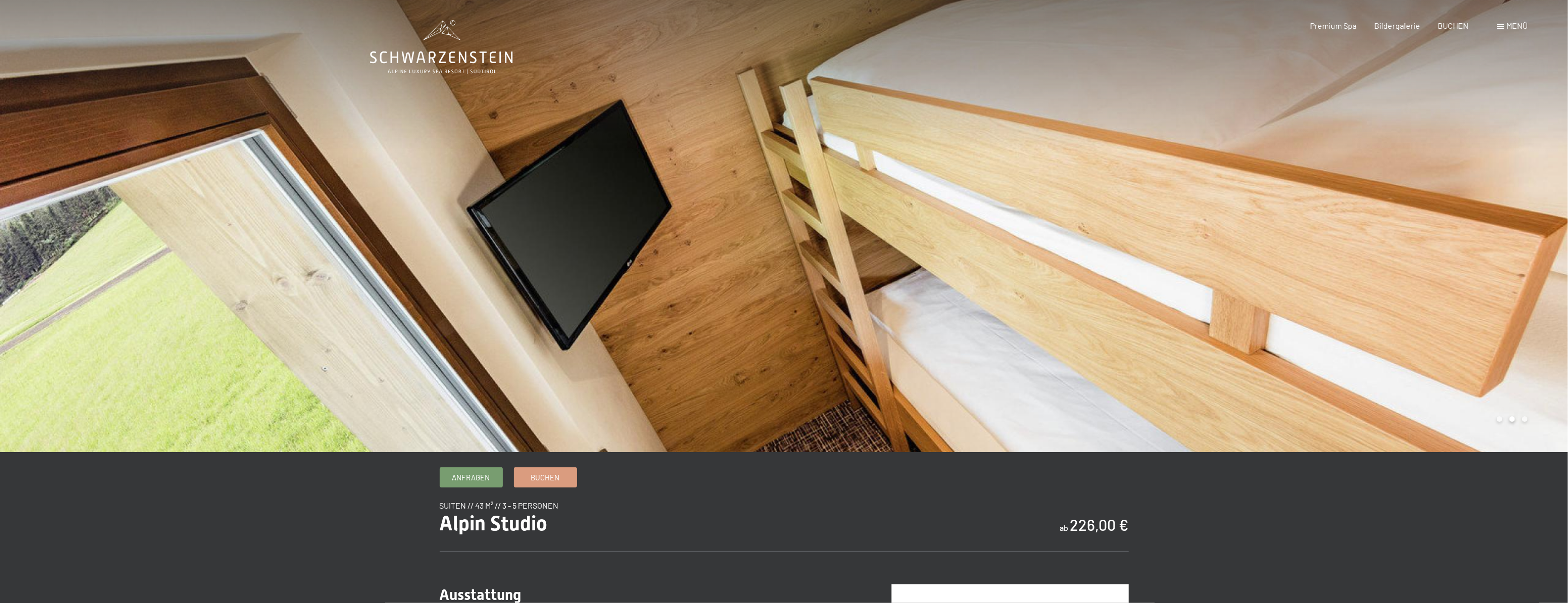
click at [1156, 308] on div at bounding box center [1176, 226] width 784 height 452
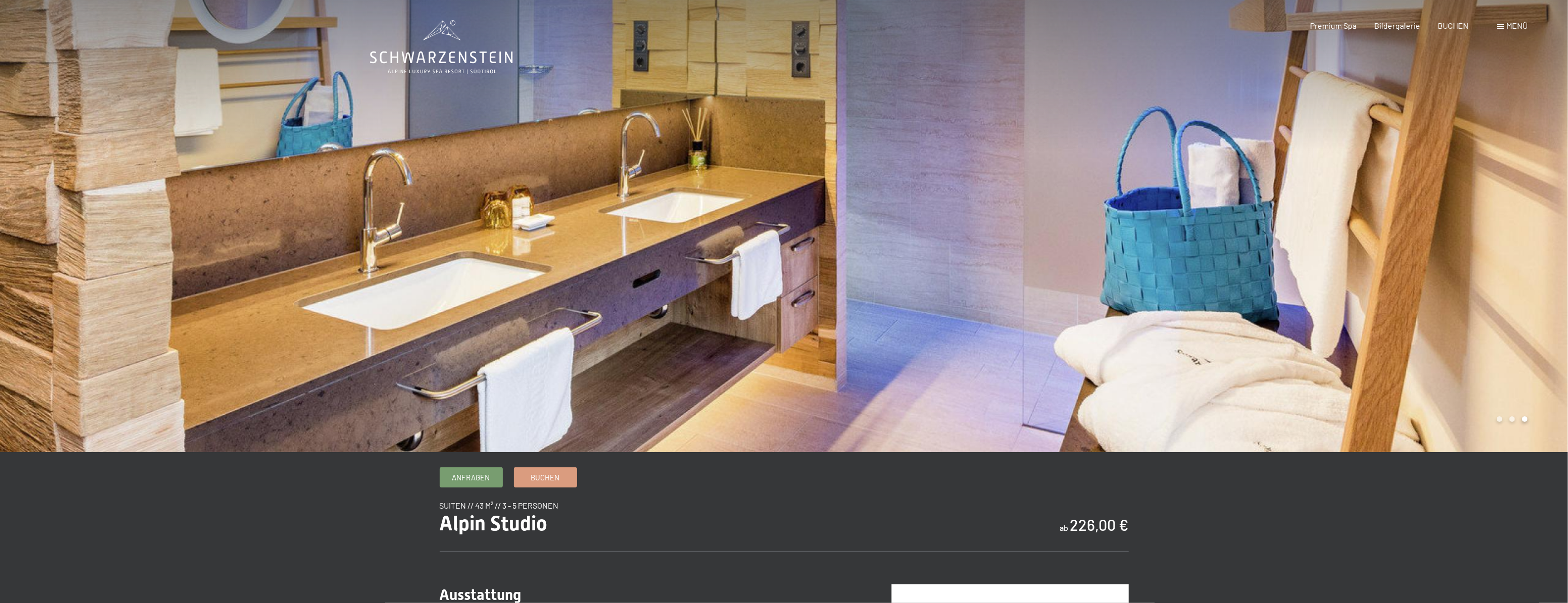
click at [1156, 308] on div at bounding box center [1176, 226] width 784 height 452
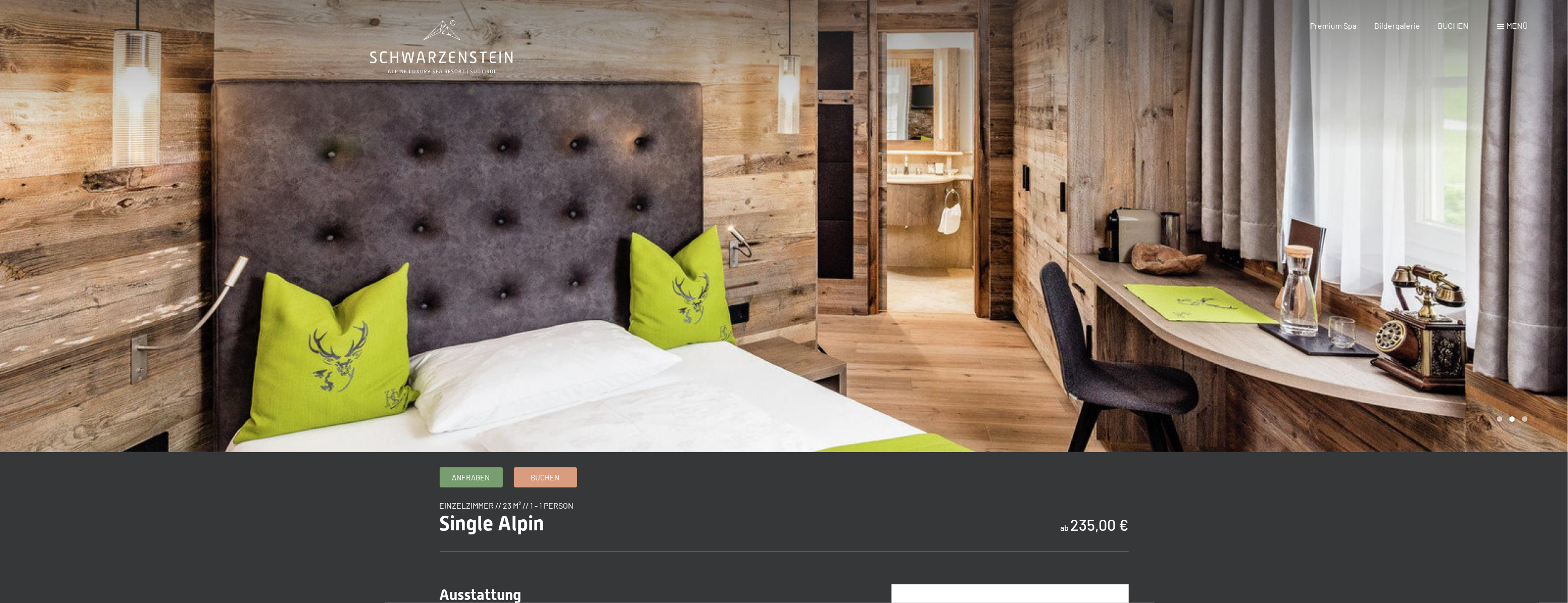
click at [1512, 321] on div at bounding box center [1176, 226] width 784 height 452
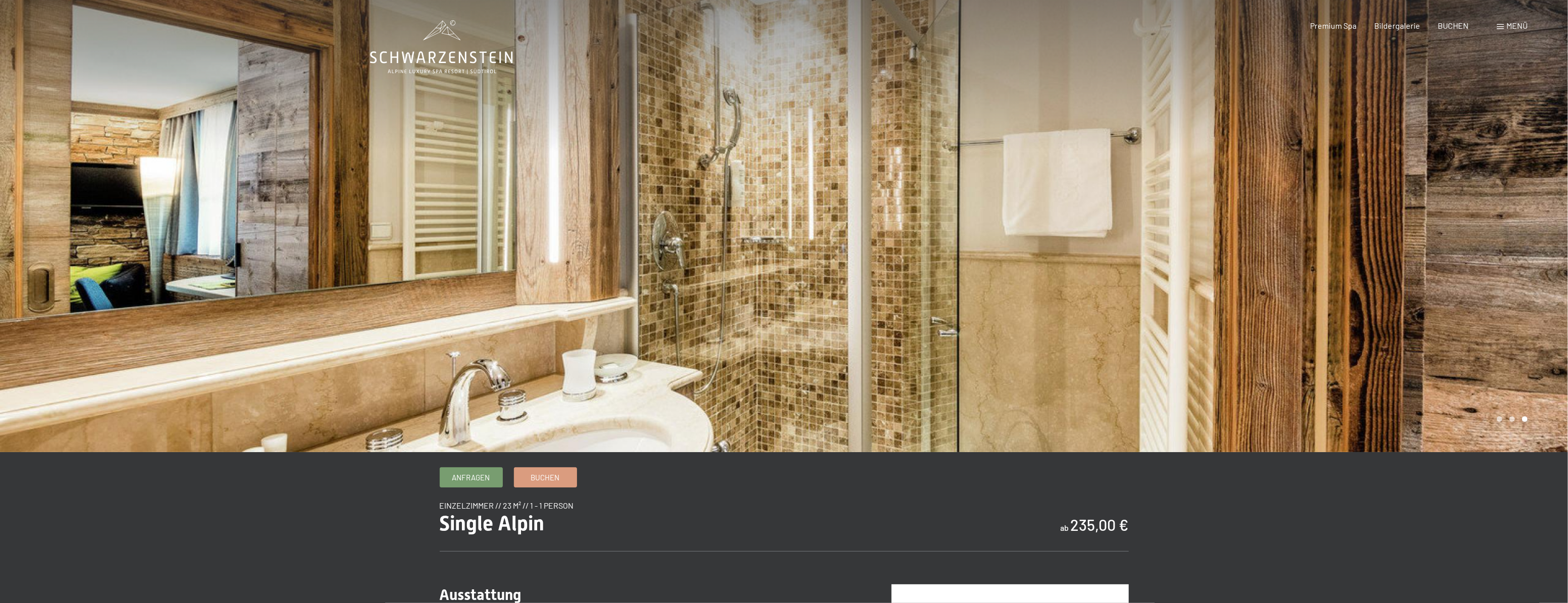
click at [1399, 317] on div at bounding box center [1176, 226] width 784 height 452
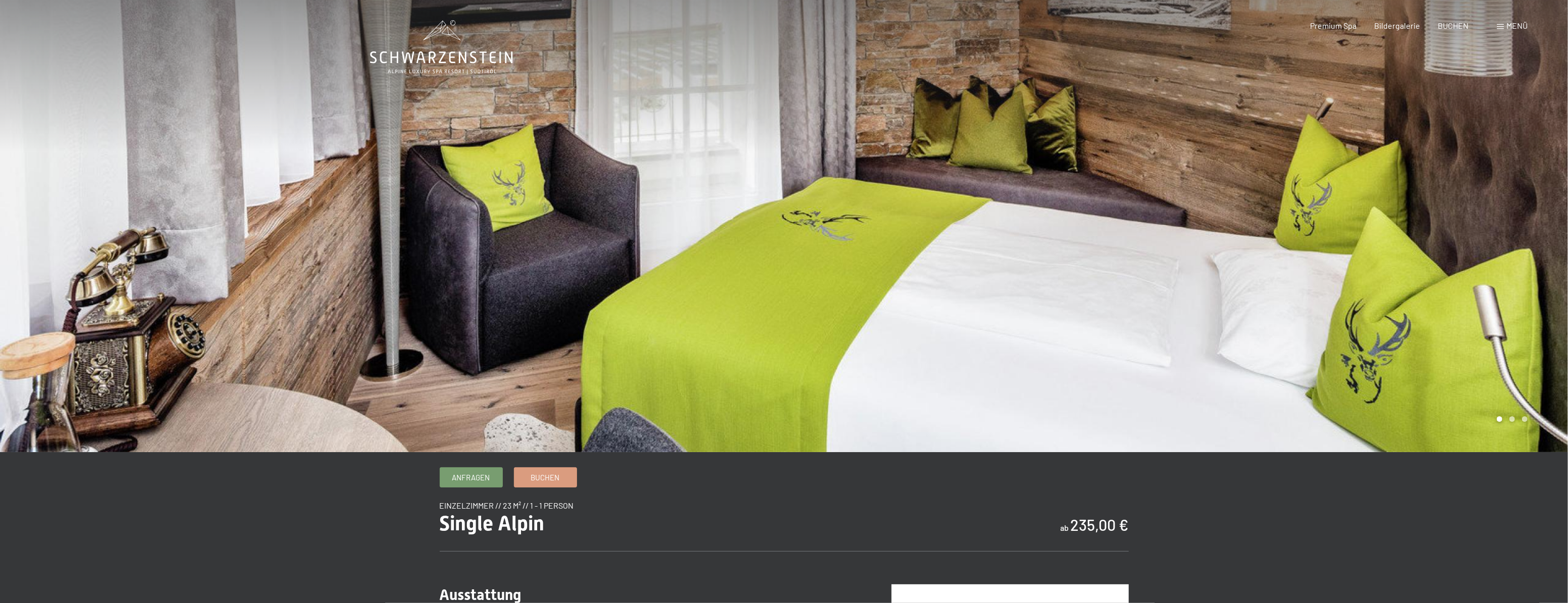
click at [1454, 313] on div at bounding box center [1176, 226] width 784 height 452
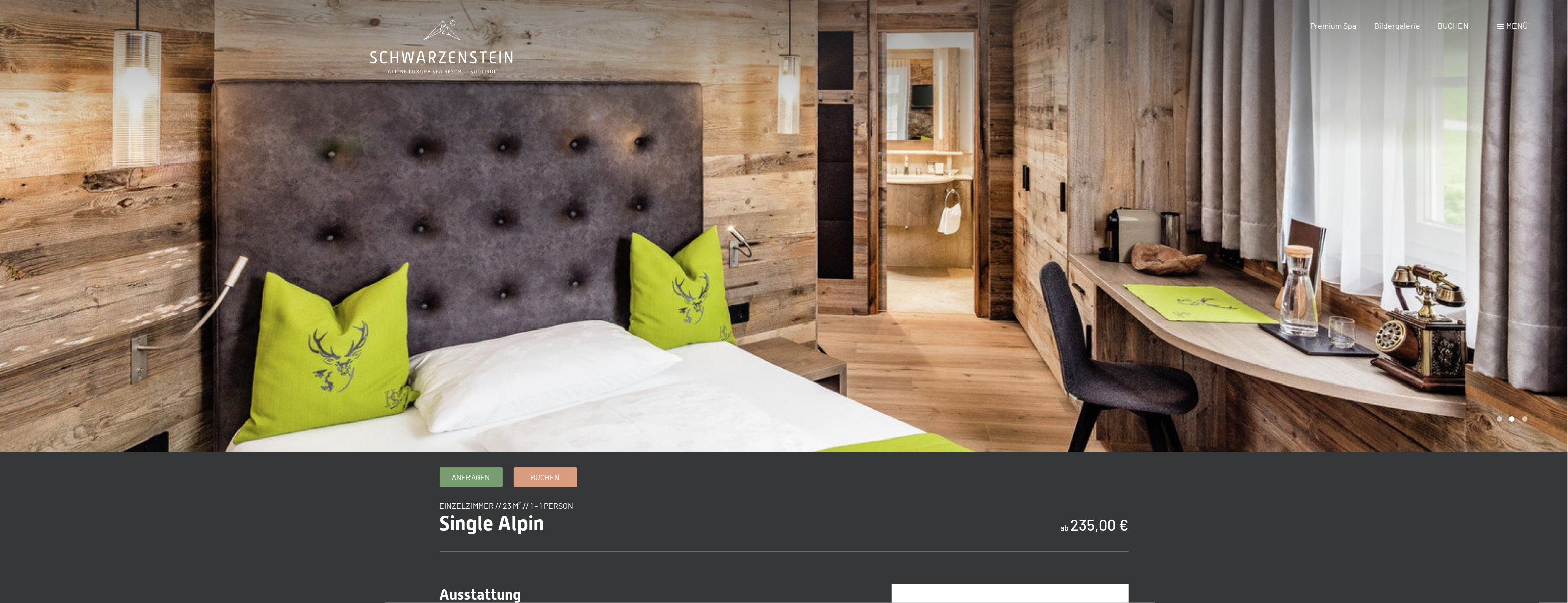
click at [1454, 313] on div at bounding box center [1176, 226] width 784 height 452
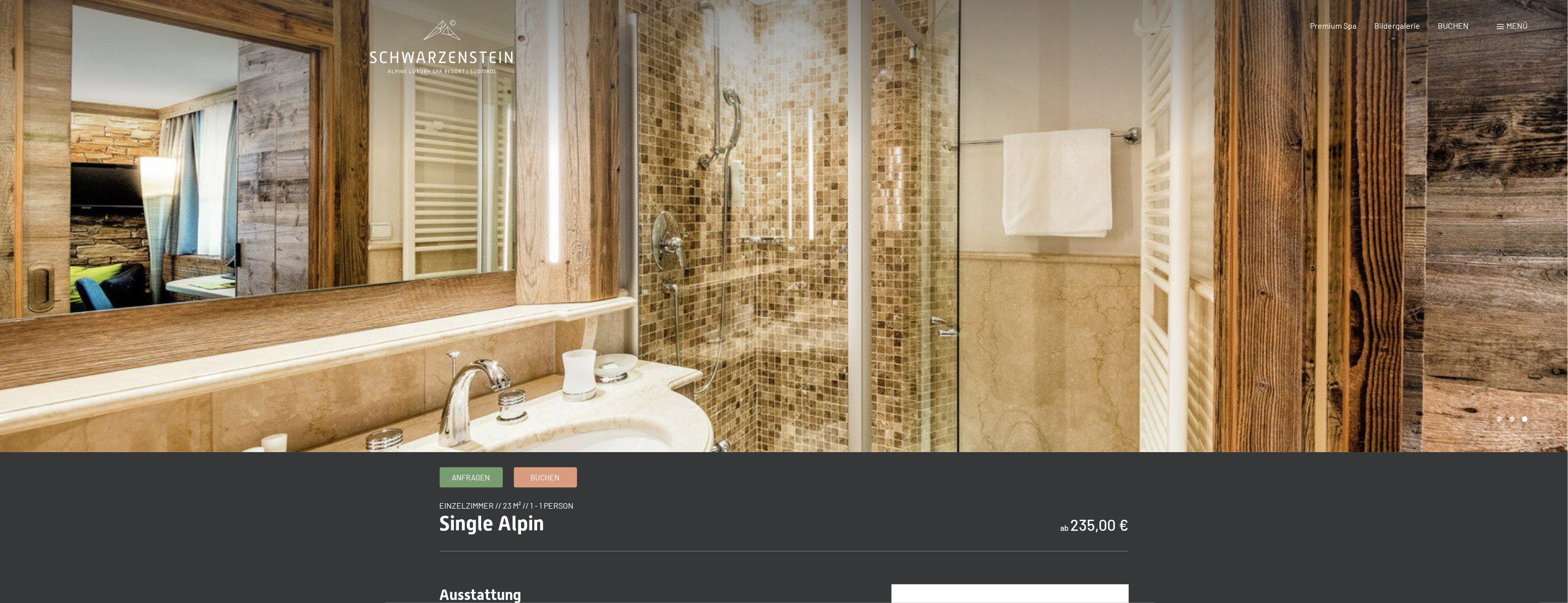
click at [1454, 313] on div at bounding box center [1176, 226] width 784 height 452
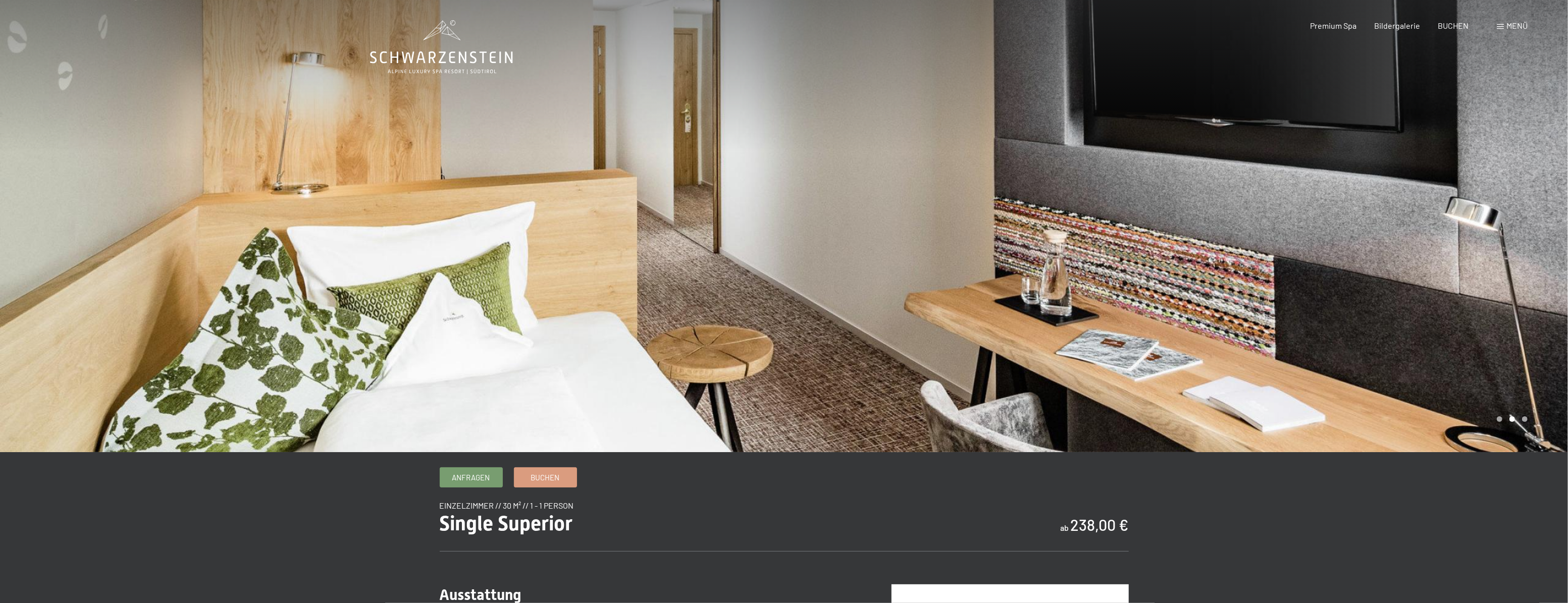
click at [1358, 248] on div at bounding box center [1176, 226] width 784 height 452
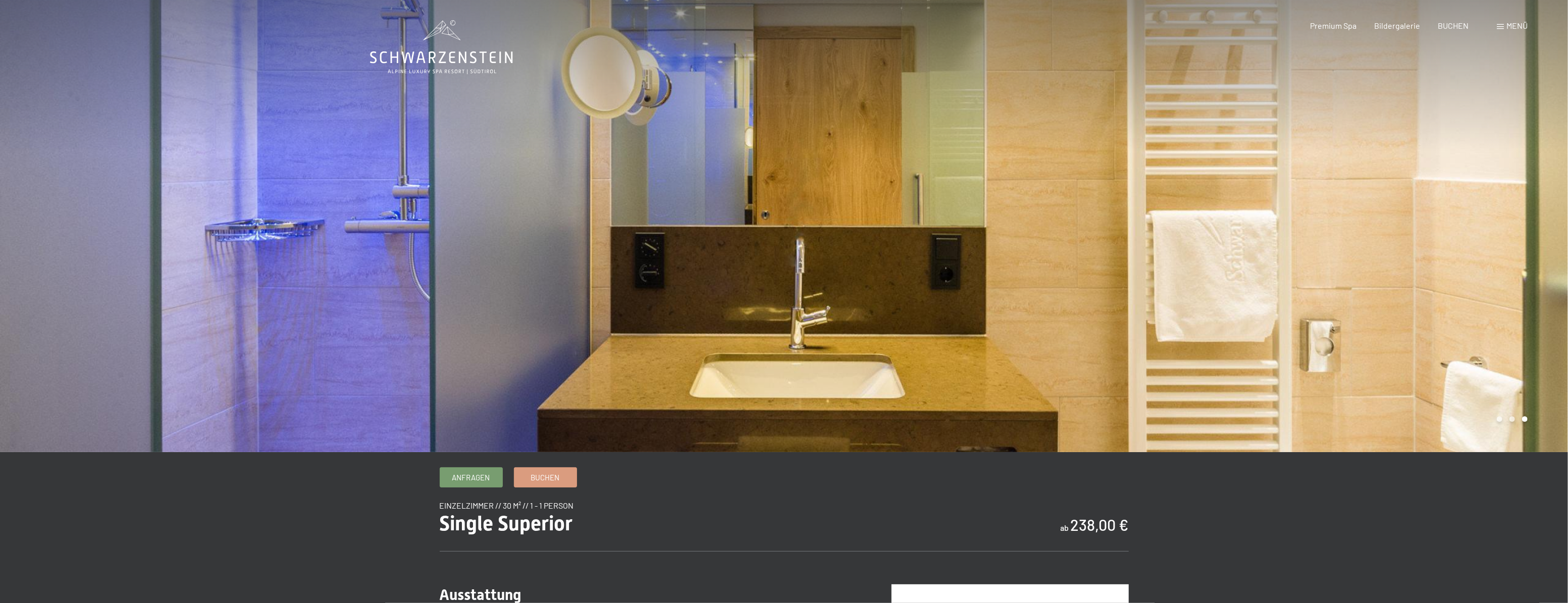
click at [1358, 248] on div at bounding box center [1176, 226] width 784 height 452
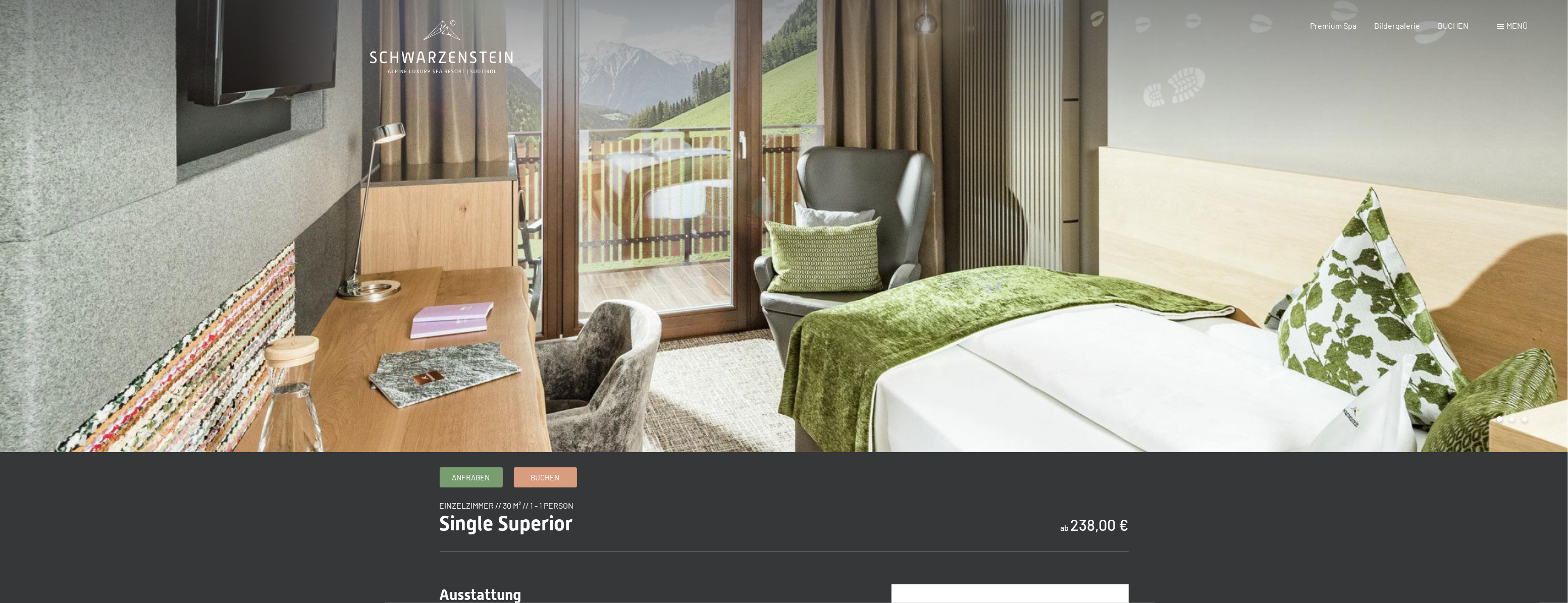
click at [1358, 248] on div at bounding box center [1176, 226] width 784 height 452
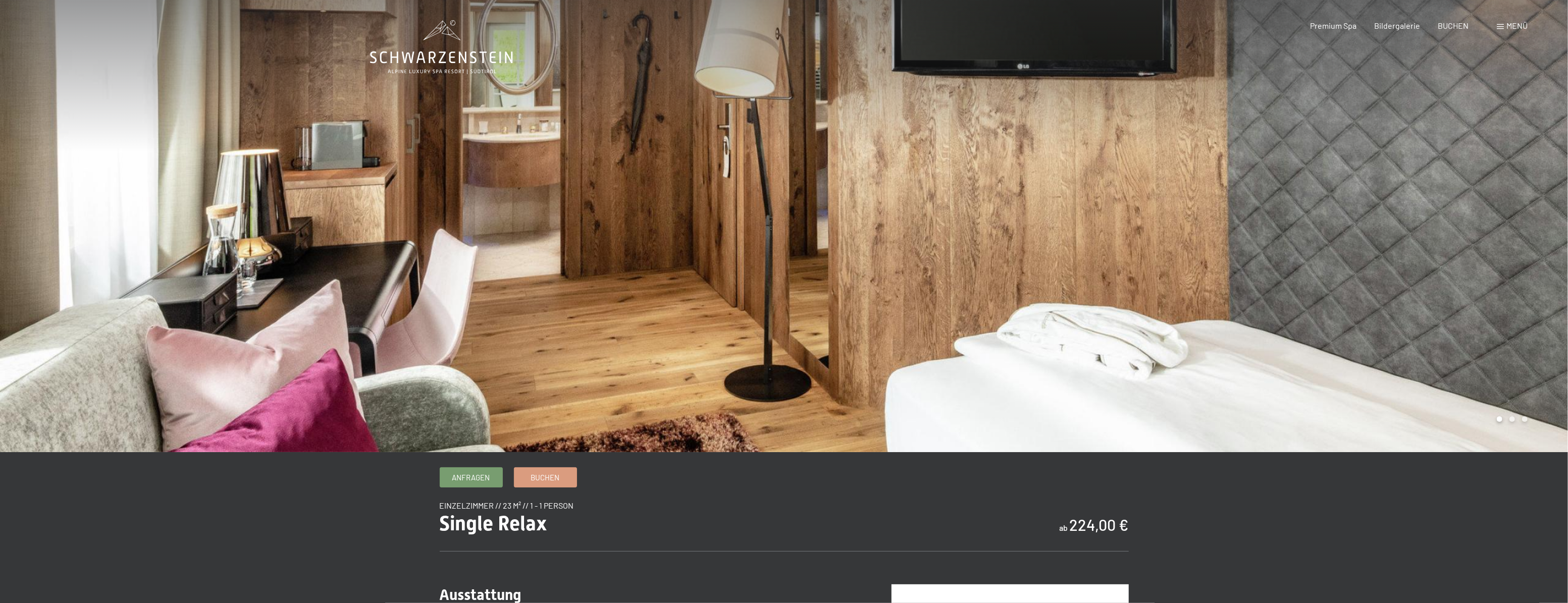
click at [1529, 274] on div at bounding box center [1176, 226] width 784 height 452
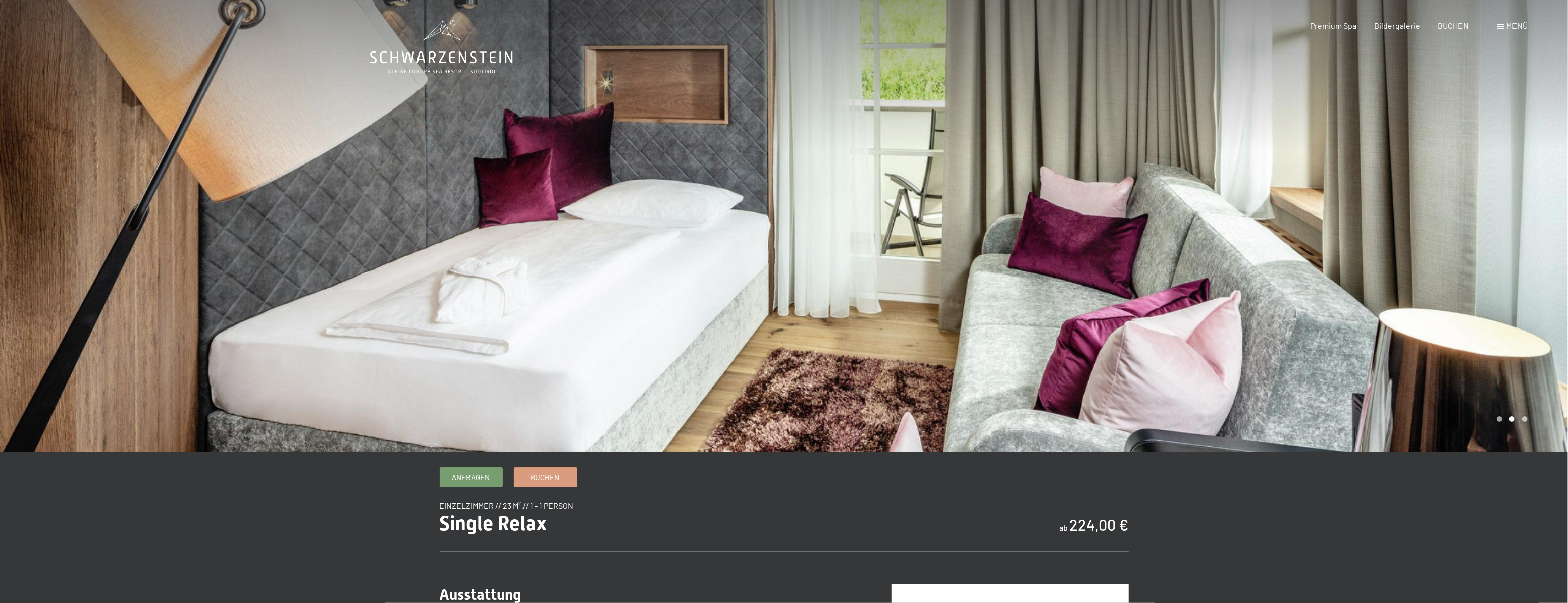
click at [1529, 274] on div at bounding box center [1176, 226] width 784 height 452
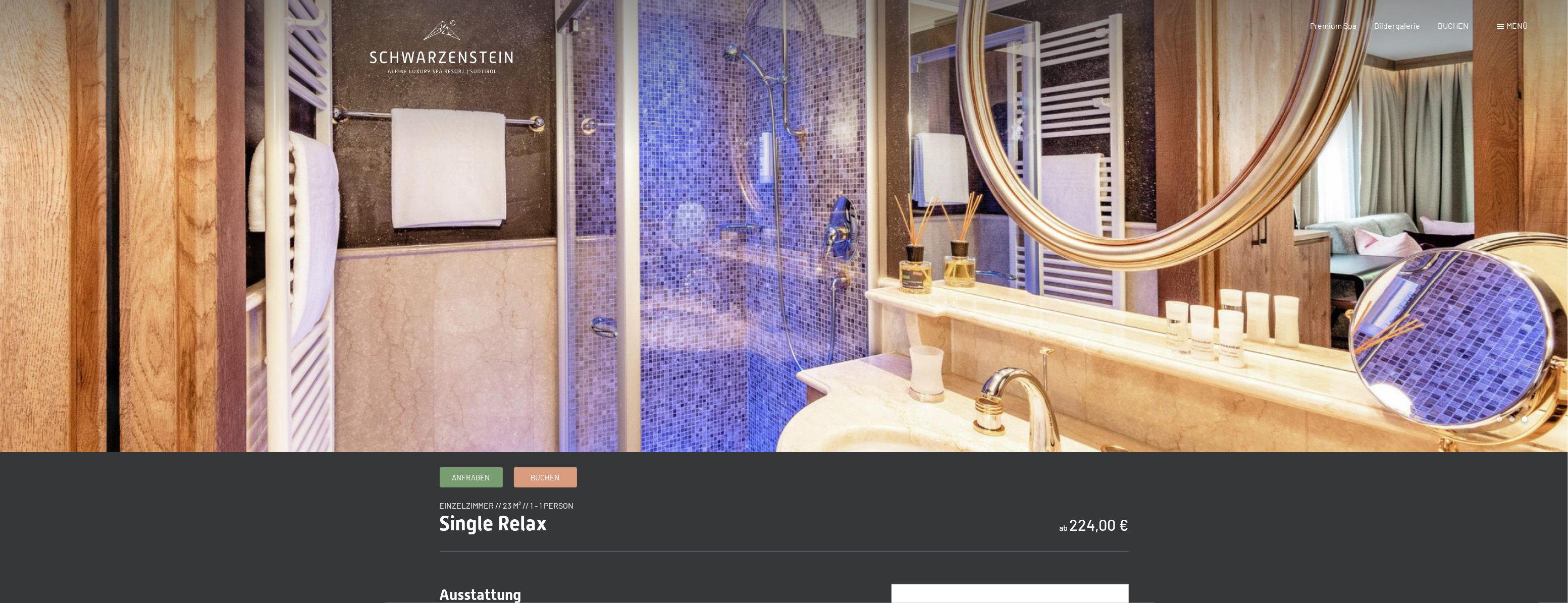
click at [1529, 274] on div at bounding box center [1176, 226] width 784 height 452
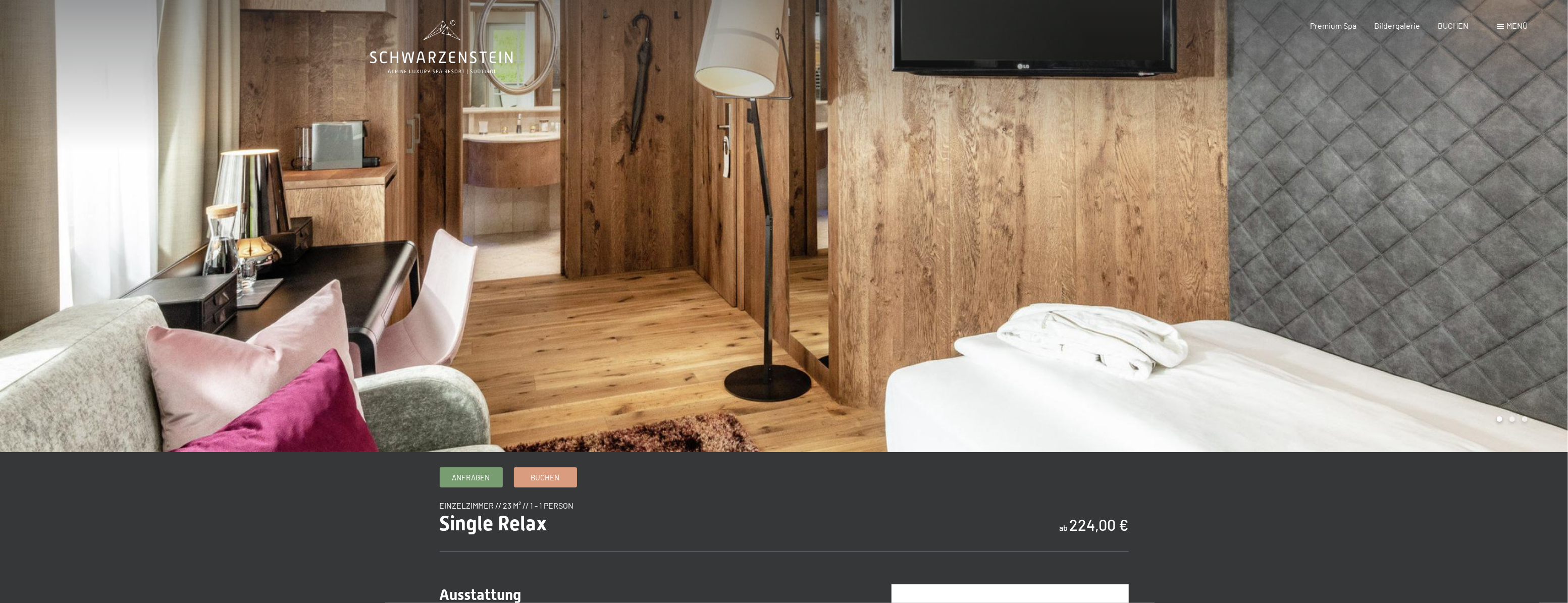
click at [1529, 274] on div at bounding box center [1176, 226] width 784 height 452
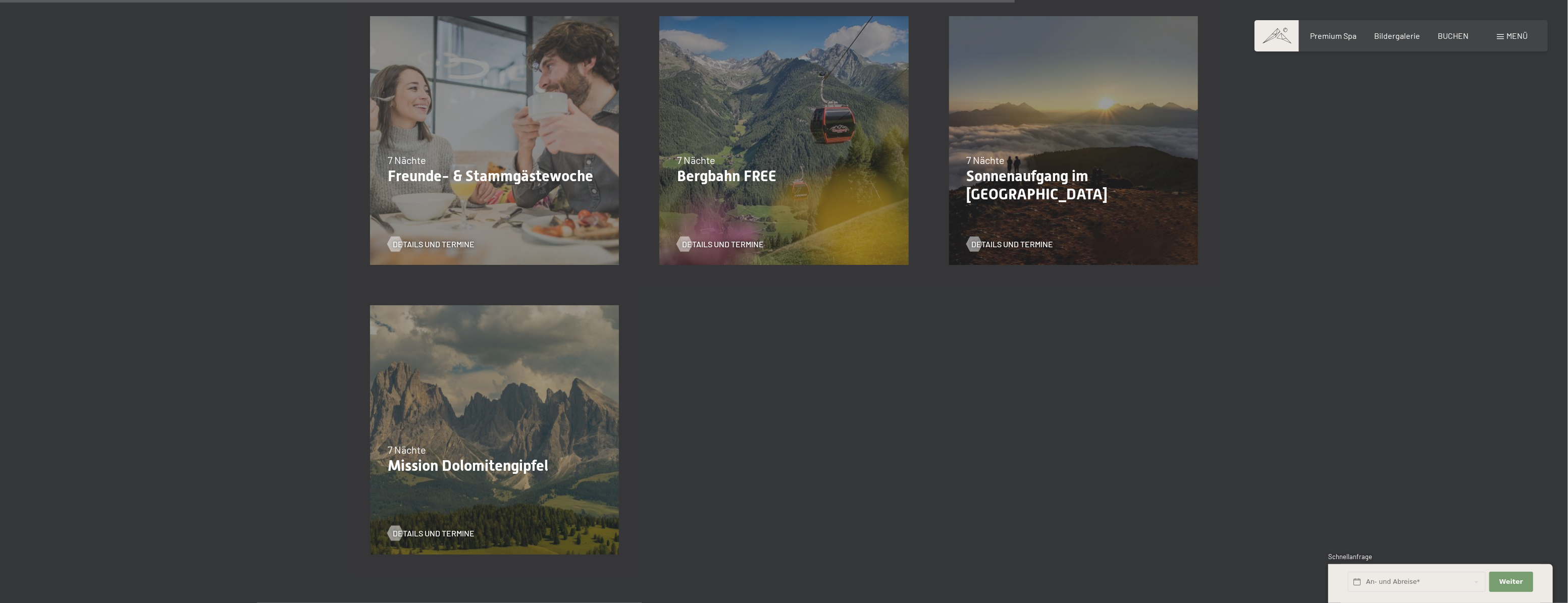
scroll to position [1468, 0]
click at [700, 244] on span "Details und Termine" at bounding box center [733, 243] width 82 height 11
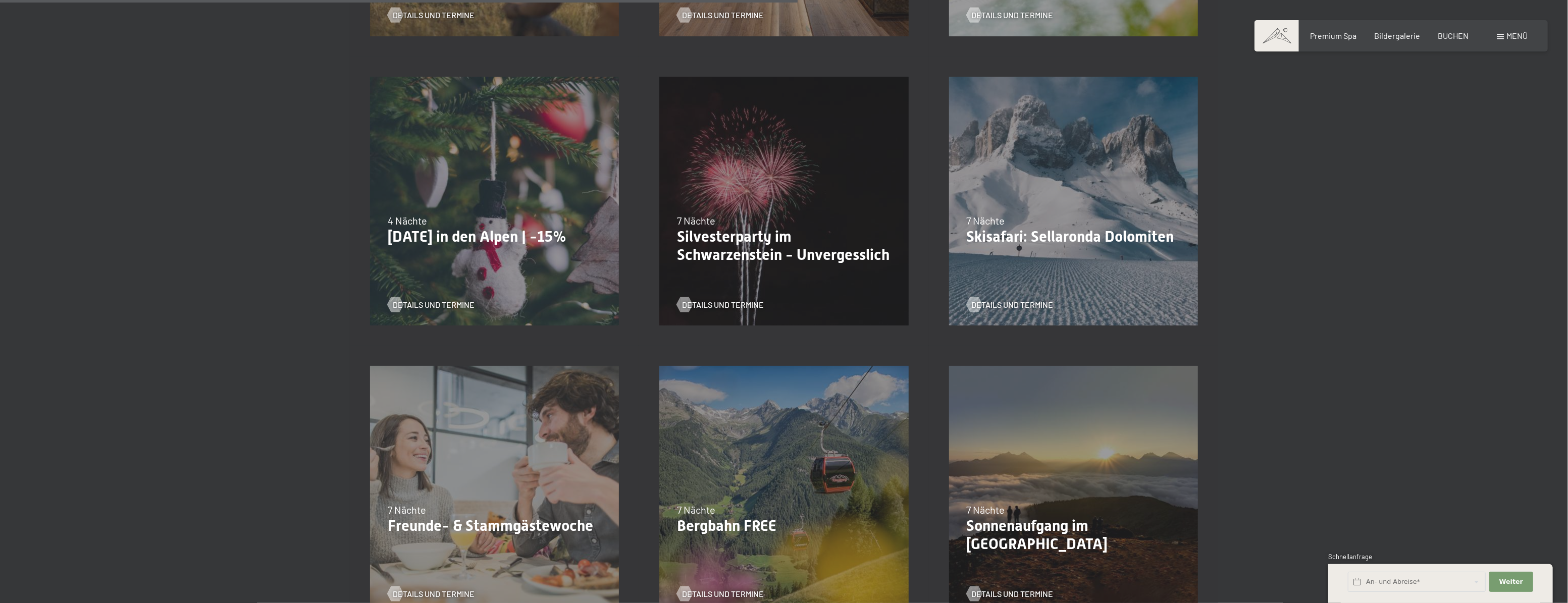
scroll to position [1100, 0]
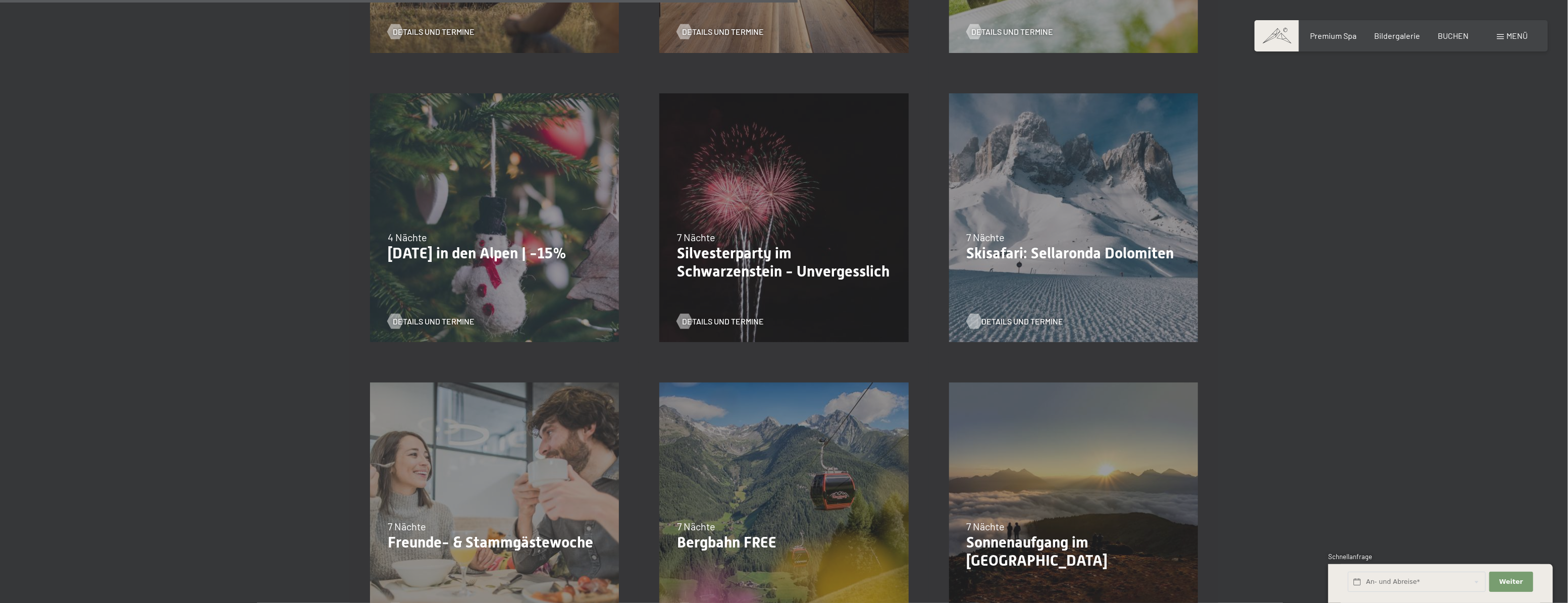
click at [1007, 319] on span "Details und Termine" at bounding box center [1022, 321] width 82 height 11
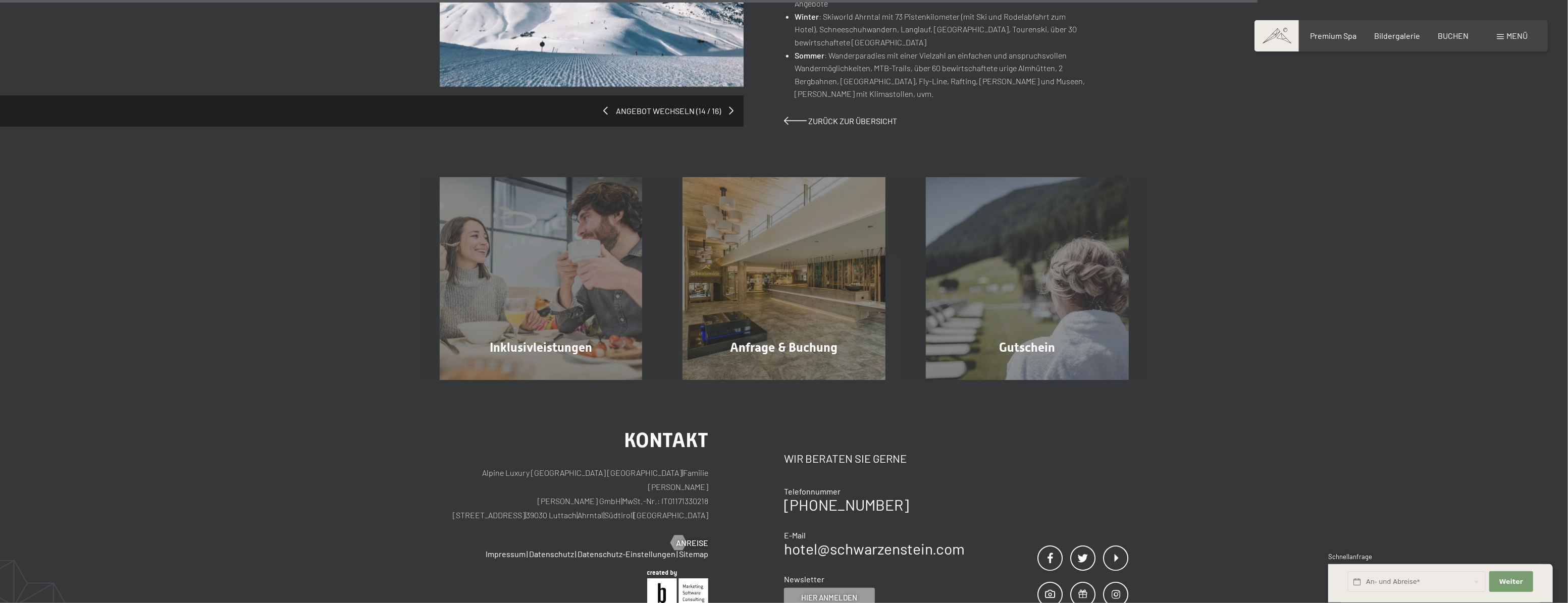
scroll to position [918, 0]
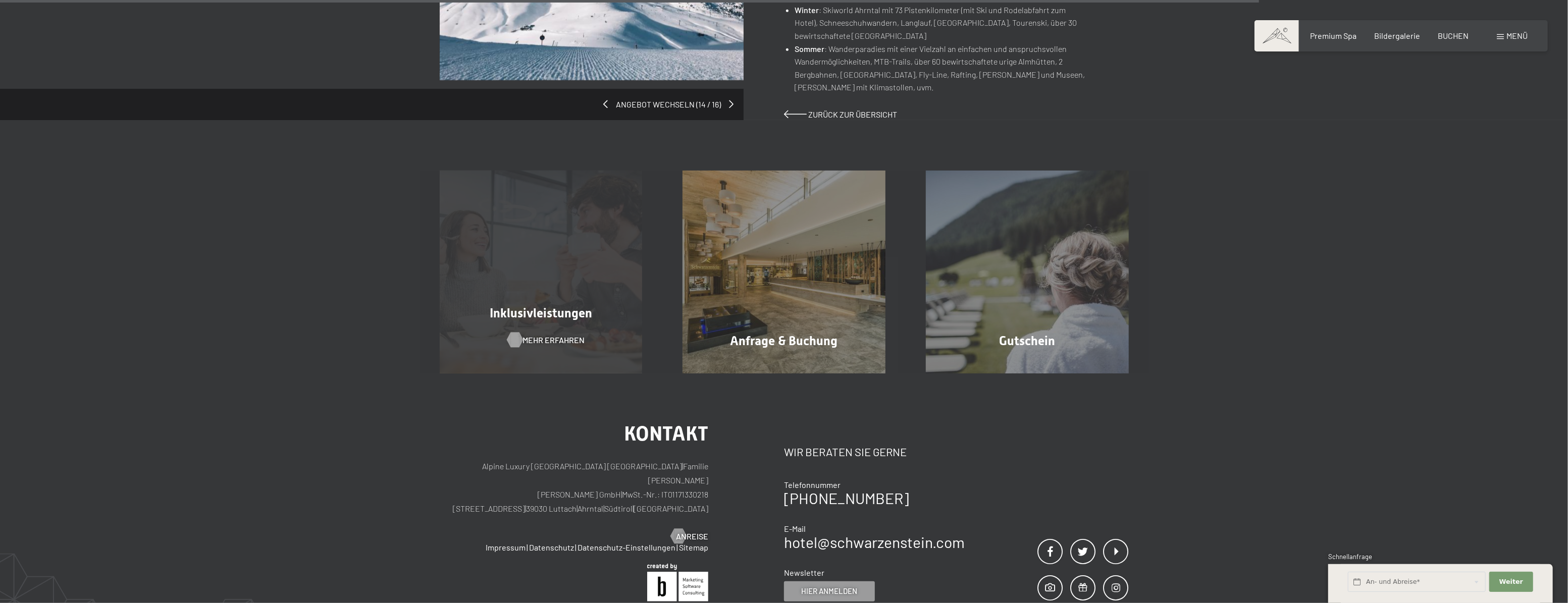
click at [548, 335] on span "Mehr erfahren" at bounding box center [553, 340] width 62 height 11
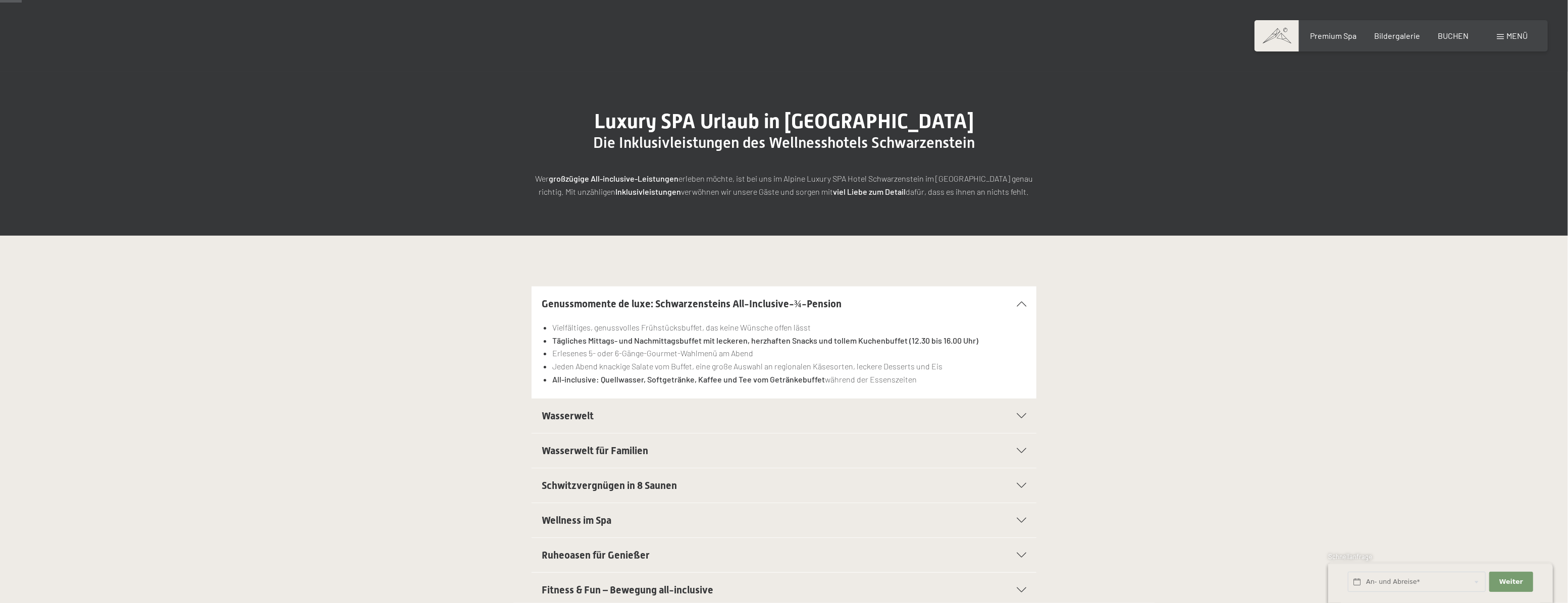
scroll to position [46, 0]
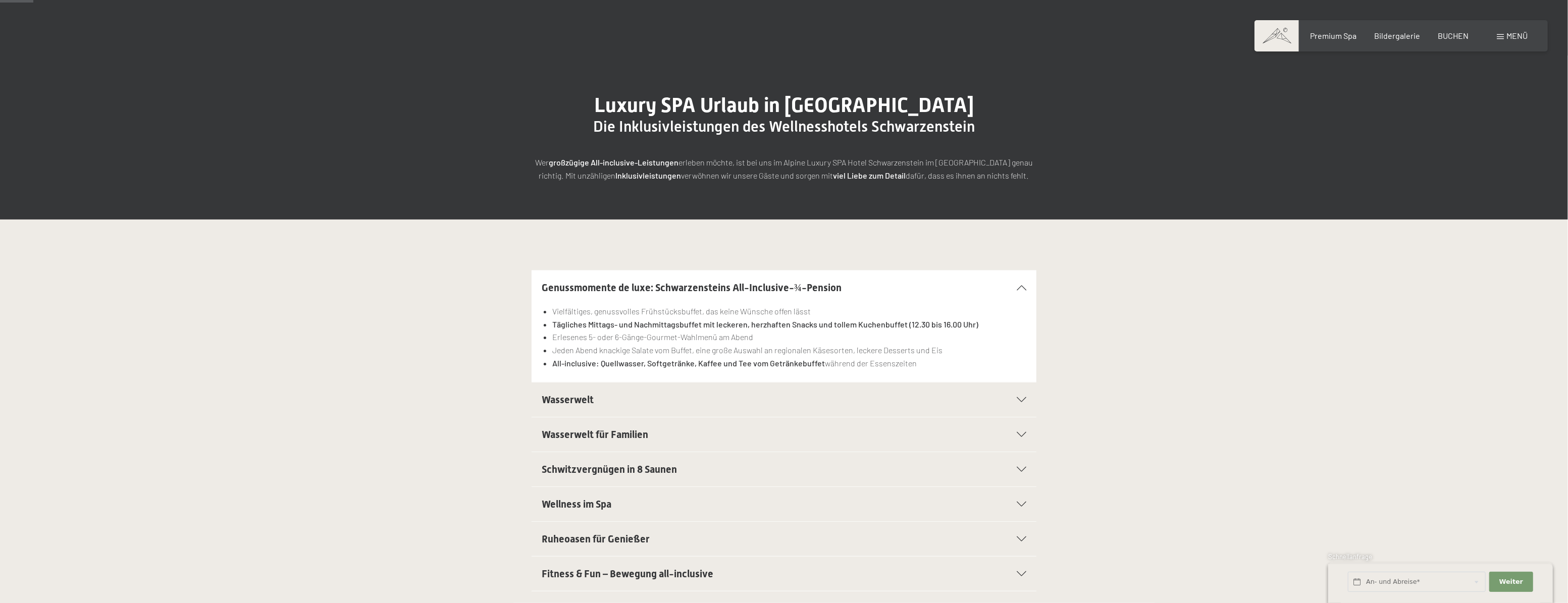
click at [1021, 288] on icon at bounding box center [1021, 288] width 9 height 5
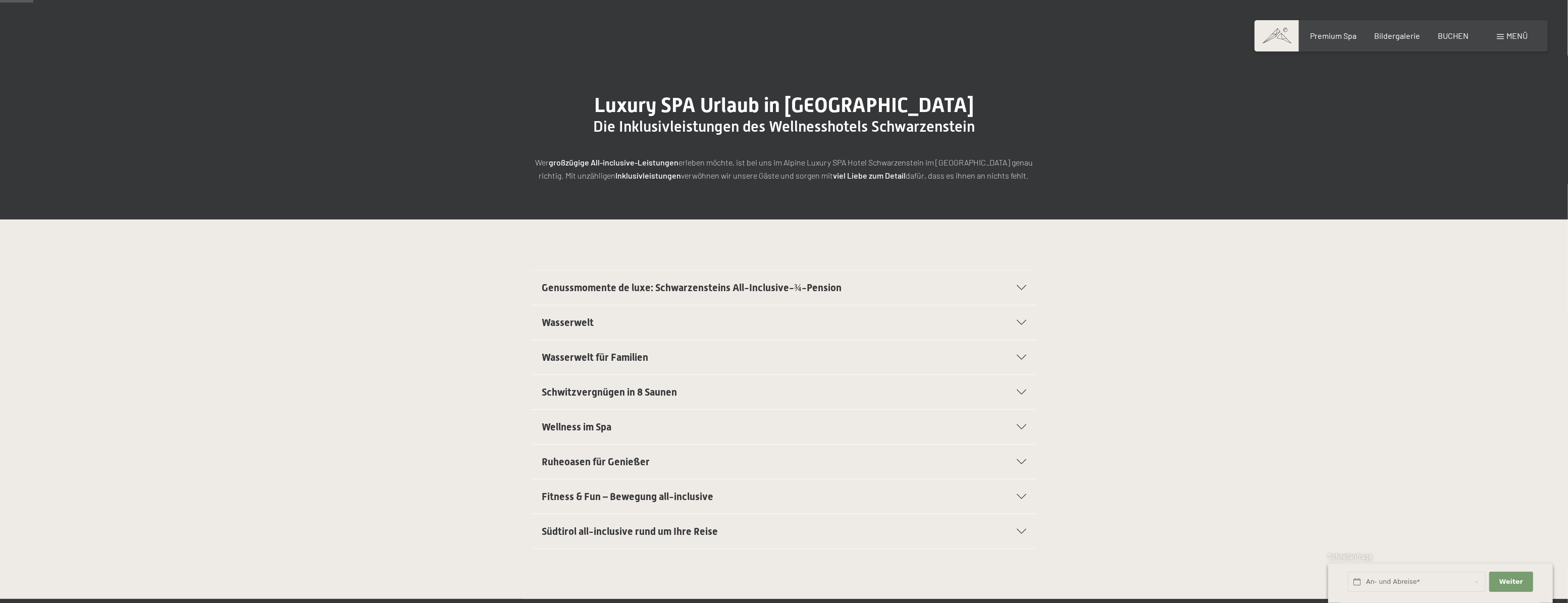
click at [576, 319] on span "Wasserwelt" at bounding box center [568, 323] width 52 height 12
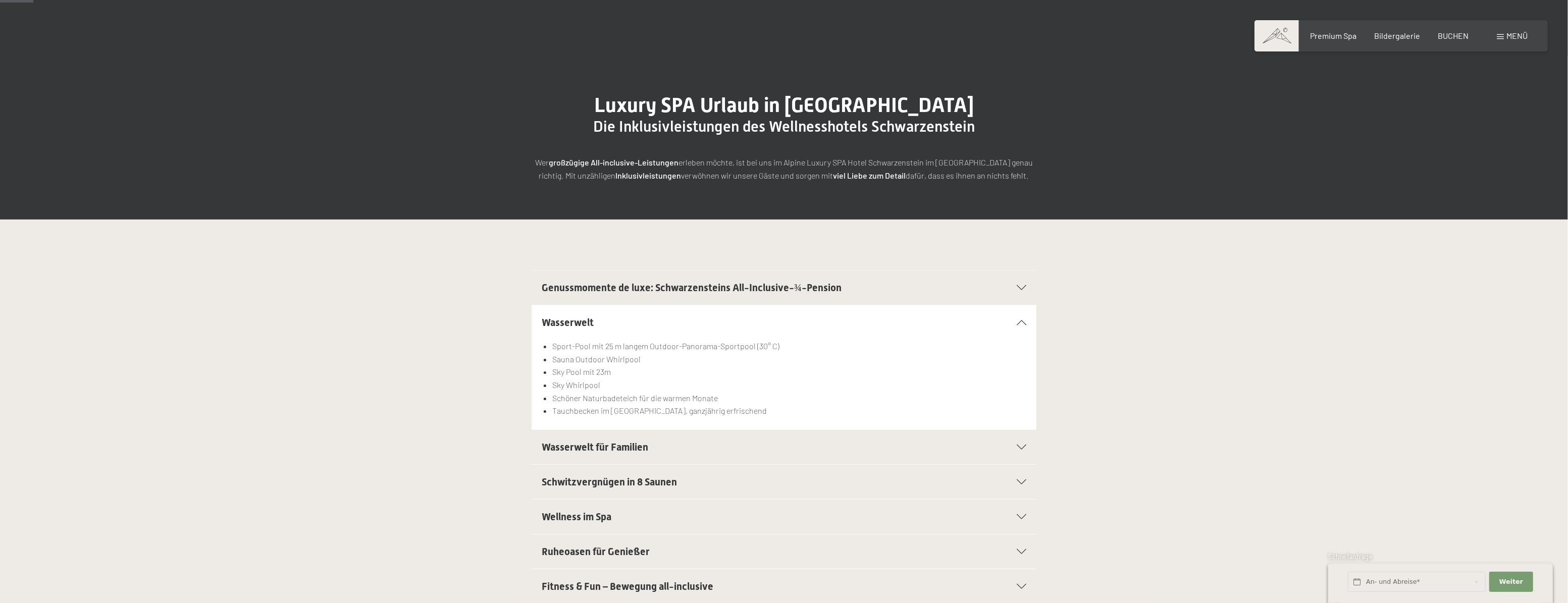
click at [1018, 318] on div "Wasserwelt" at bounding box center [784, 322] width 485 height 34
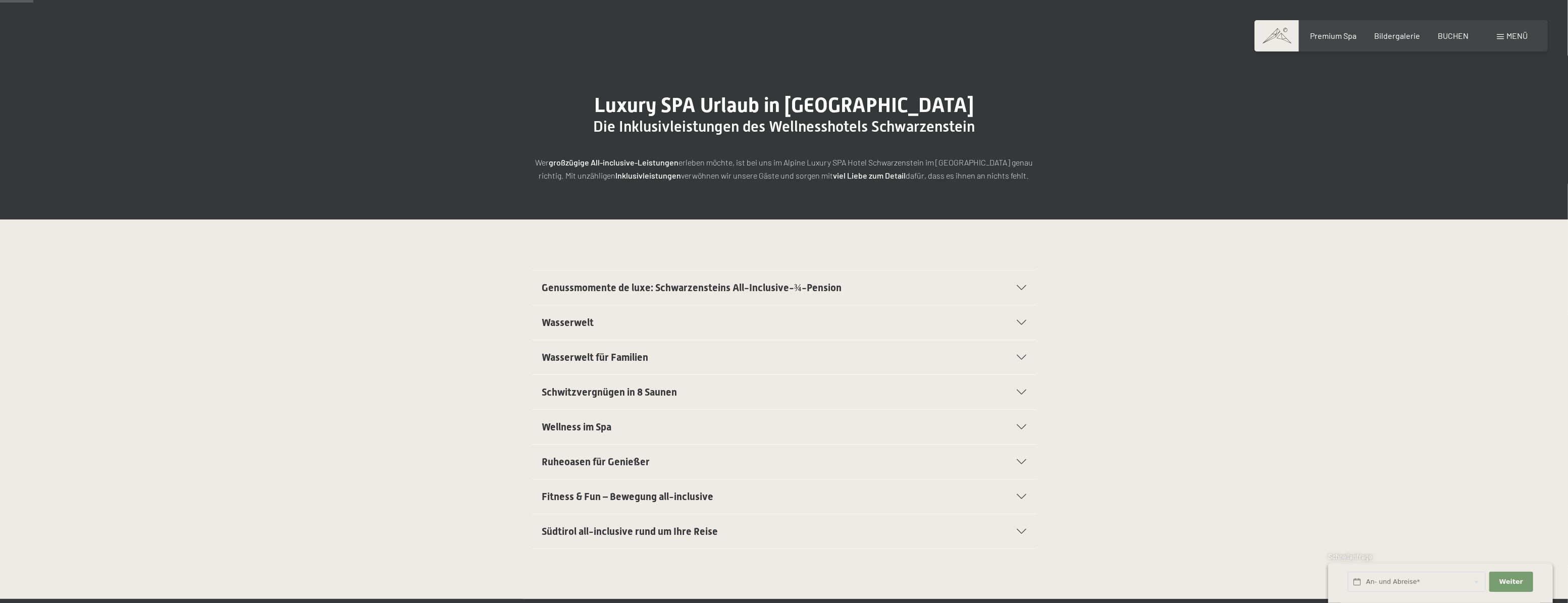
click at [629, 357] on span "Wasserwelt für Familien" at bounding box center [595, 357] width 106 height 12
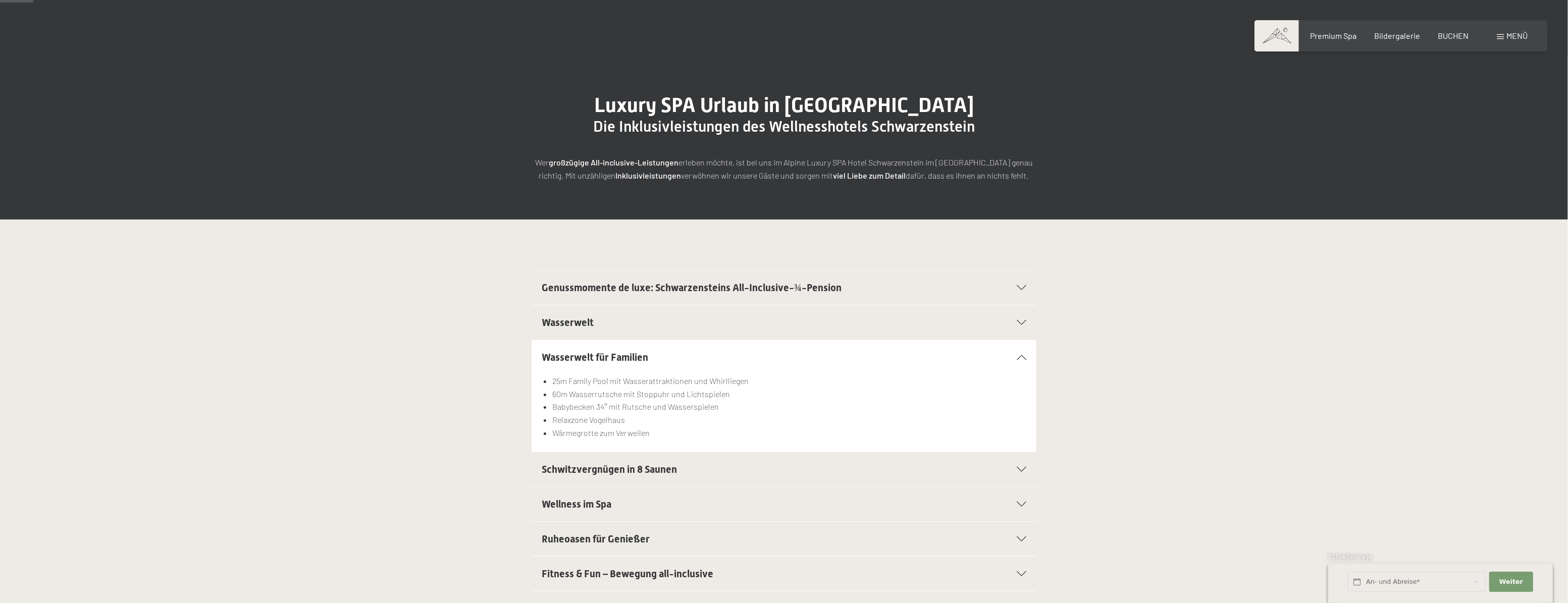
click at [1022, 356] on icon at bounding box center [1021, 357] width 9 height 5
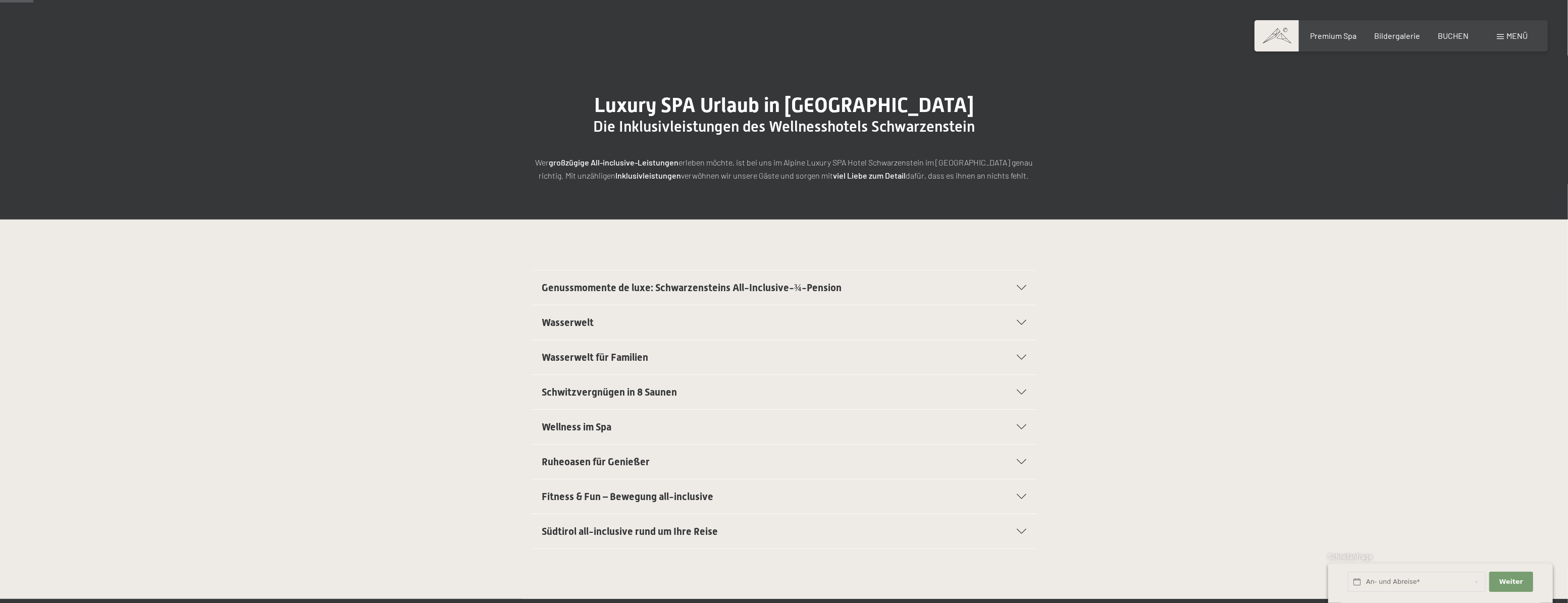
click at [616, 392] on span "Schwitzvergnügen in 8 Saunen" at bounding box center [609, 392] width 135 height 12
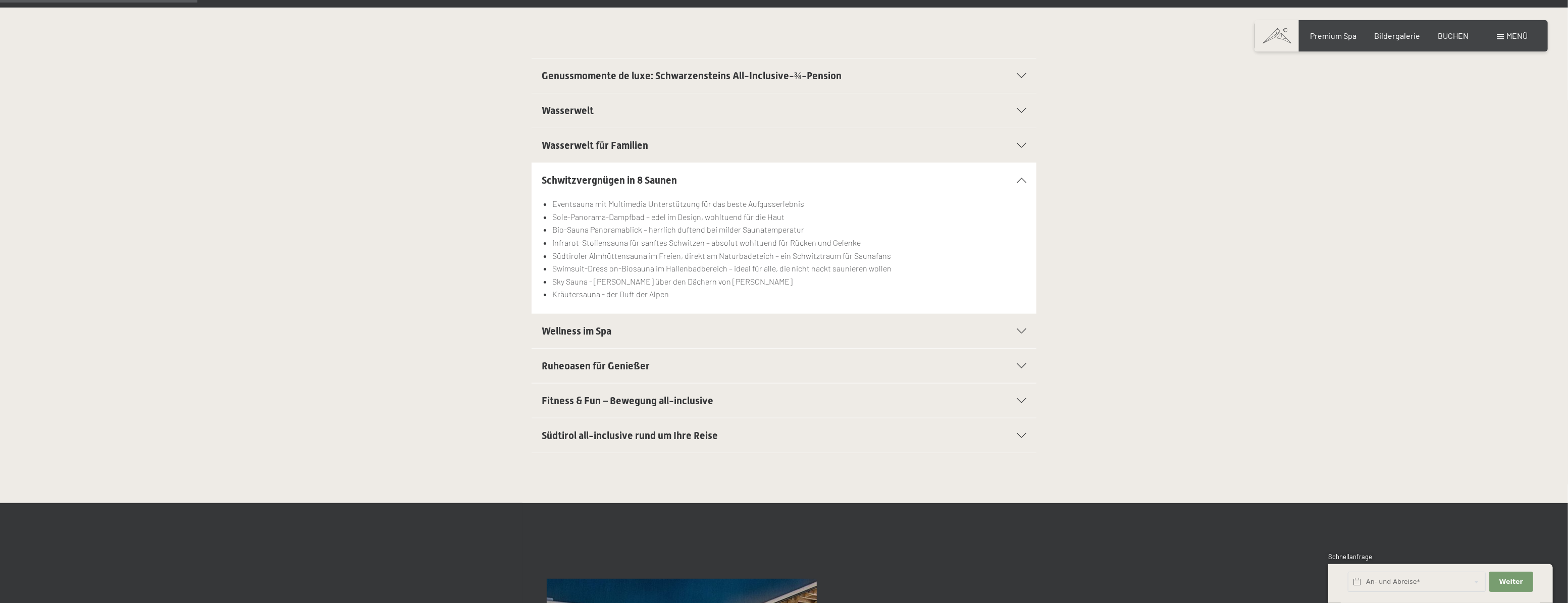
scroll to position [275, 0]
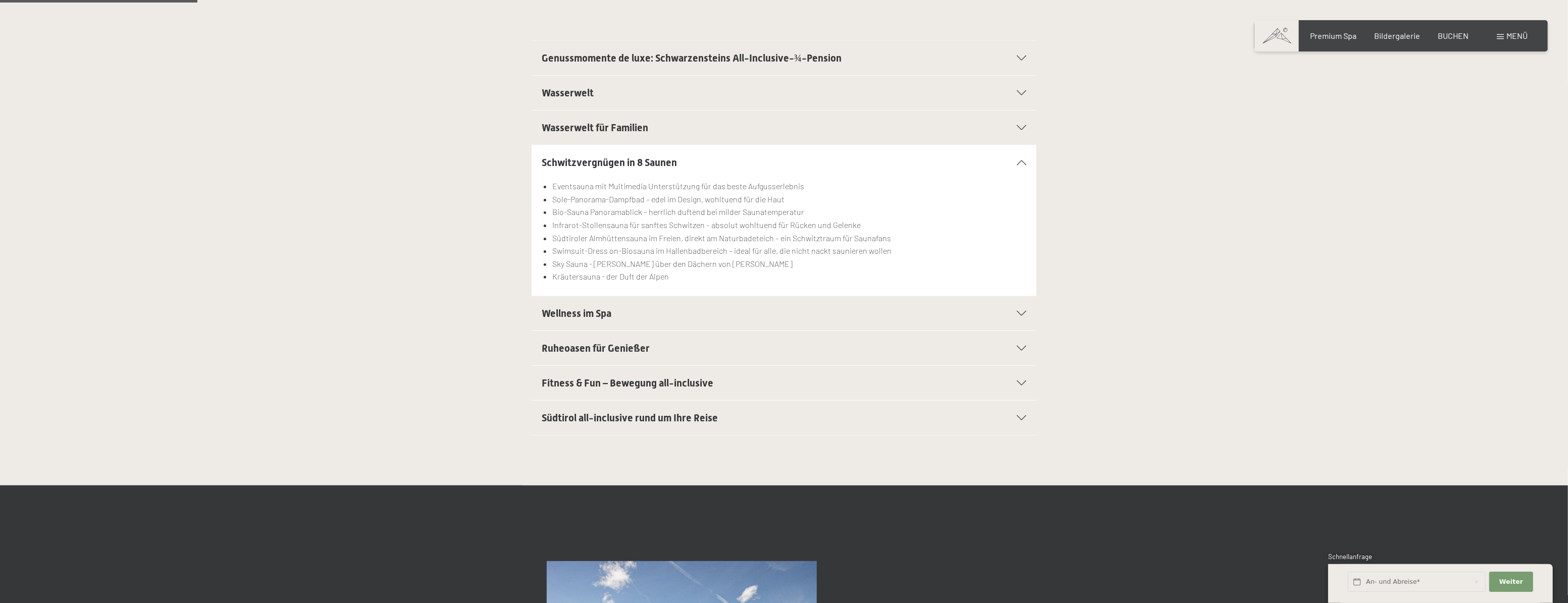
click at [672, 416] on span "Südtirol all-inclusive rund um Ihre Reise" at bounding box center [629, 418] width 176 height 12
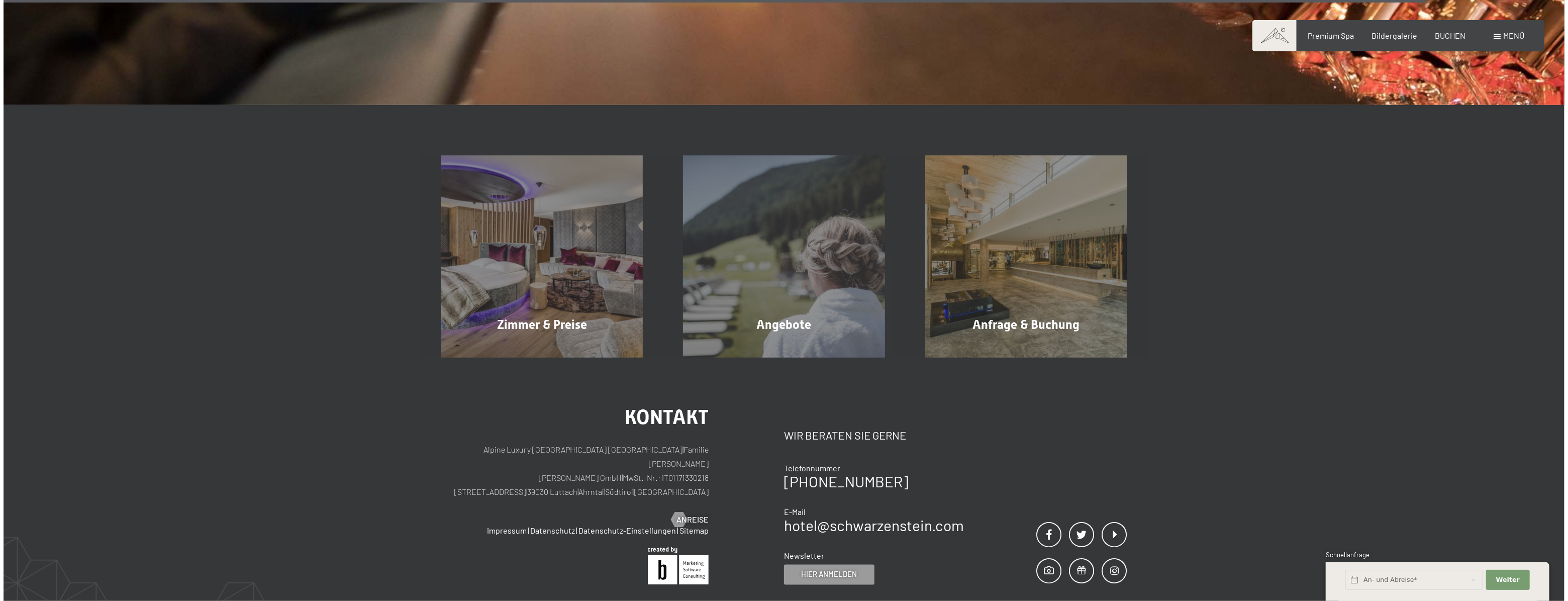
scroll to position [2012, 0]
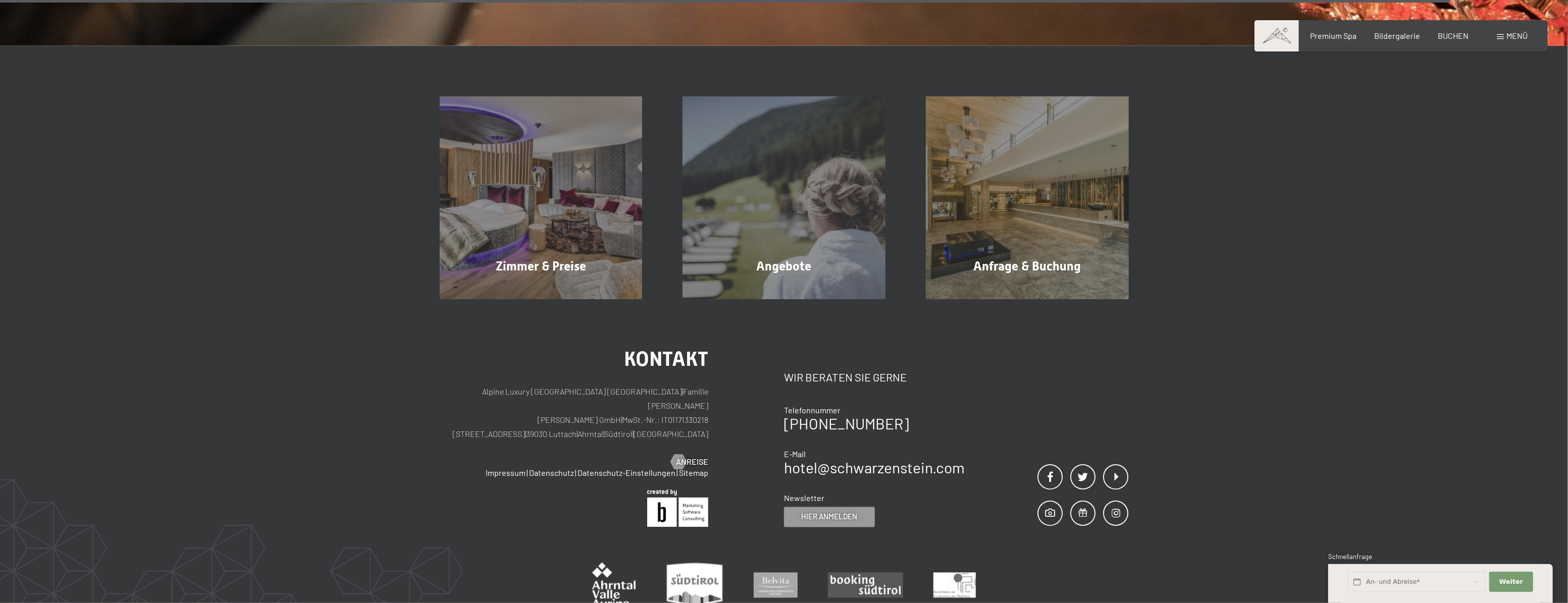
click at [1514, 35] on span "Menü" at bounding box center [1517, 35] width 21 height 9
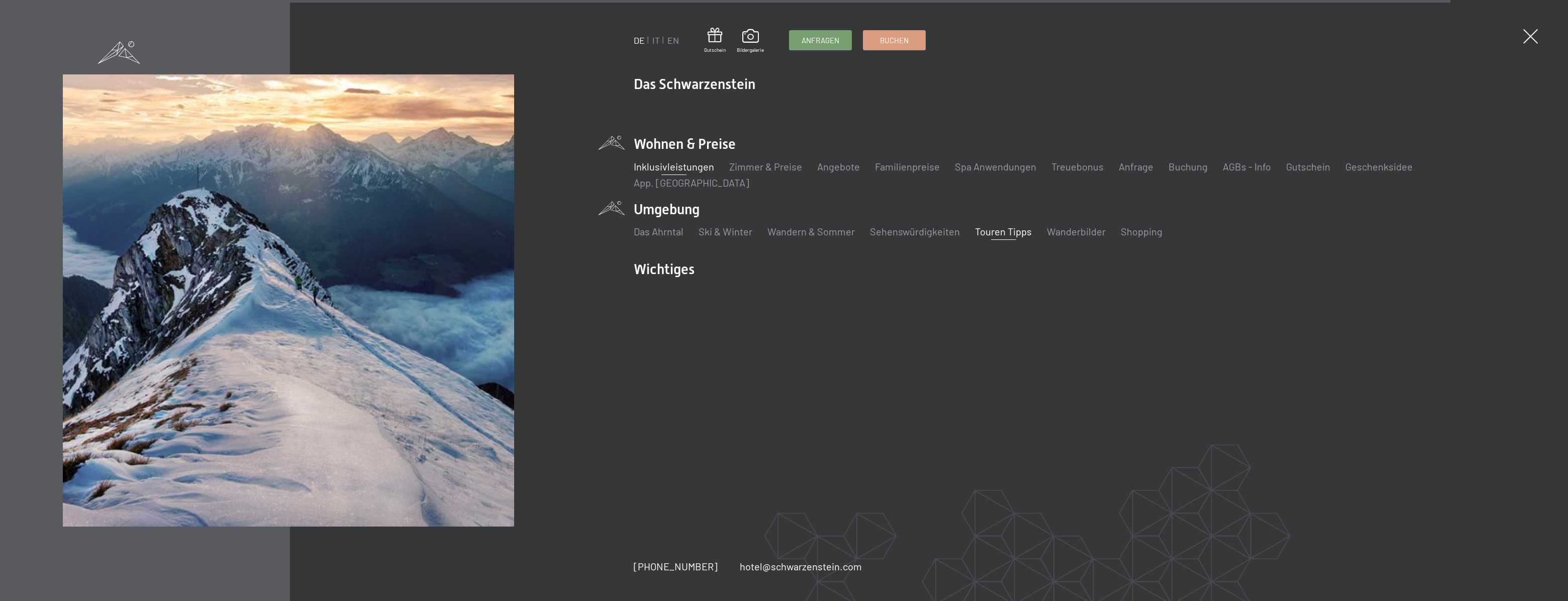
click at [1021, 225] on link "Touren Tipps" at bounding box center [1003, 231] width 57 height 12
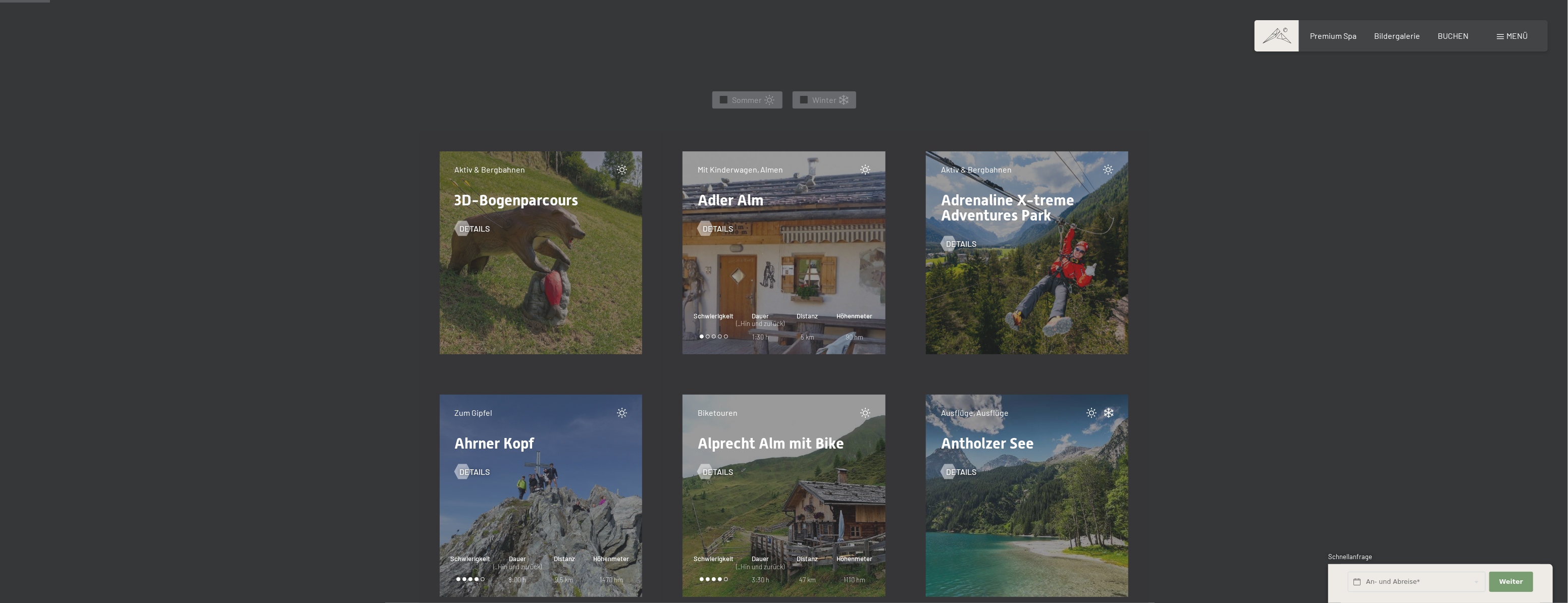
scroll to position [596, 0]
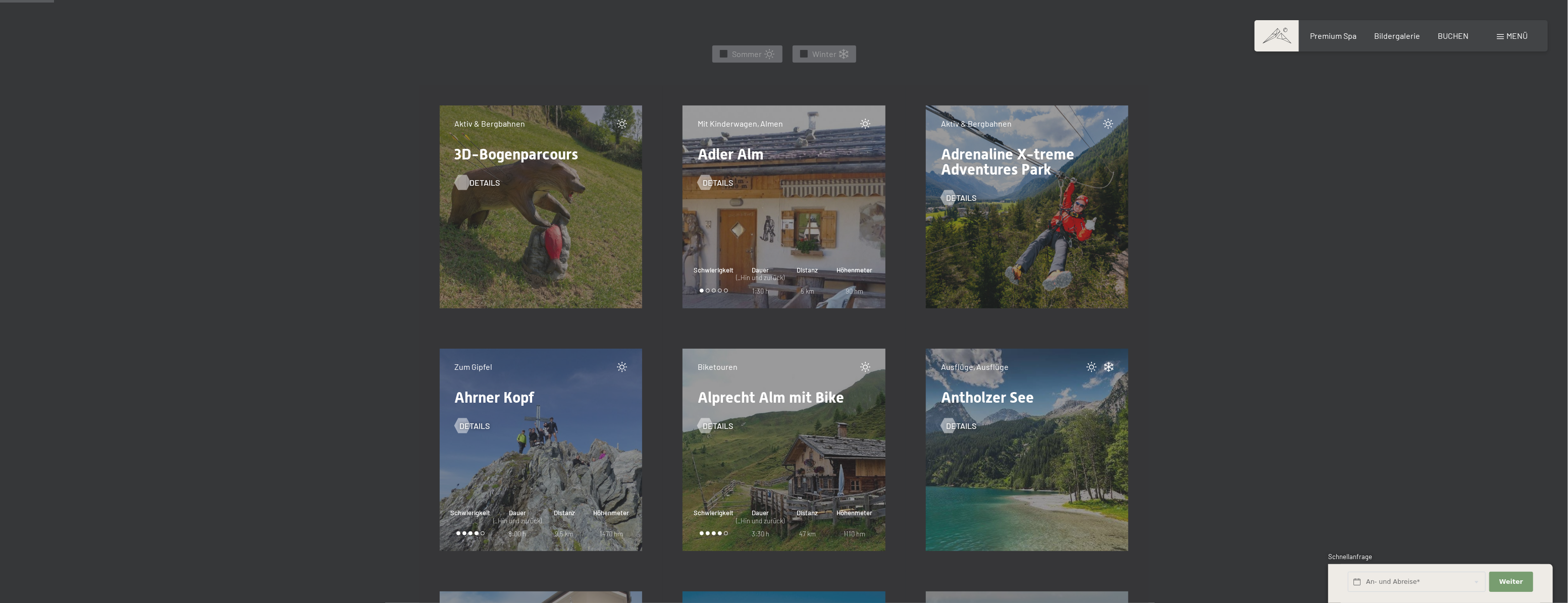
click at [465, 180] on div at bounding box center [462, 183] width 9 height 15
click at [953, 199] on div at bounding box center [948, 197] width 9 height 15
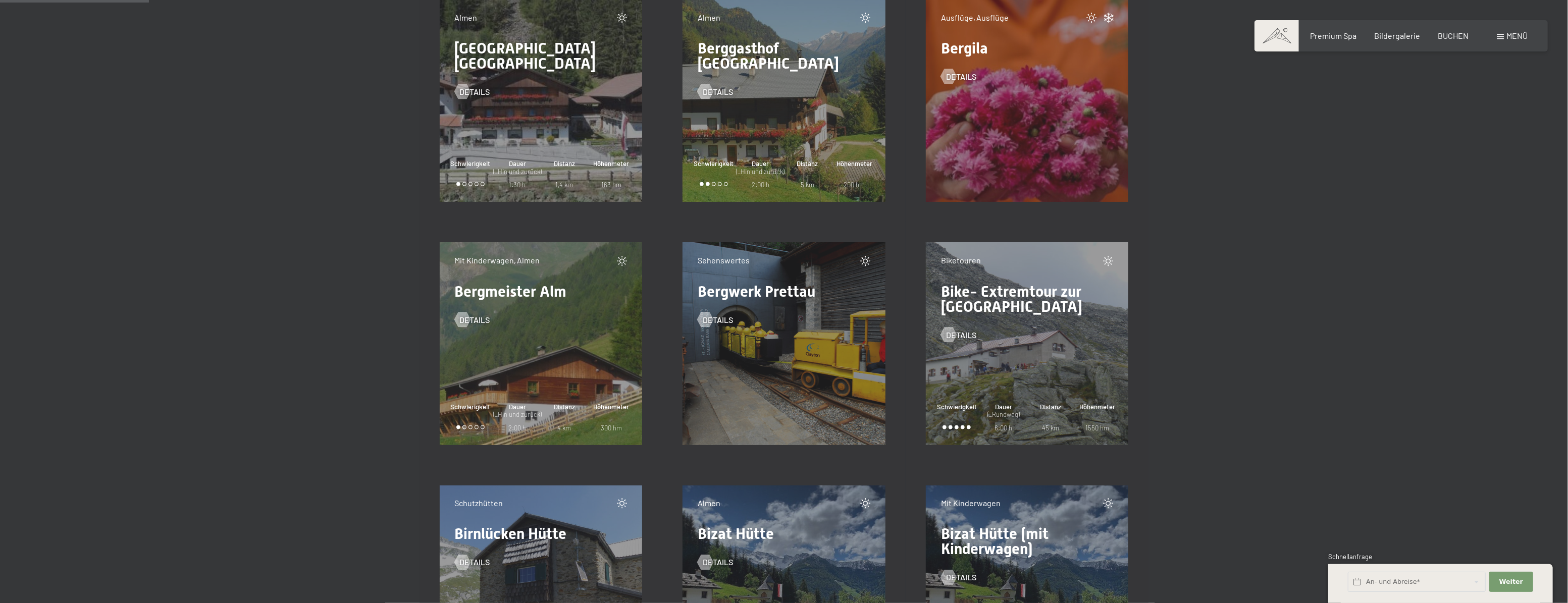
scroll to position [1697, 0]
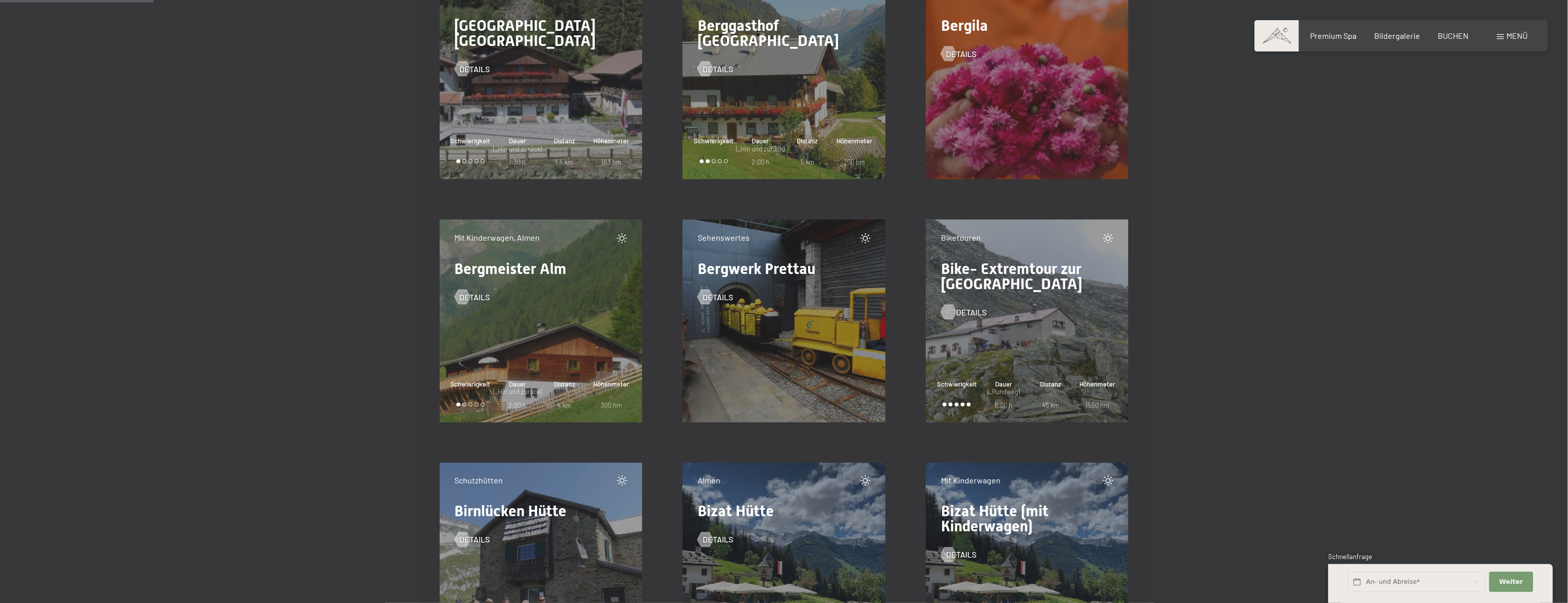
click at [949, 313] on div at bounding box center [948, 312] width 9 height 15
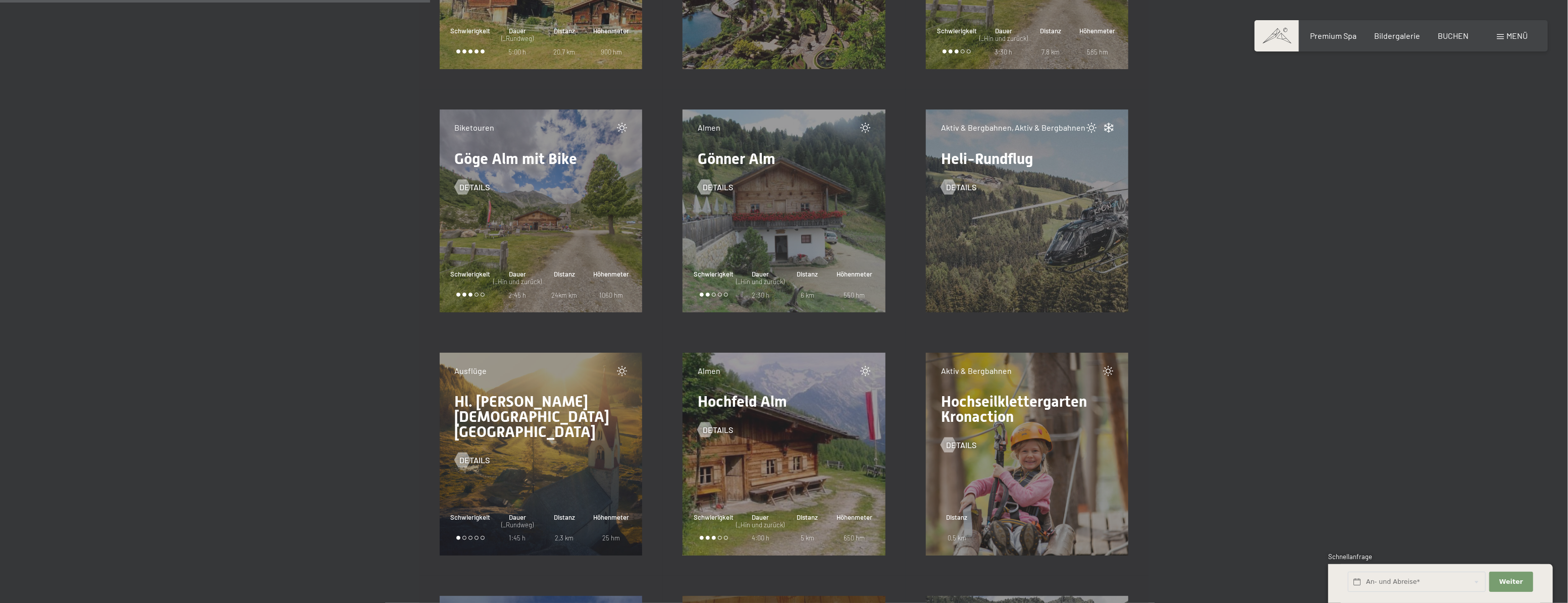
scroll to position [4770, 0]
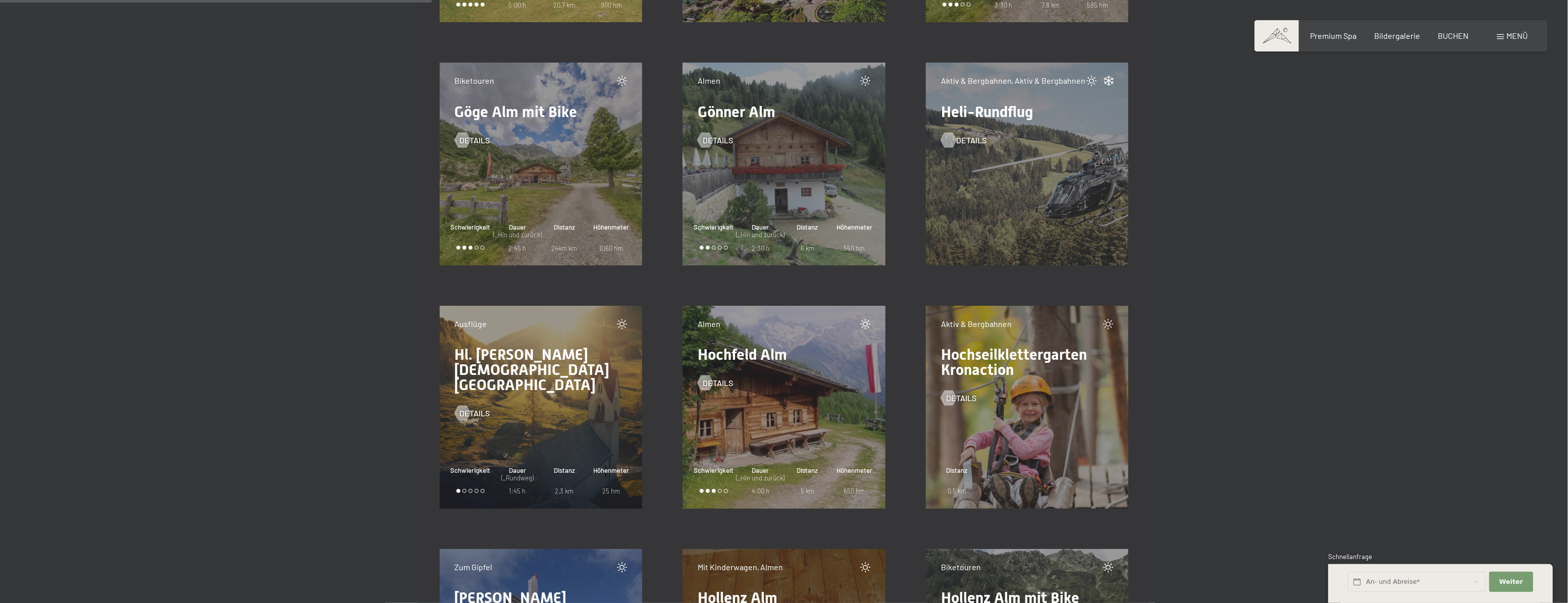
click at [949, 143] on div at bounding box center [948, 140] width 9 height 15
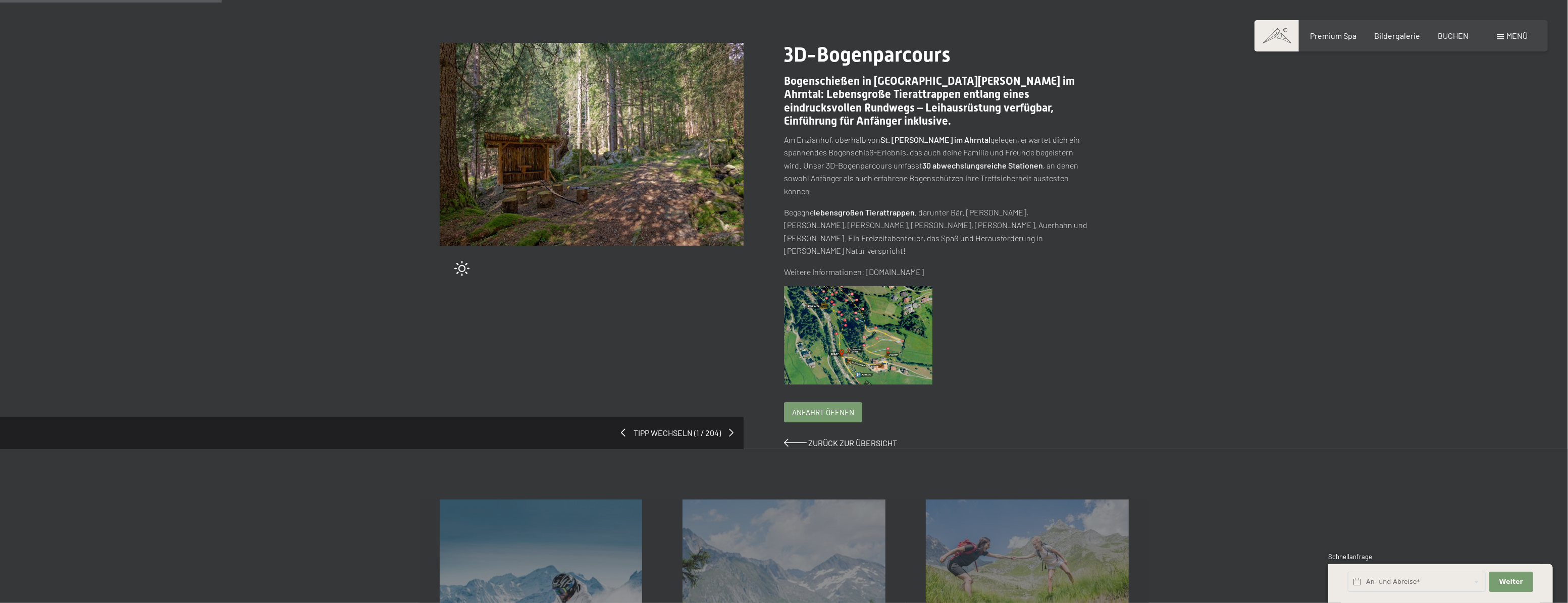
scroll to position [91, 0]
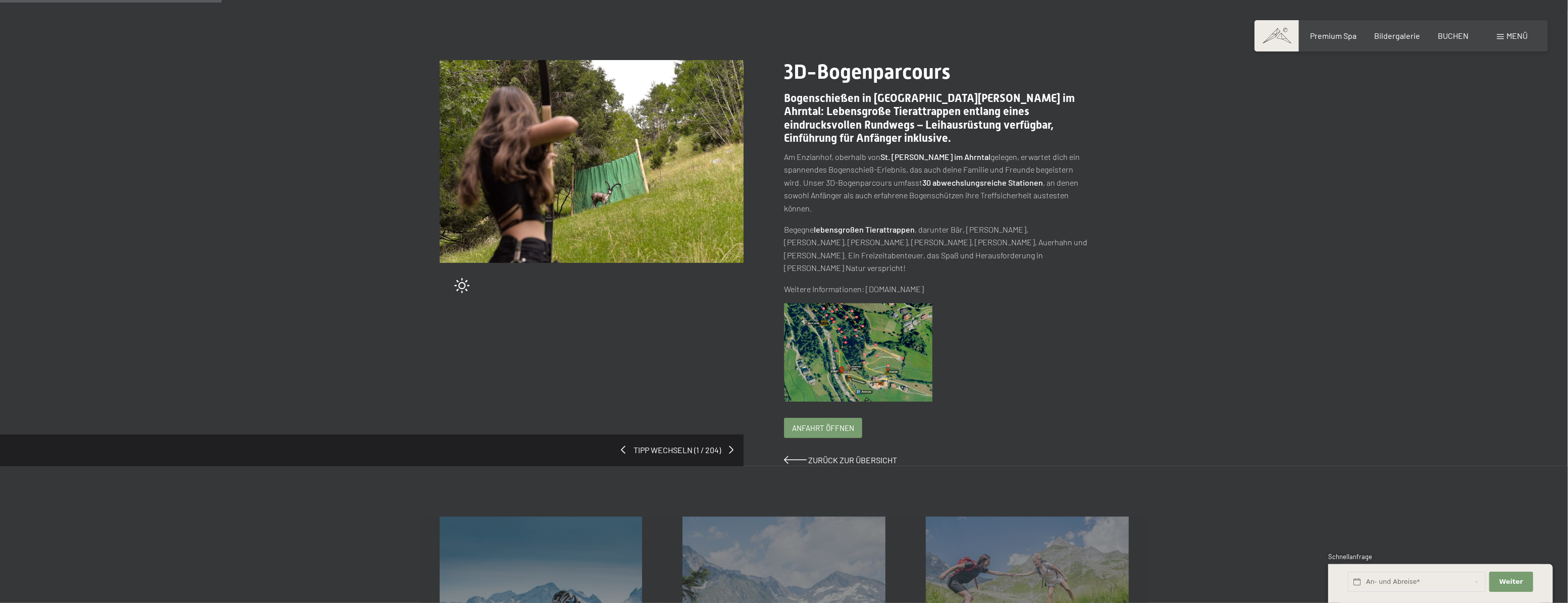
click at [825, 423] on span "Anfahrt öffnen" at bounding box center [823, 428] width 62 height 11
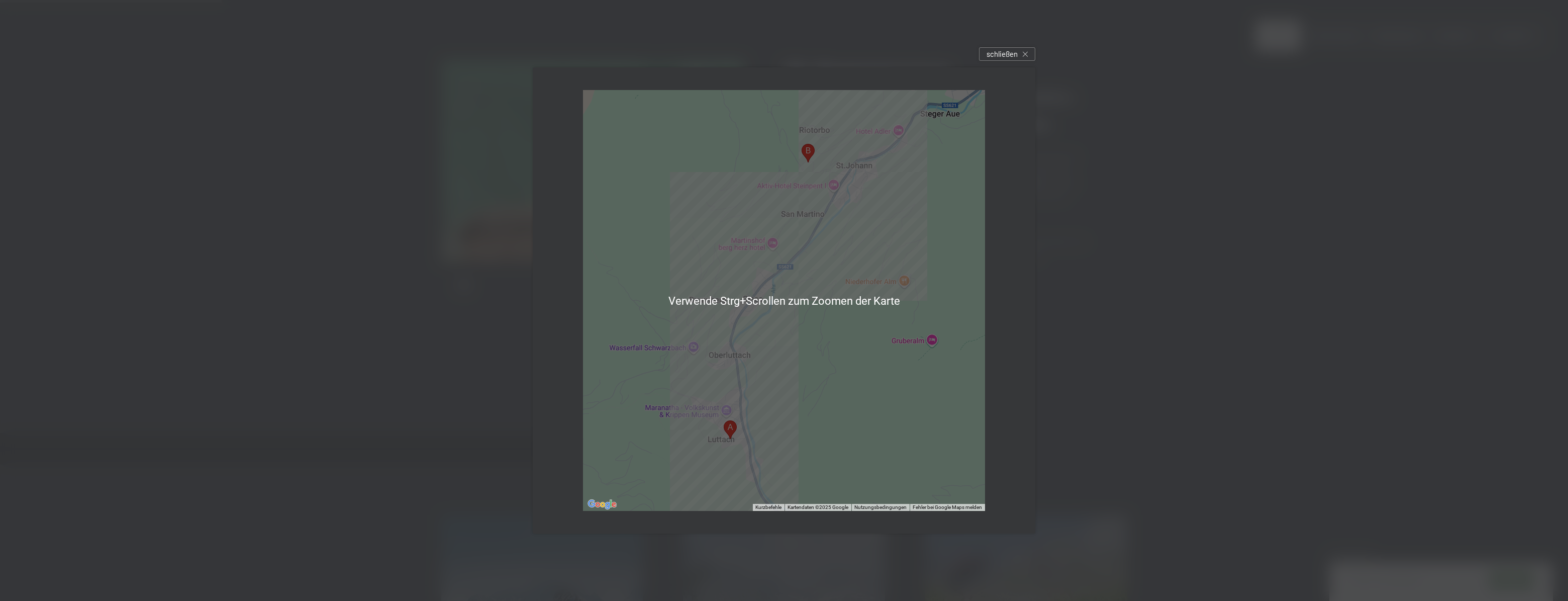
click at [824, 371] on div at bounding box center [783, 300] width 402 height 421
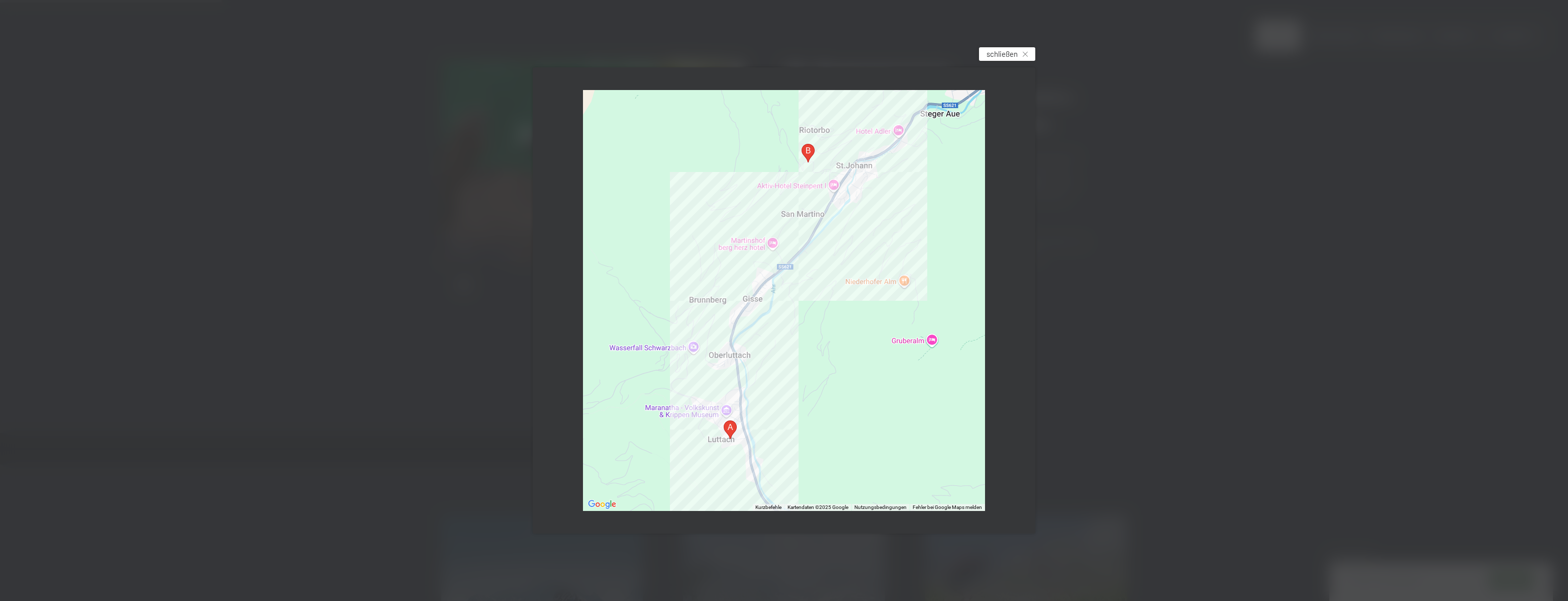
click at [1013, 51] on span "schließen" at bounding box center [1002, 54] width 31 height 11
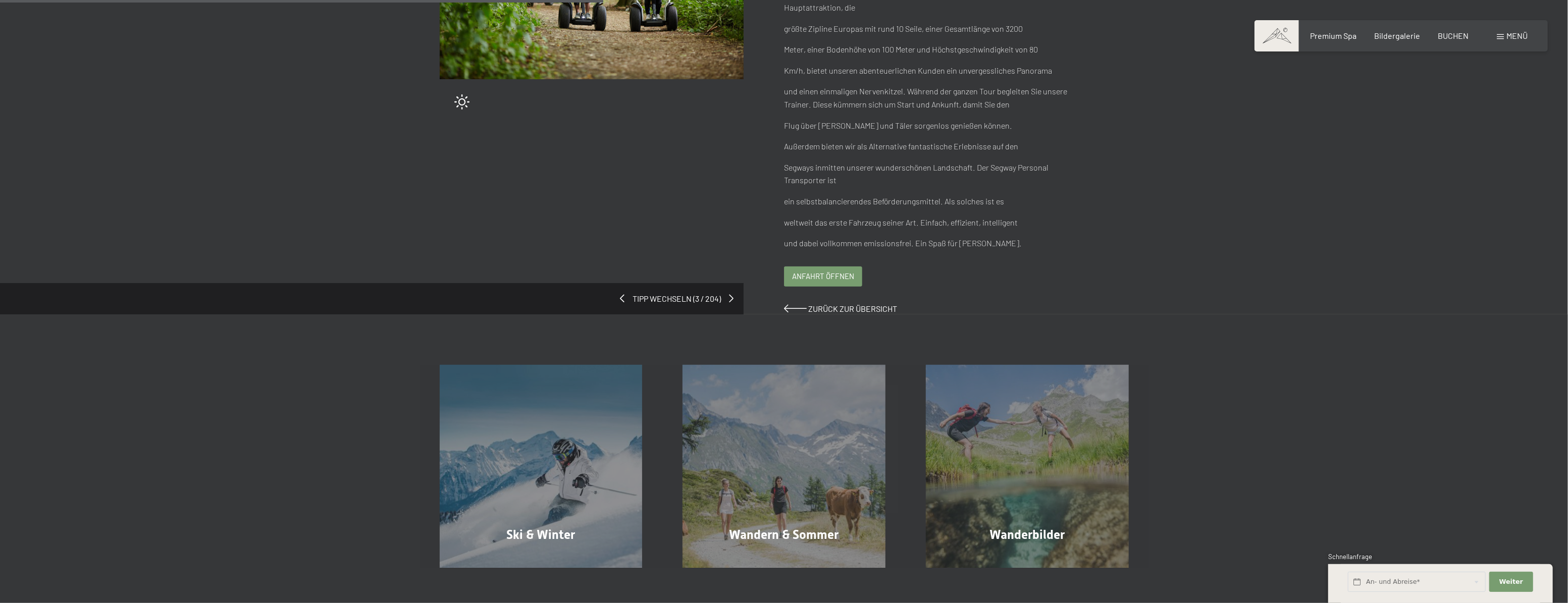
scroll to position [229, 0]
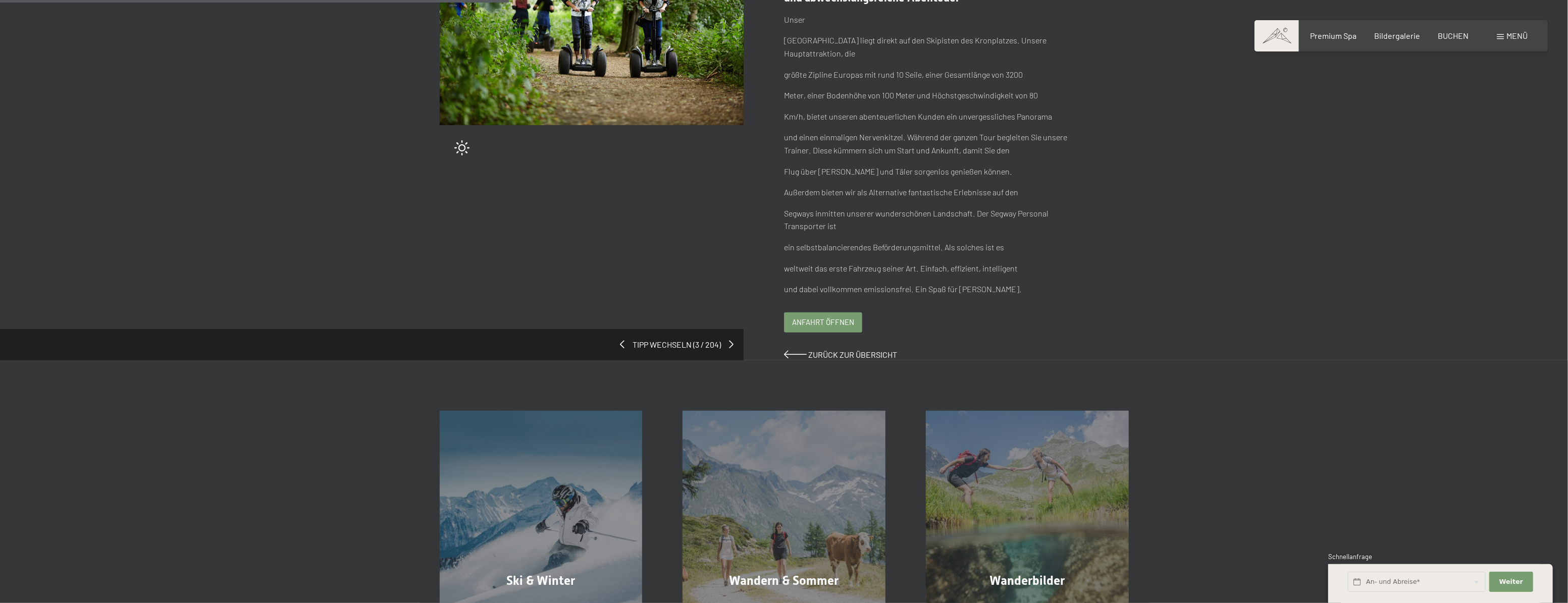
click at [834, 323] on span "Anfahrt öffnen" at bounding box center [823, 322] width 62 height 11
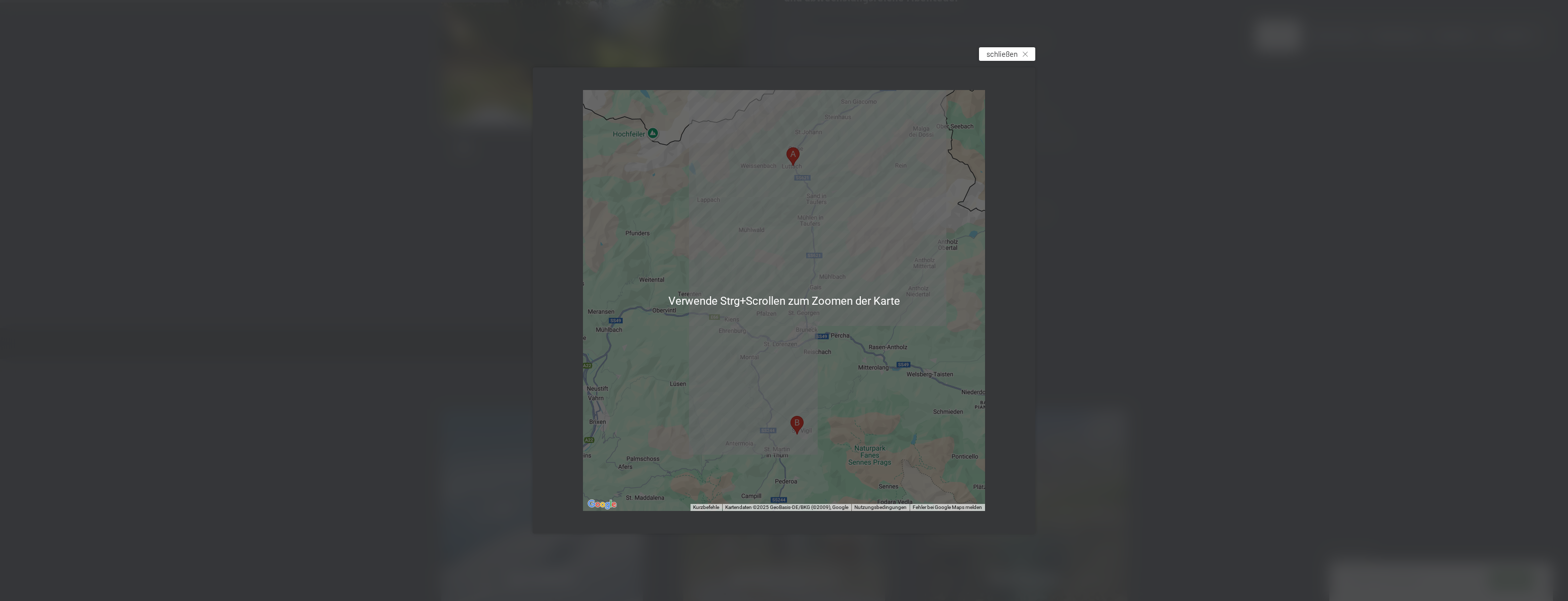
click at [1013, 50] on span "schließen" at bounding box center [1002, 54] width 31 height 11
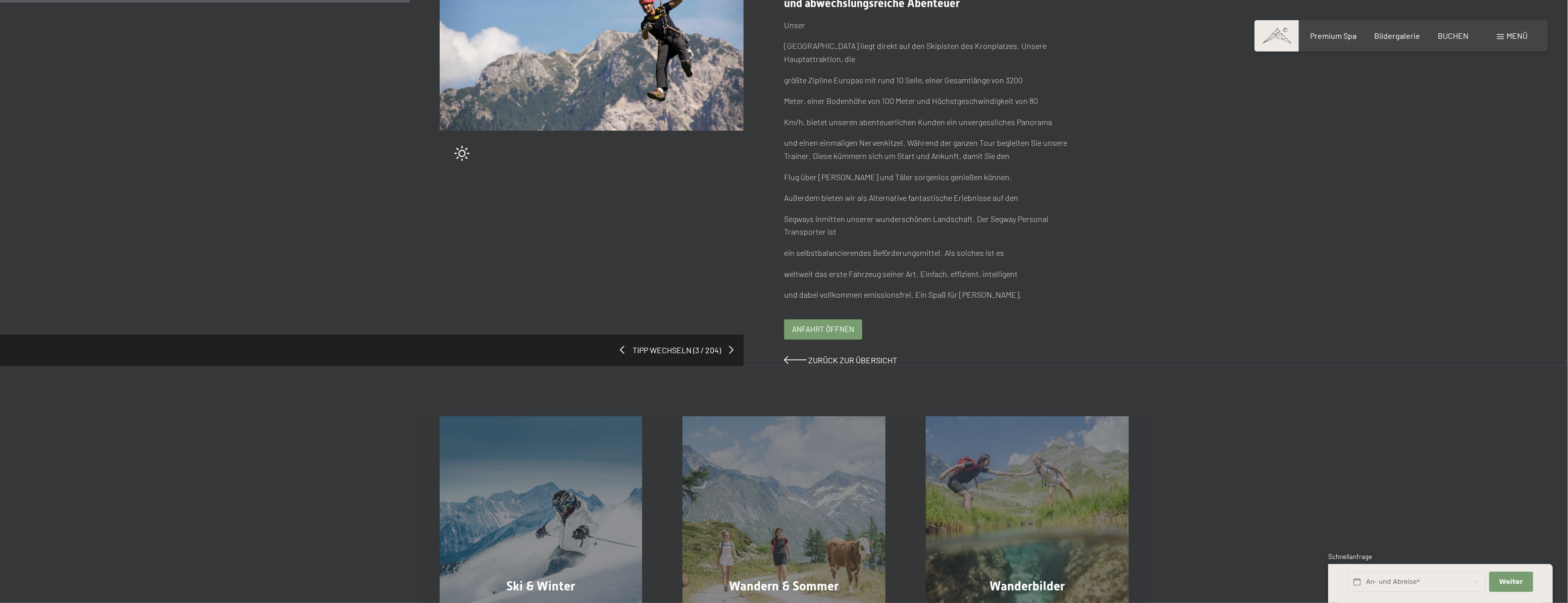
scroll to position [183, 0]
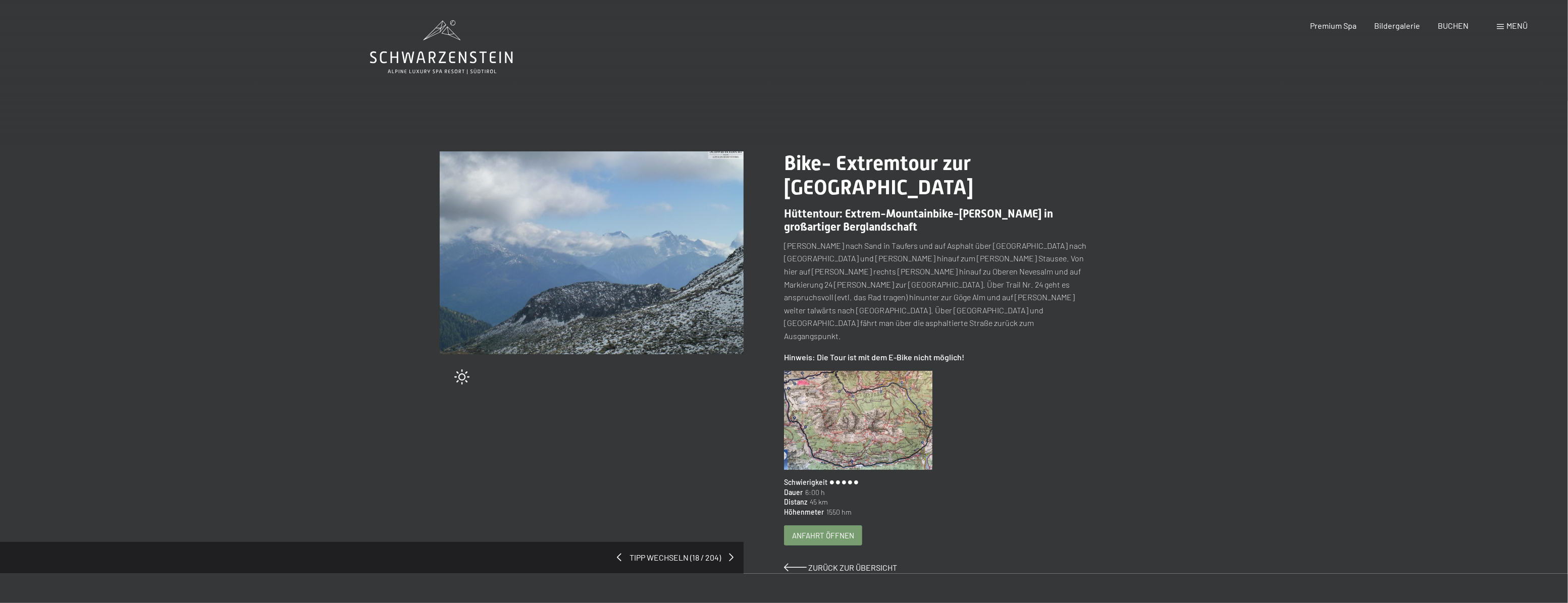
click at [821, 530] on span "Anfahrt öffnen" at bounding box center [823, 535] width 62 height 11
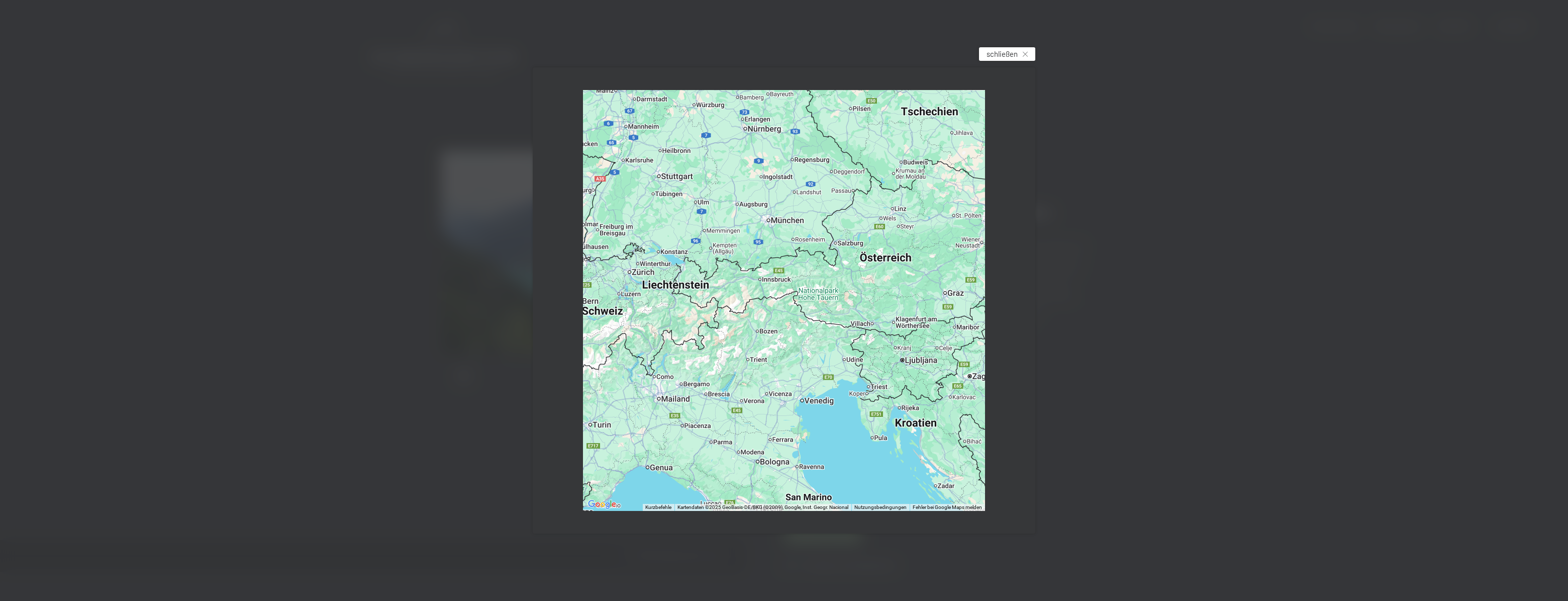
click at [1016, 52] on span "schließen" at bounding box center [1002, 54] width 31 height 11
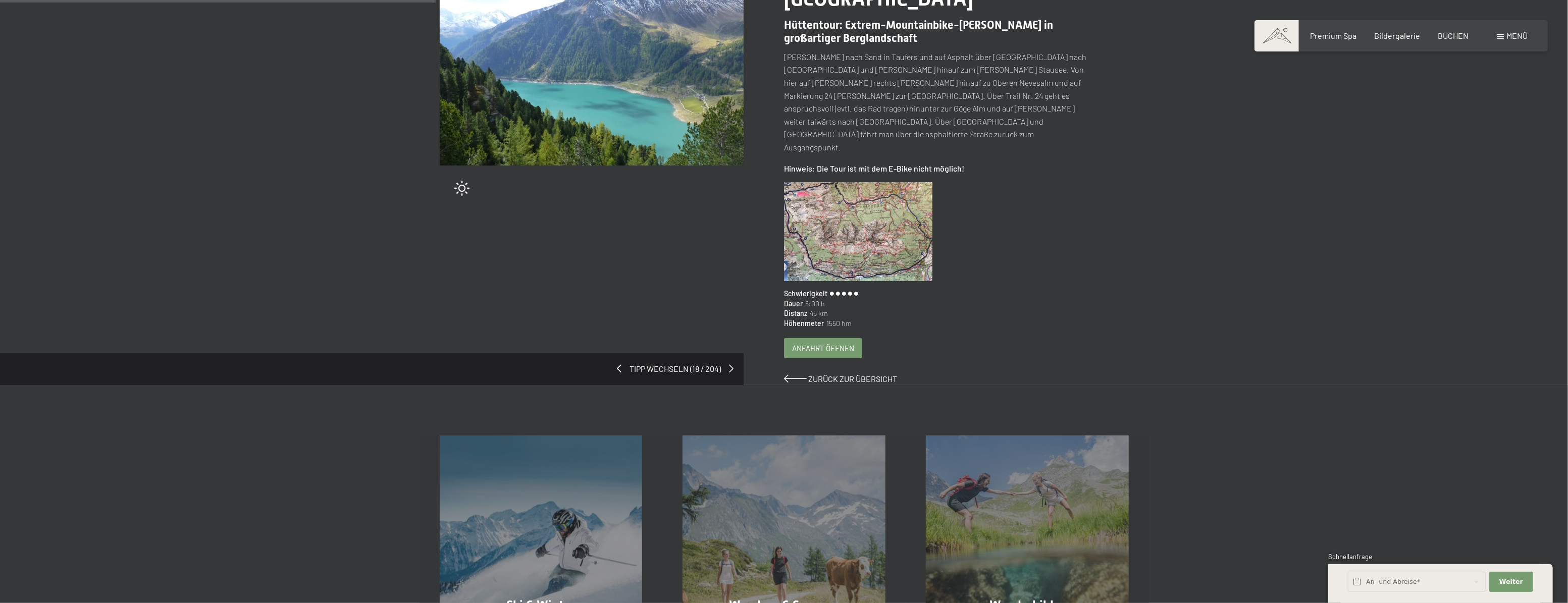
scroll to position [183, 0]
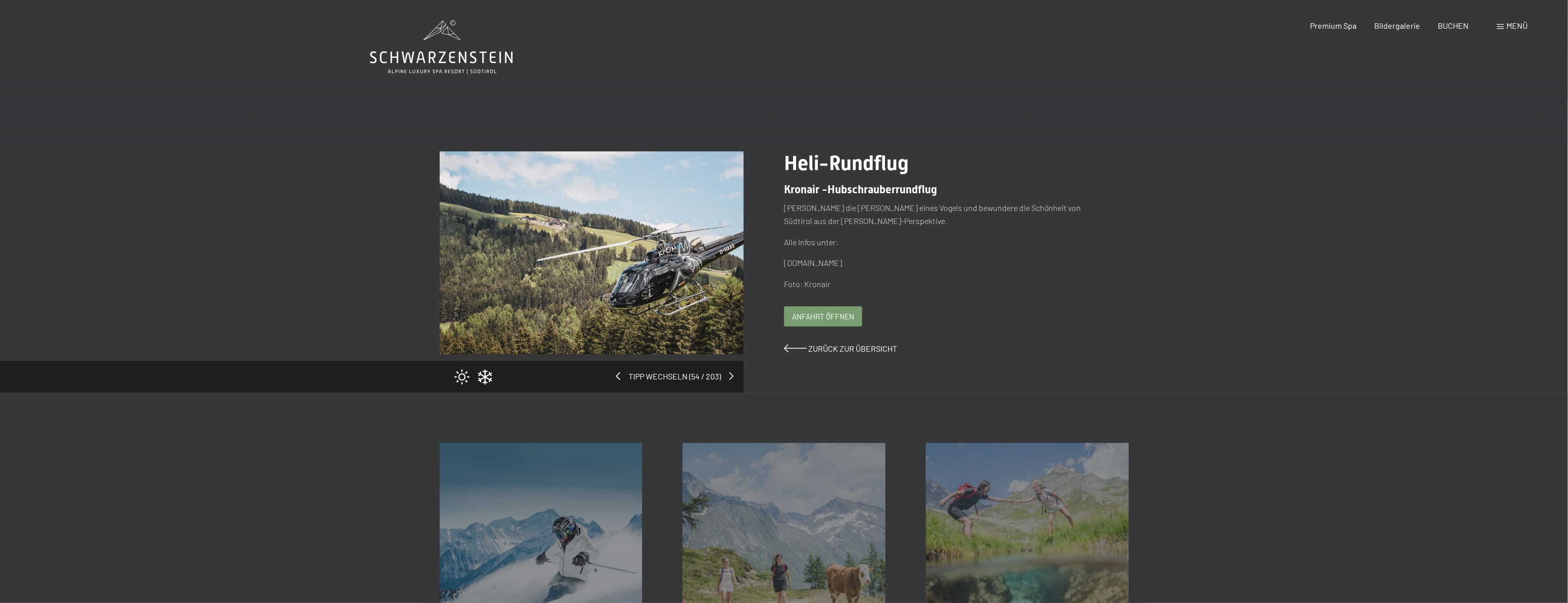
click at [844, 318] on span "Anfahrt öffnen" at bounding box center [823, 317] width 62 height 11
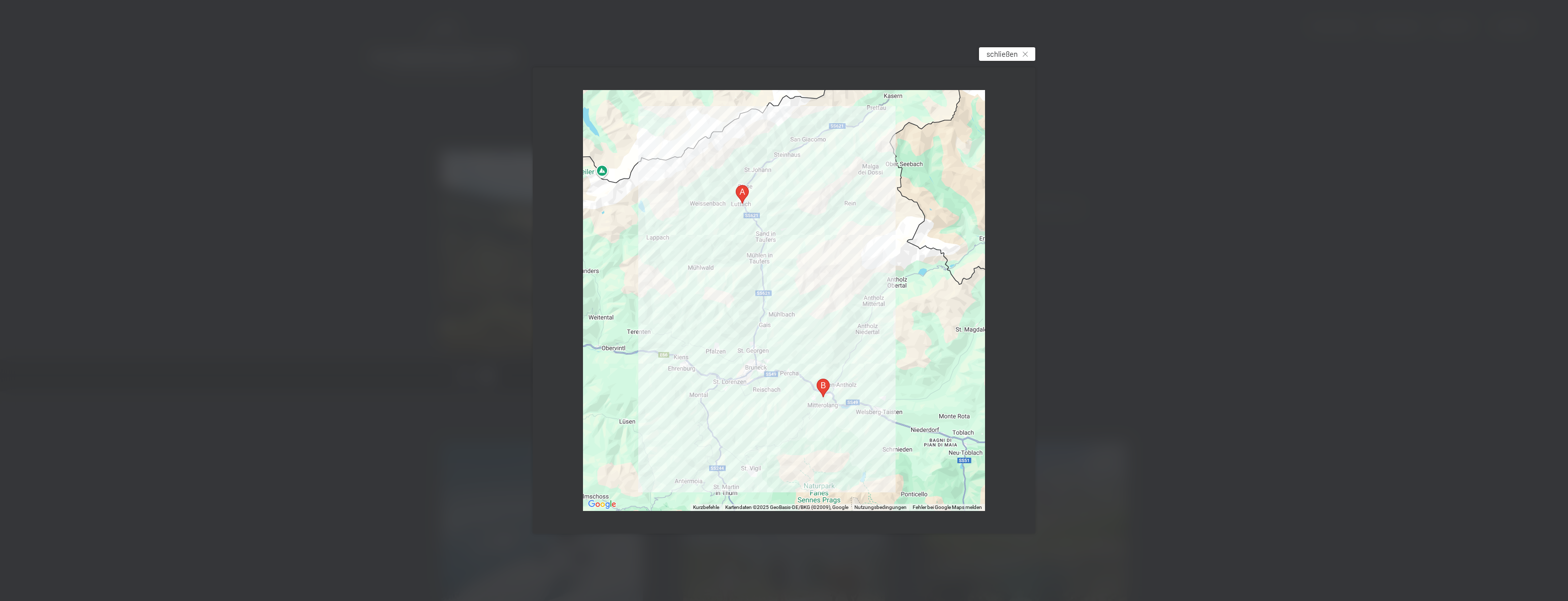
click at [1003, 52] on span "schließen" at bounding box center [1002, 54] width 31 height 11
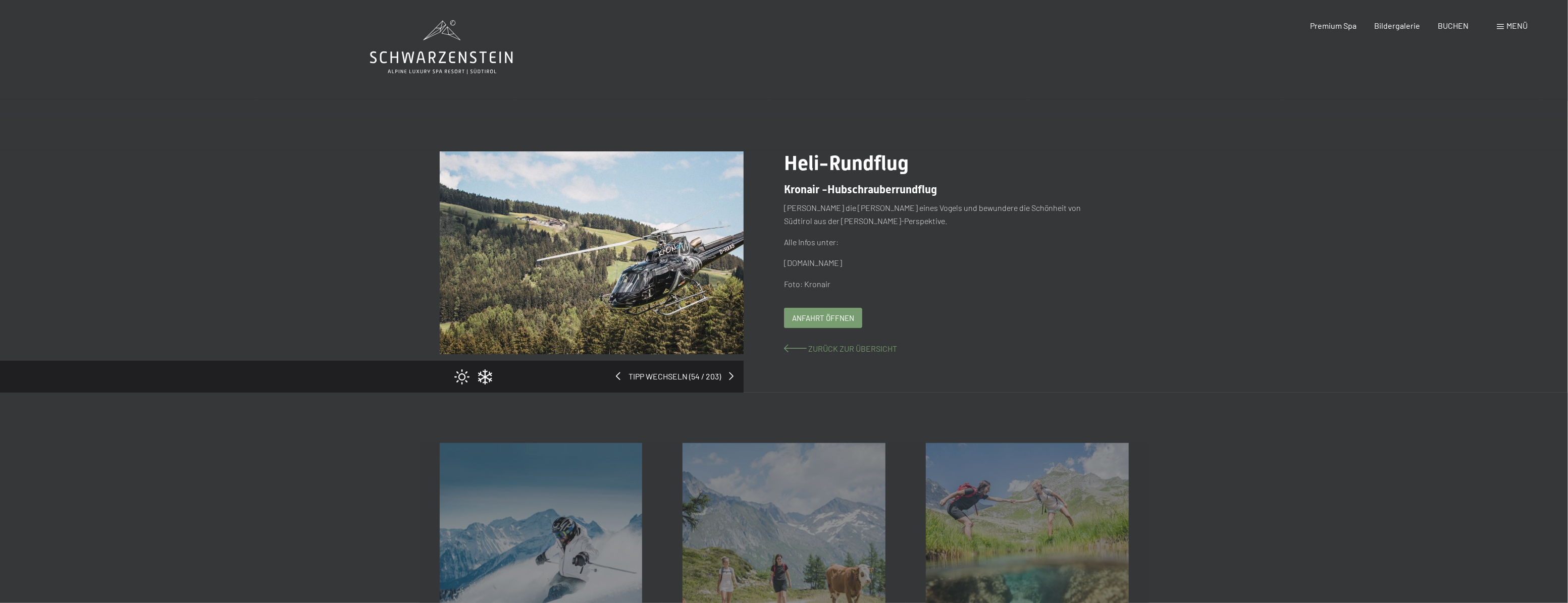
click at [848, 351] on span "Zurück zur Übersicht" at bounding box center [852, 348] width 89 height 9
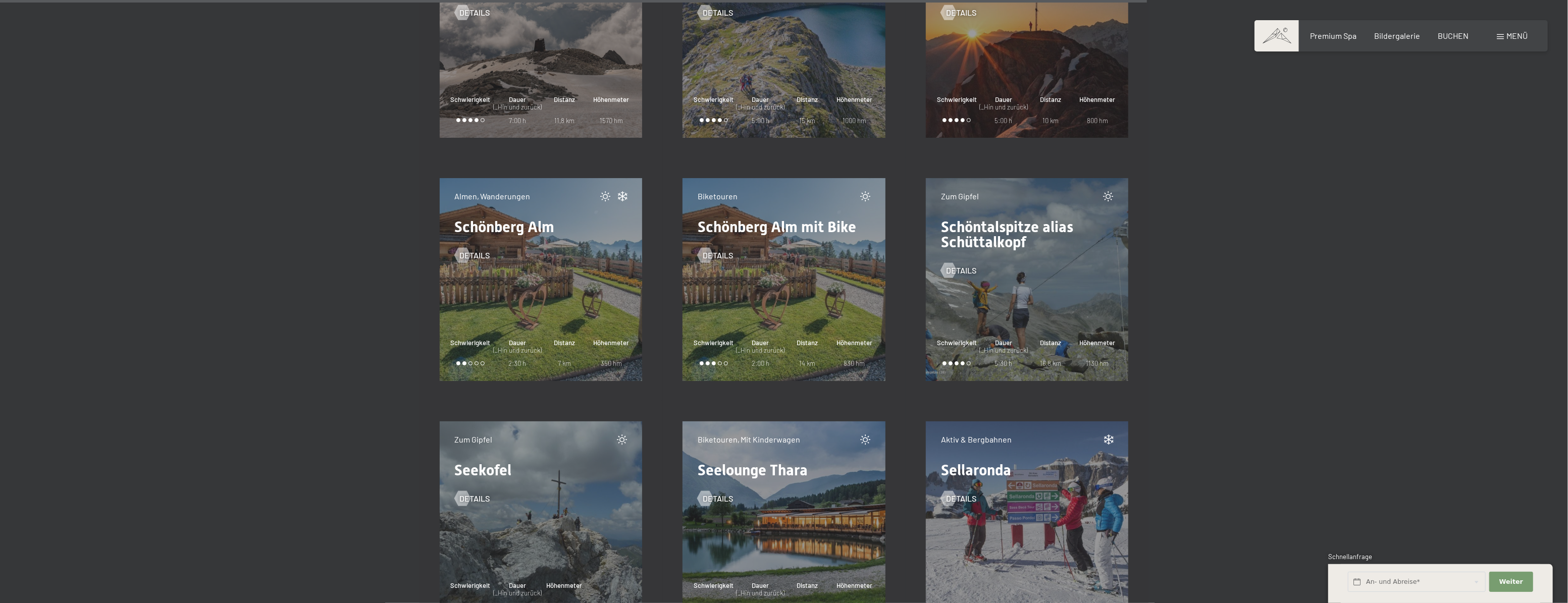
scroll to position [12659, 0]
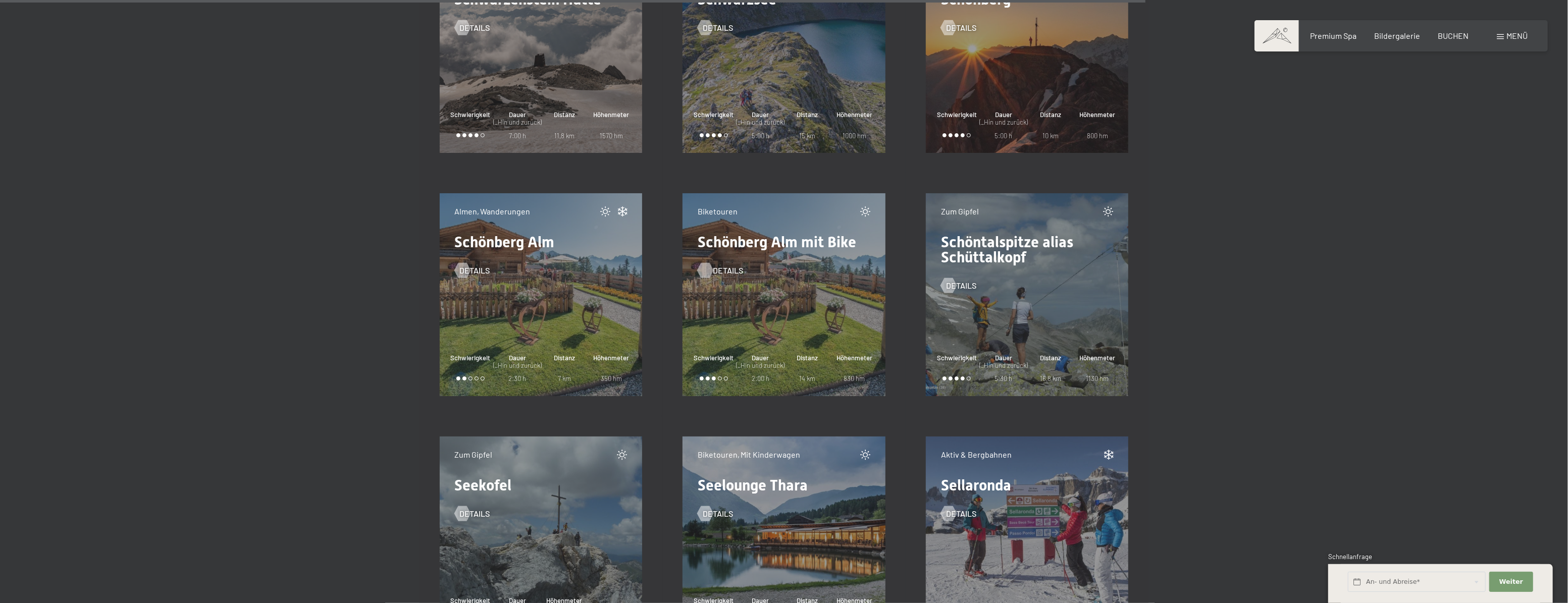
click at [706, 270] on div at bounding box center [705, 270] width 9 height 15
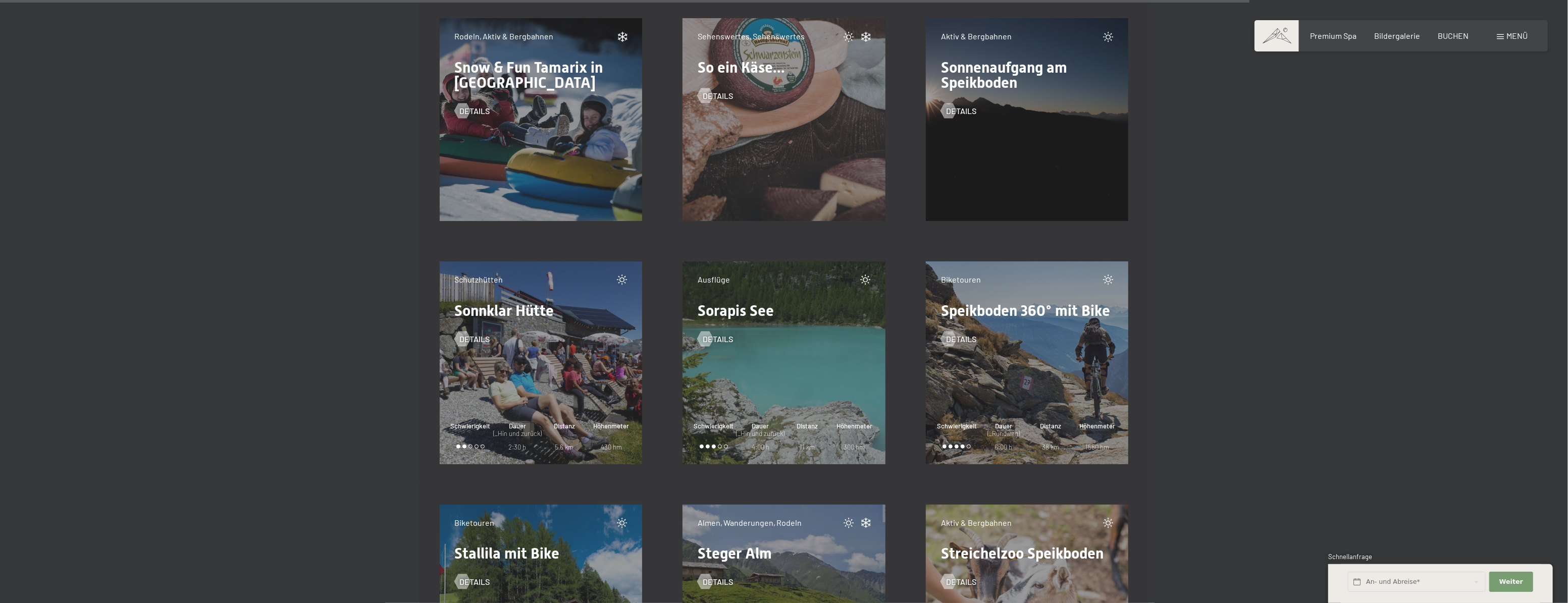
scroll to position [13852, 0]
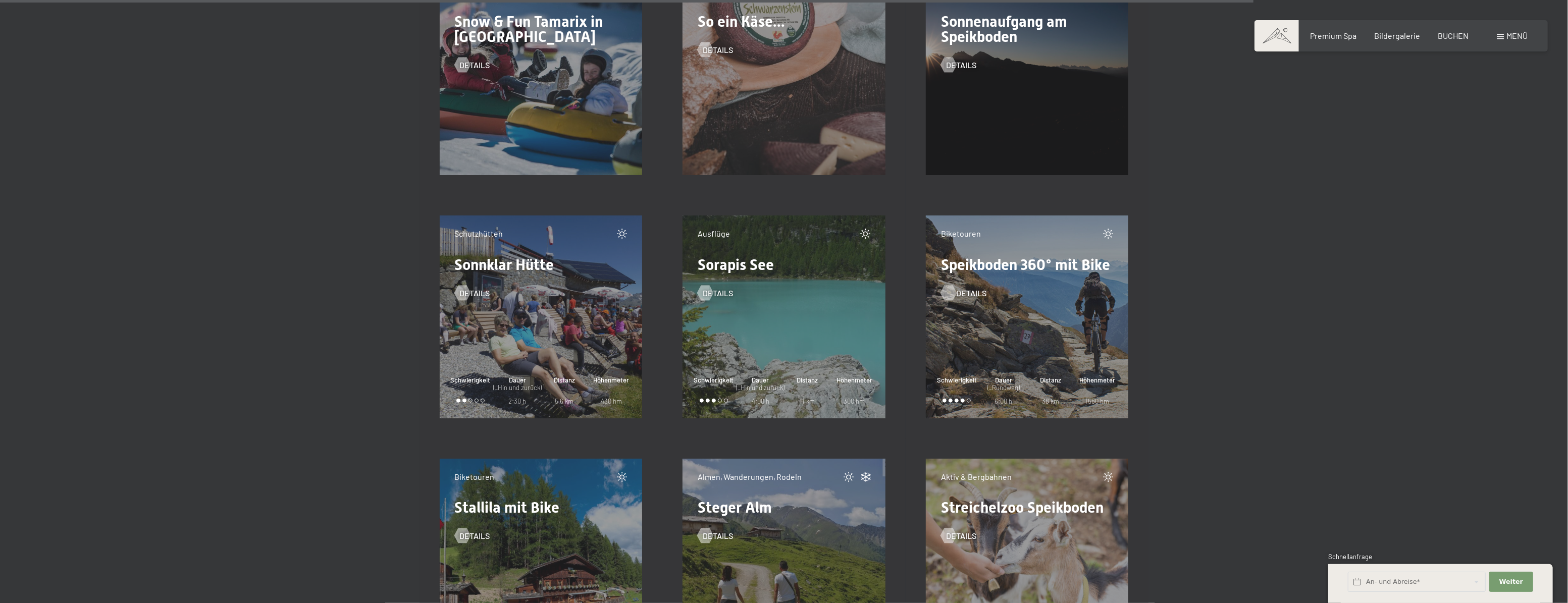
click at [947, 294] on div at bounding box center [948, 292] width 9 height 15
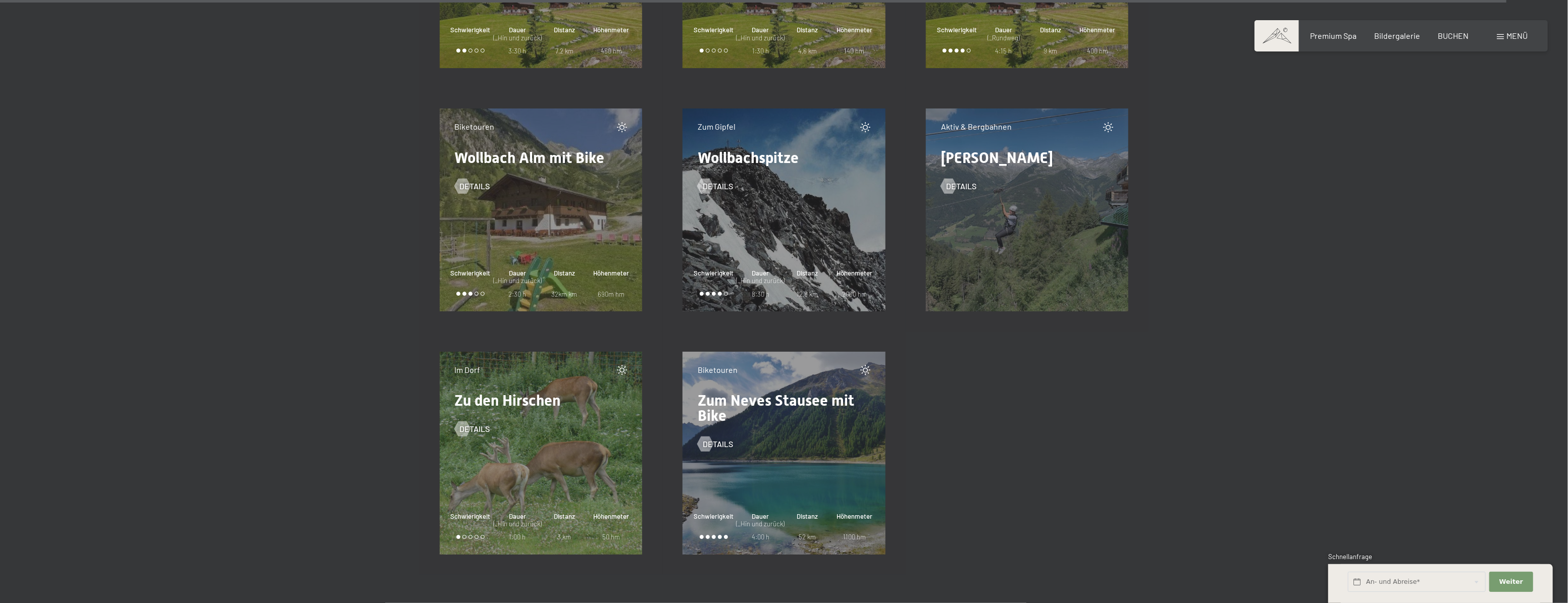
scroll to position [16650, 0]
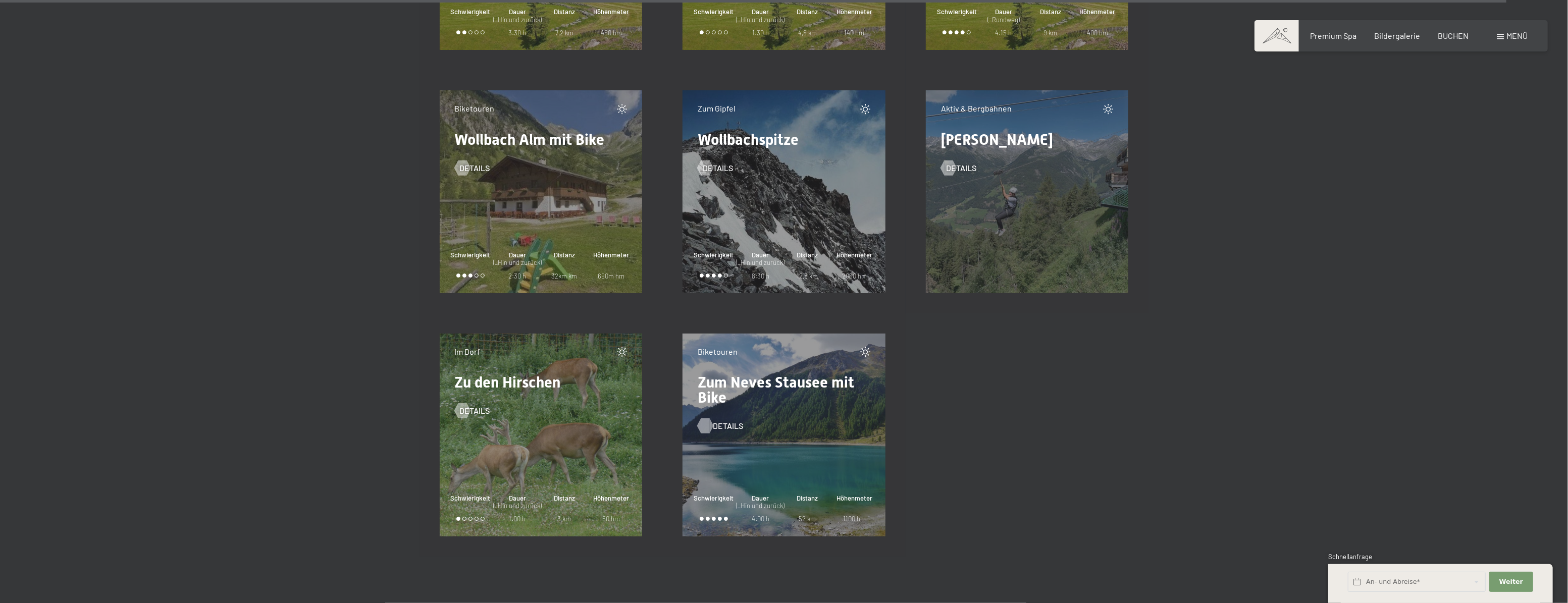
click at [705, 420] on div at bounding box center [705, 426] width 9 height 15
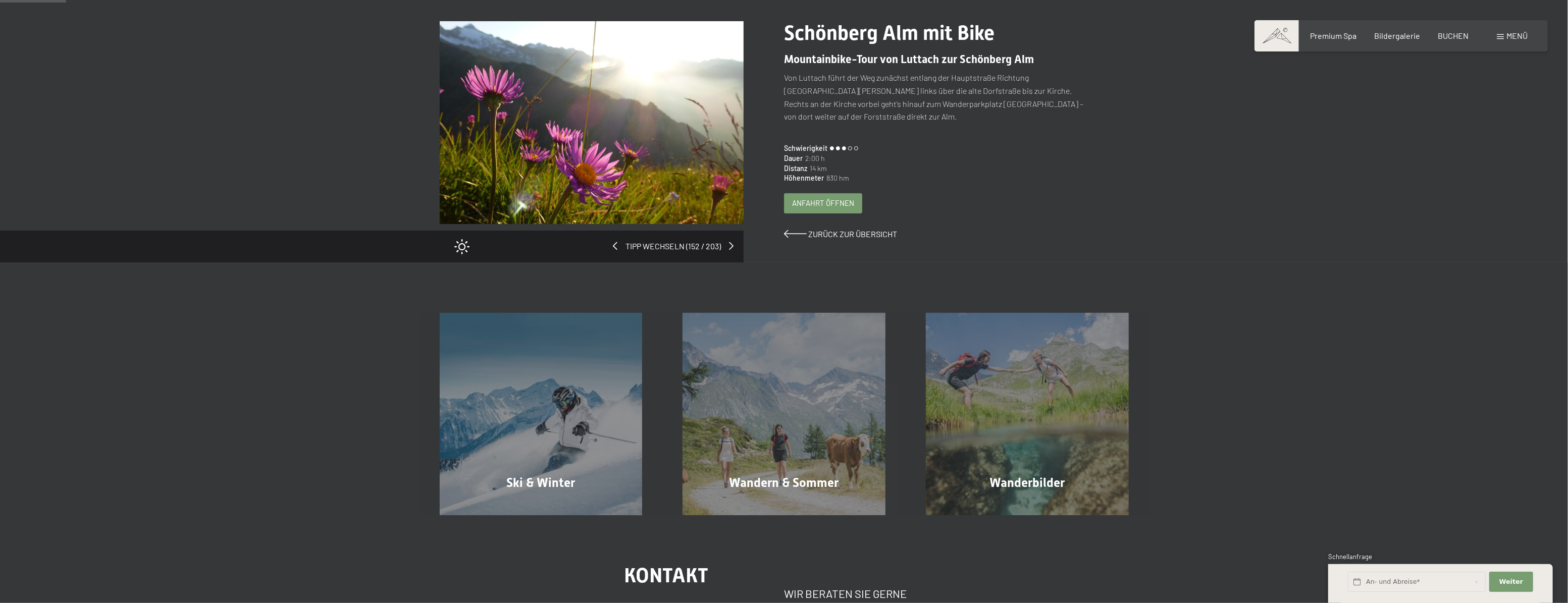
scroll to position [137, 0]
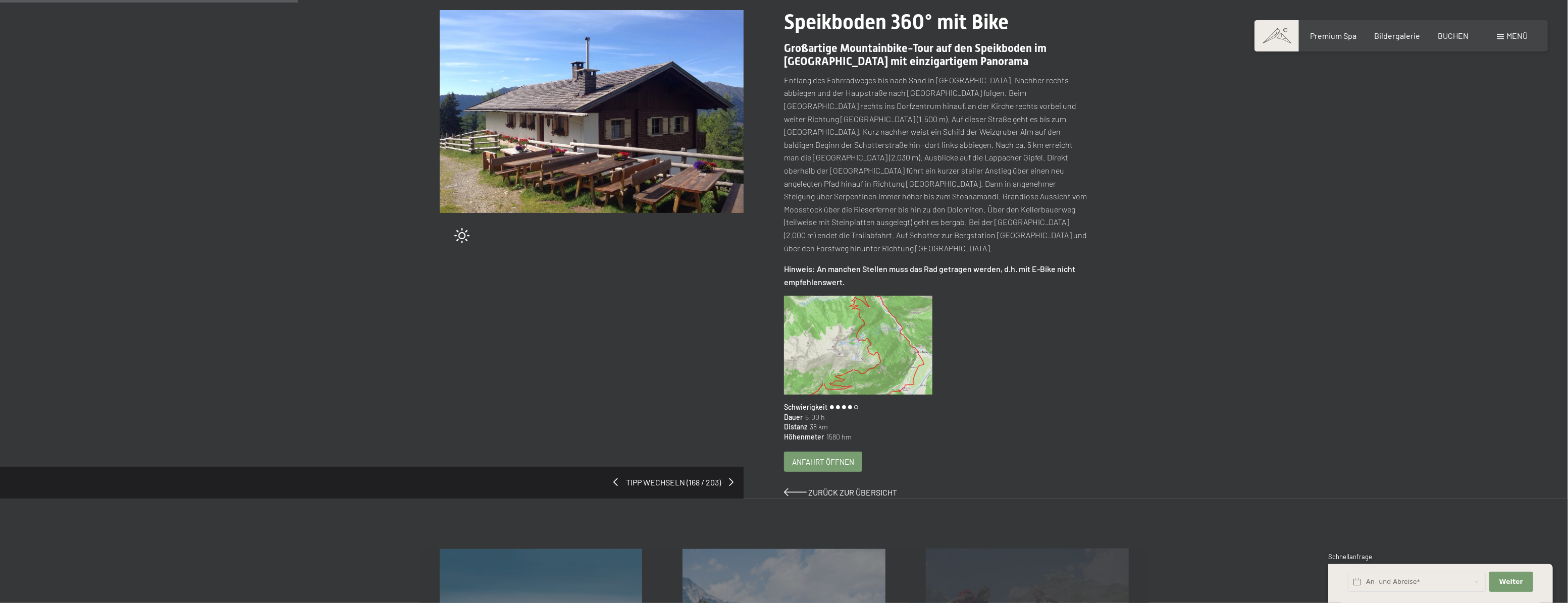
scroll to position [137, 0]
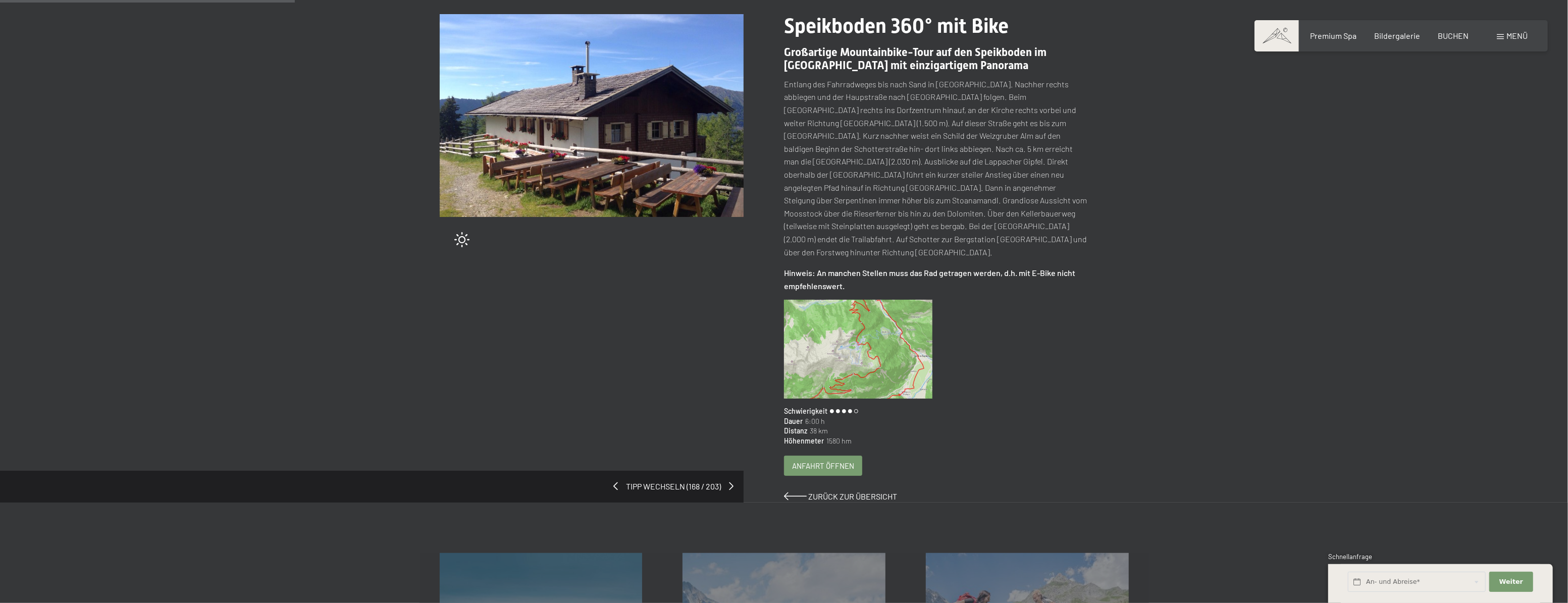
click at [883, 344] on img at bounding box center [858, 349] width 149 height 99
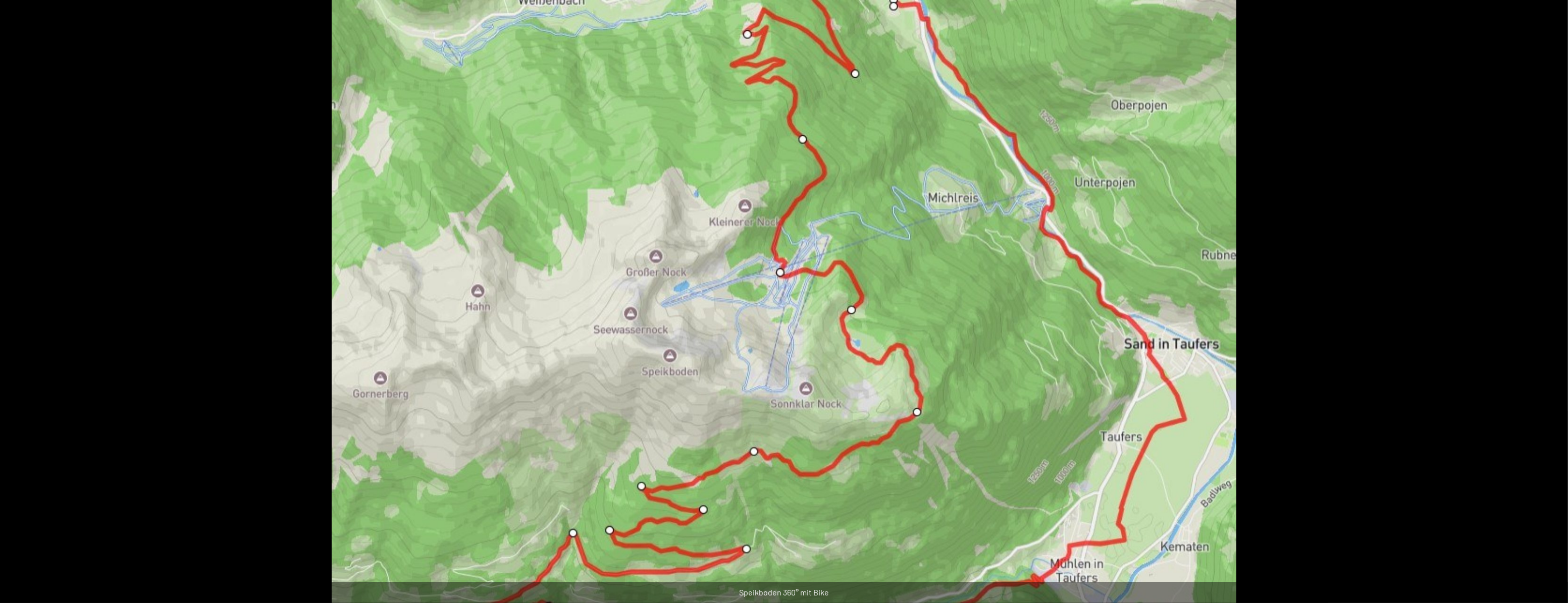
scroll to position [275, 0]
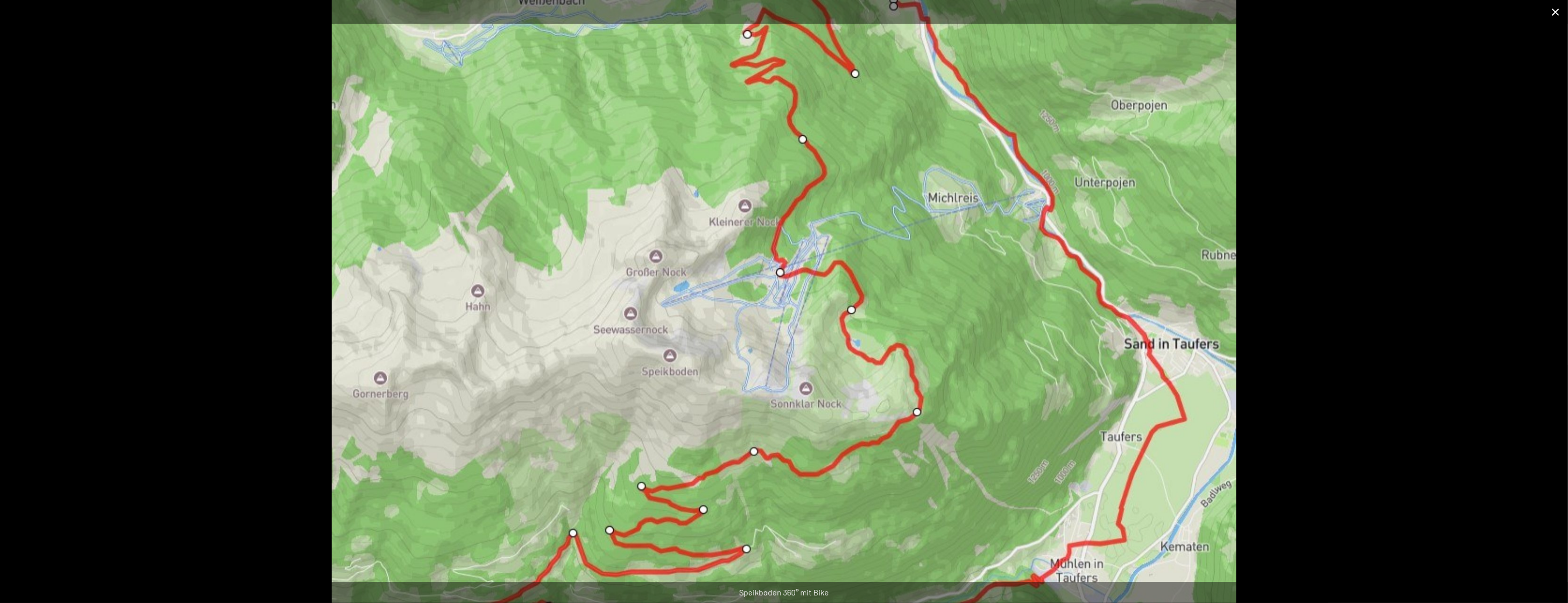
click at [1561, 7] on button "Close gallery" at bounding box center [1555, 11] width 25 height 23
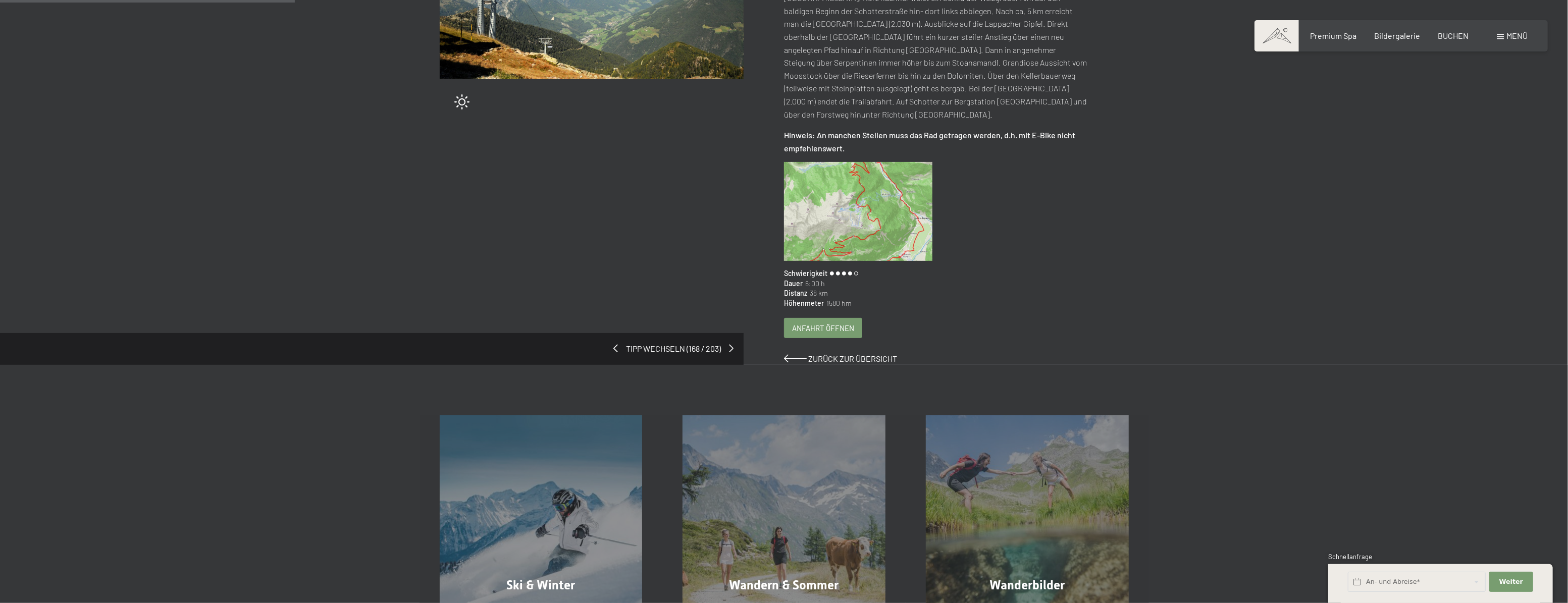
scroll to position [137, 0]
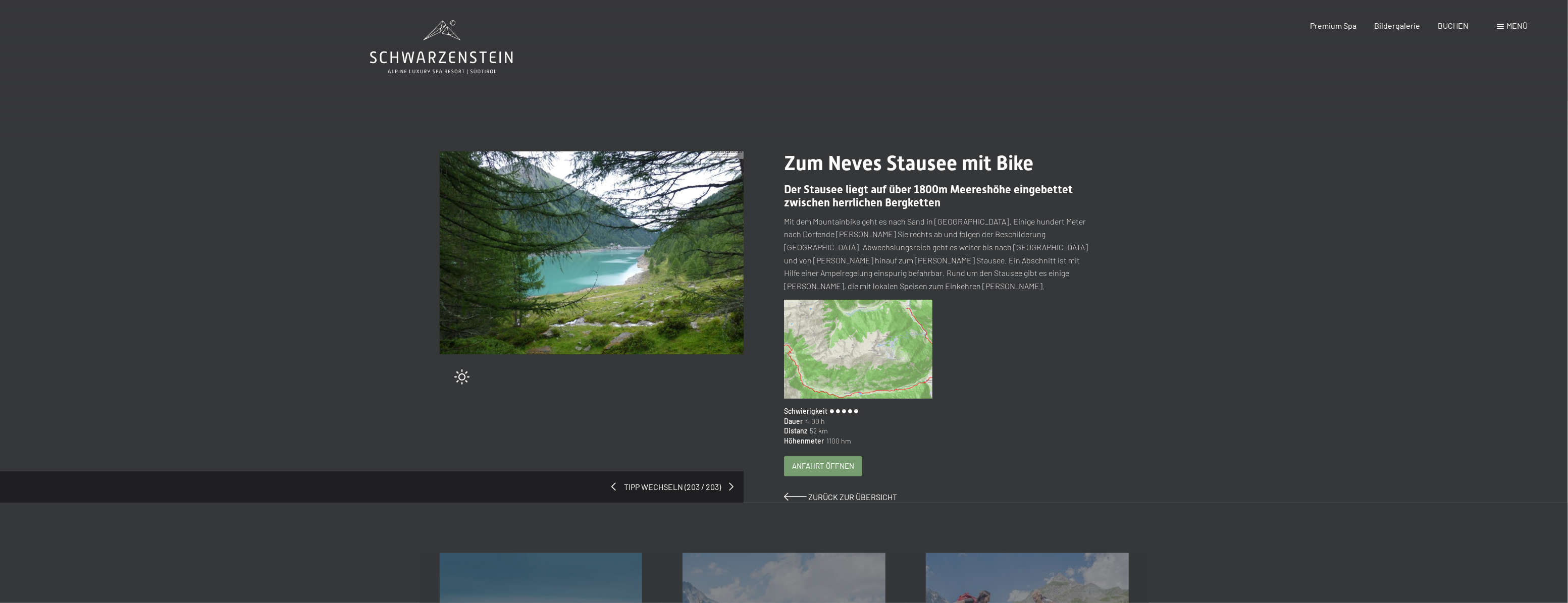
click at [870, 360] on img at bounding box center [858, 349] width 149 height 99
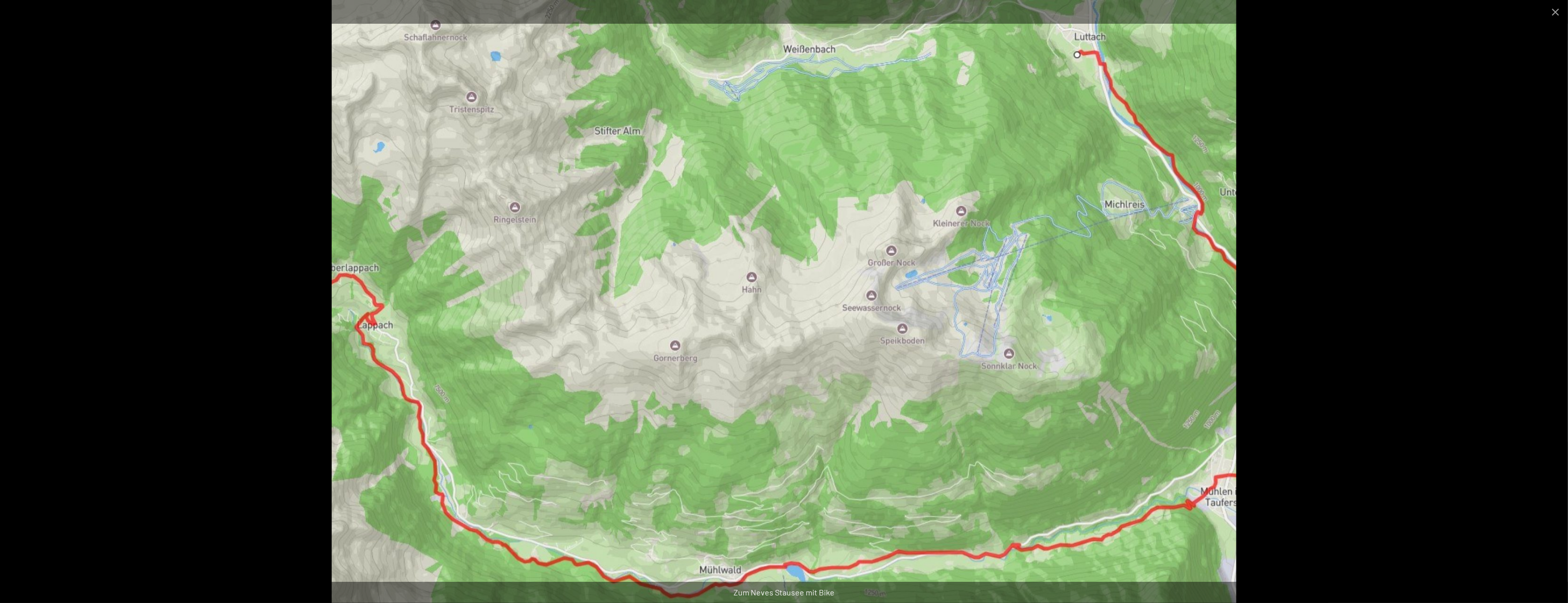
scroll to position [46, 0]
click at [1559, 13] on button "Close gallery" at bounding box center [1555, 11] width 25 height 23
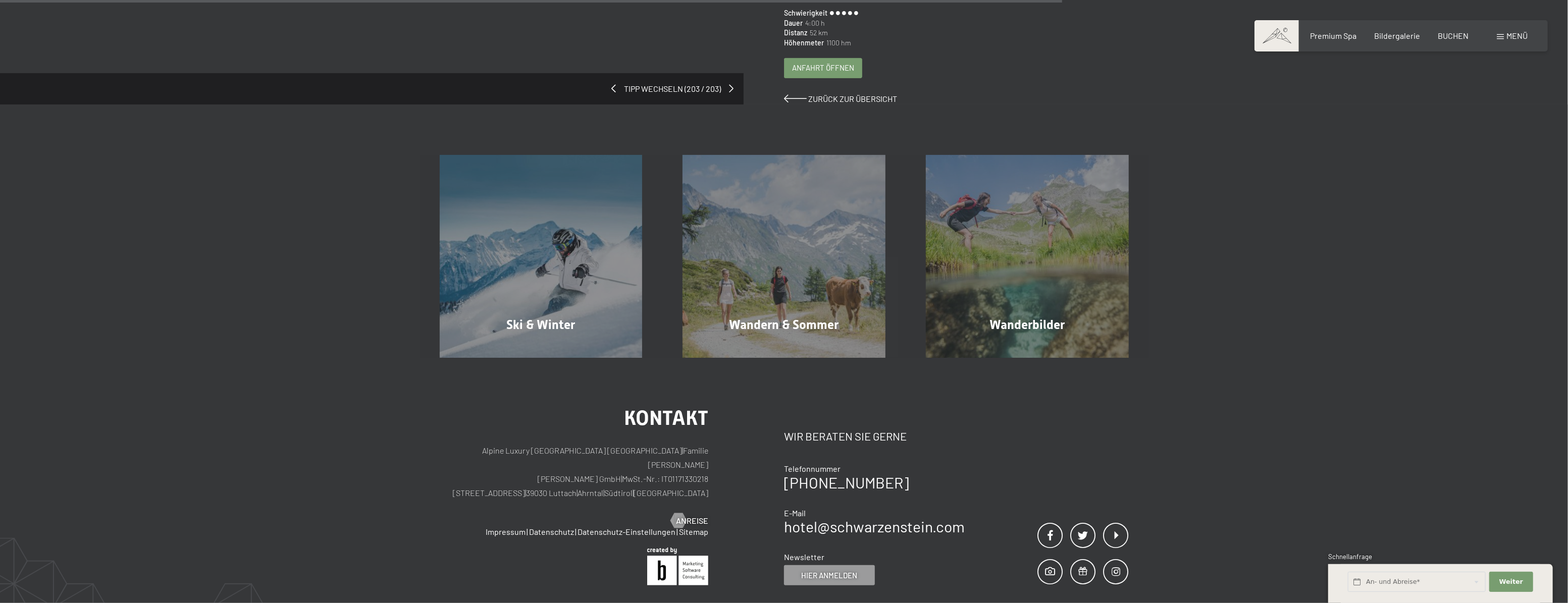
scroll to position [413, 0]
